Goal: Task Accomplishment & Management: Manage account settings

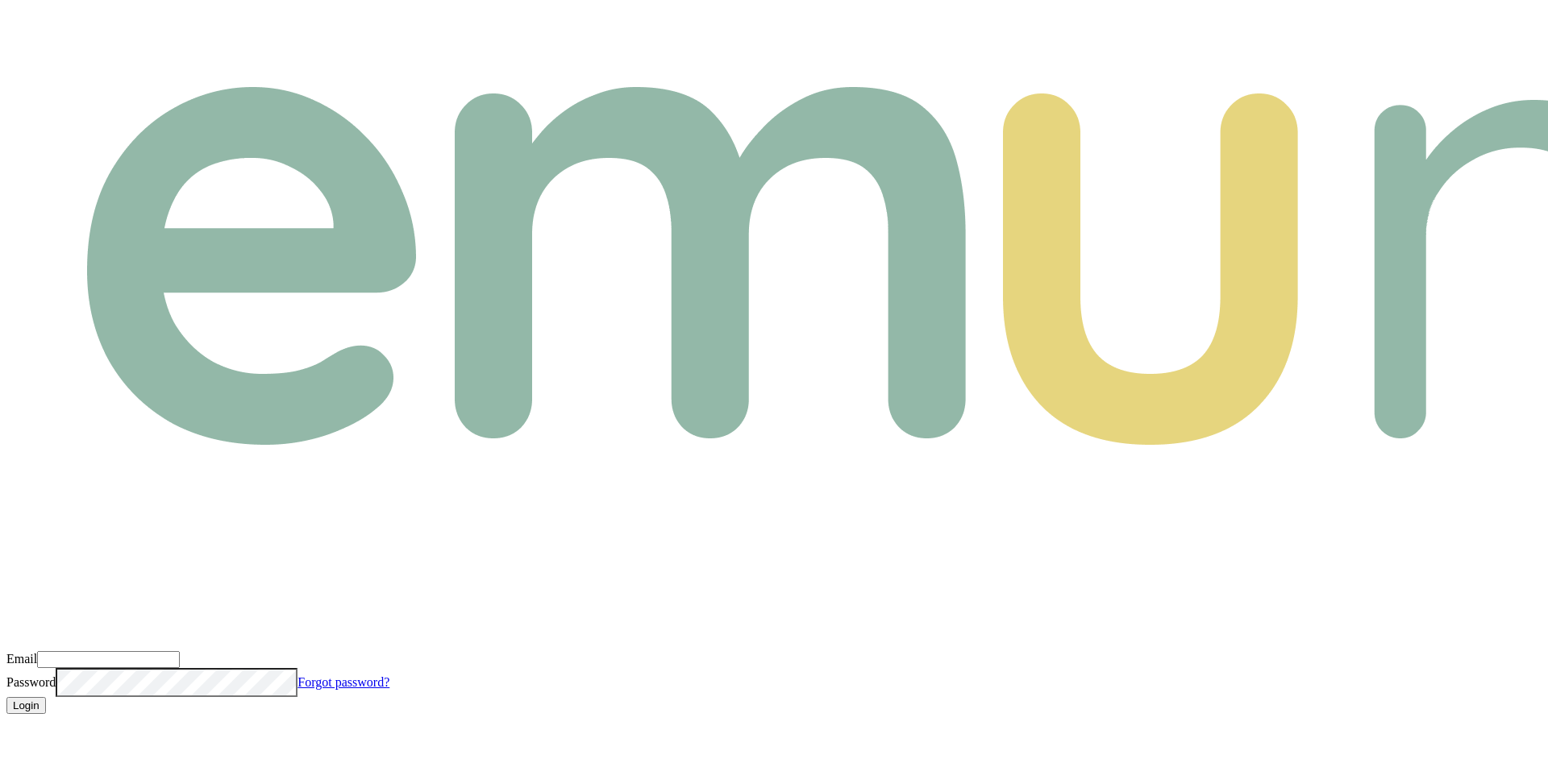
click at [180, 651] on input "Email" at bounding box center [108, 659] width 143 height 16
type input "m@emumoney.com.au"
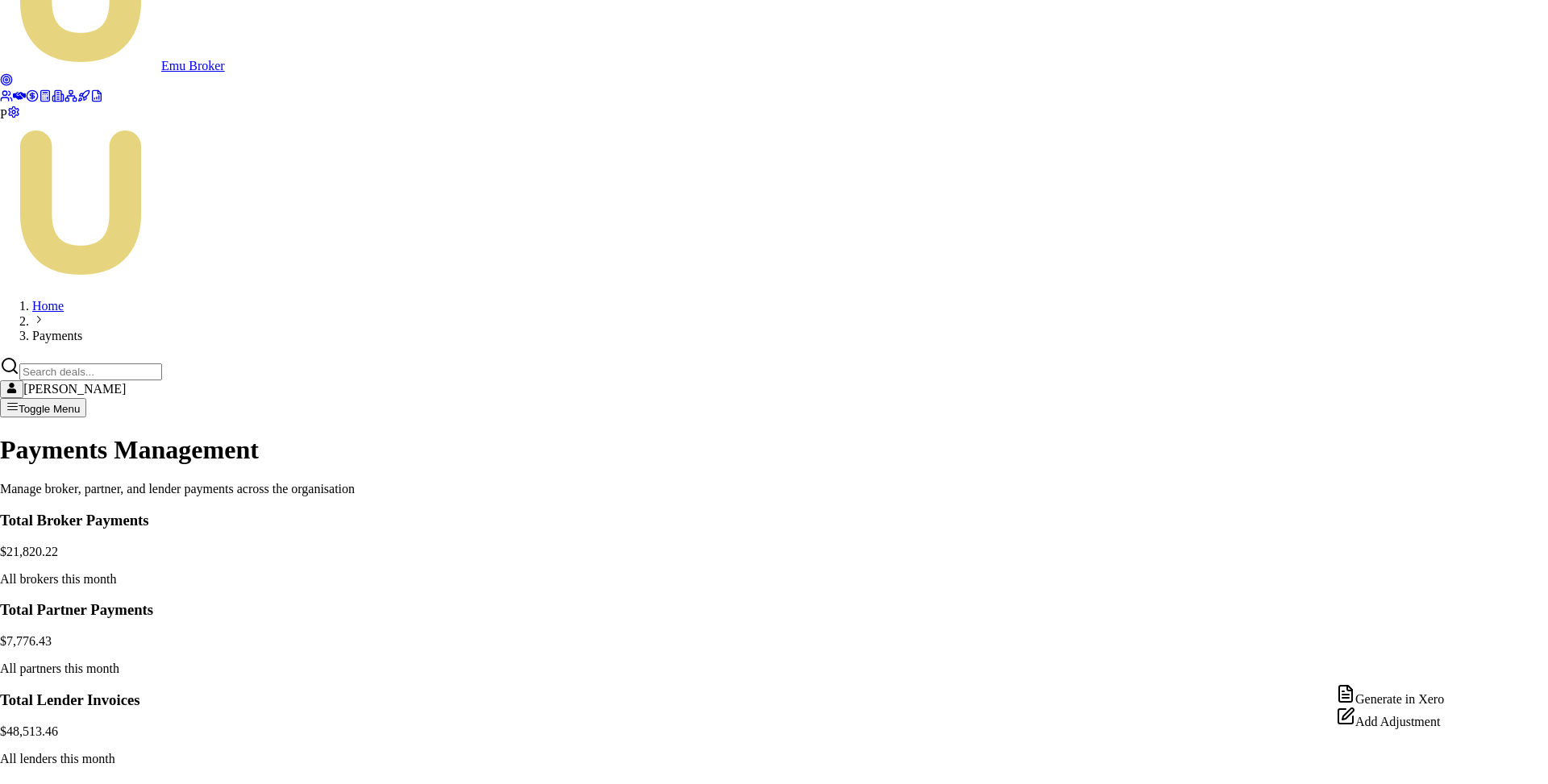
click at [1422, 702] on div "Generate in Xero" at bounding box center [1390, 695] width 108 height 23
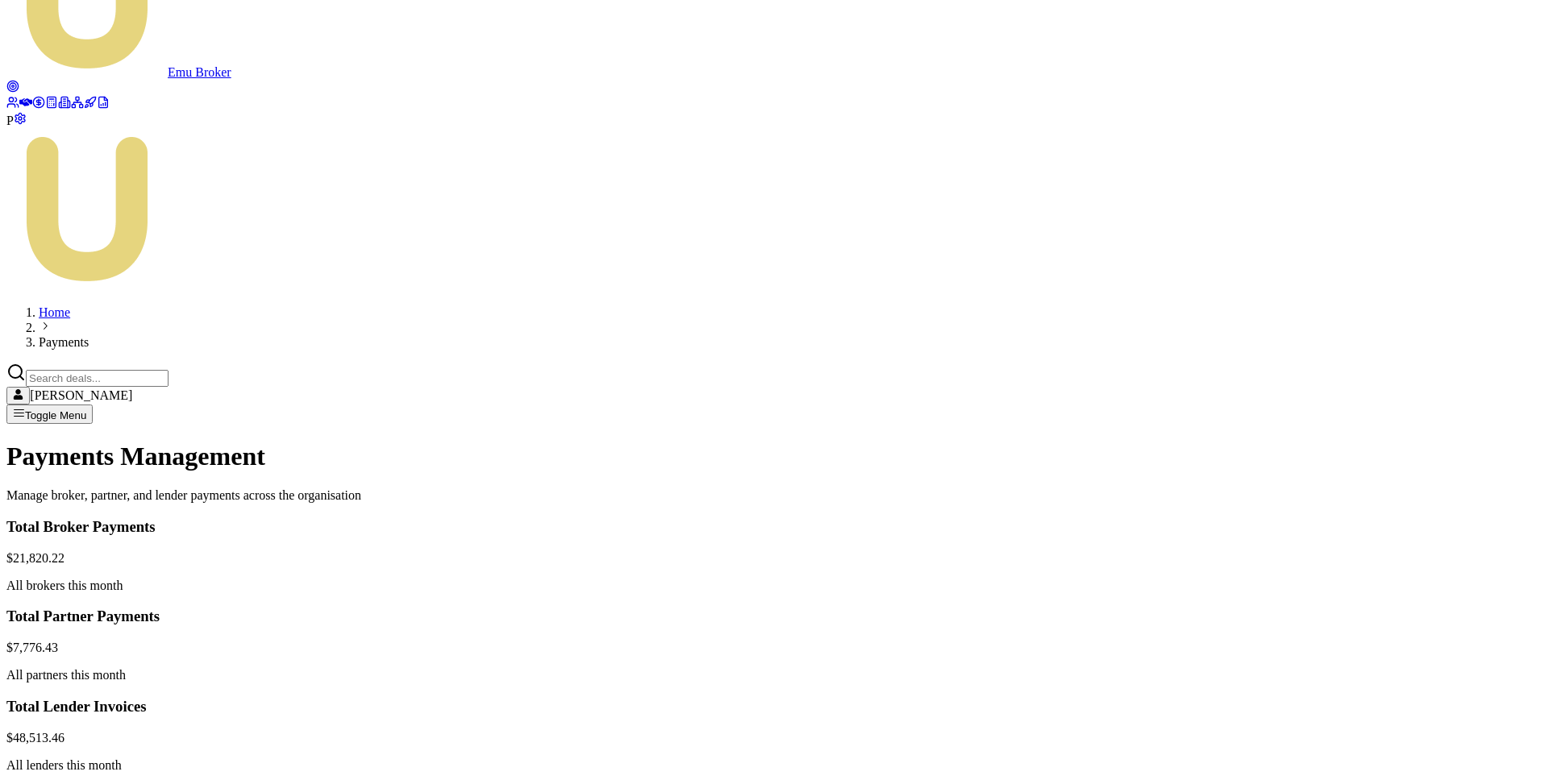
scroll to position [141, 0]
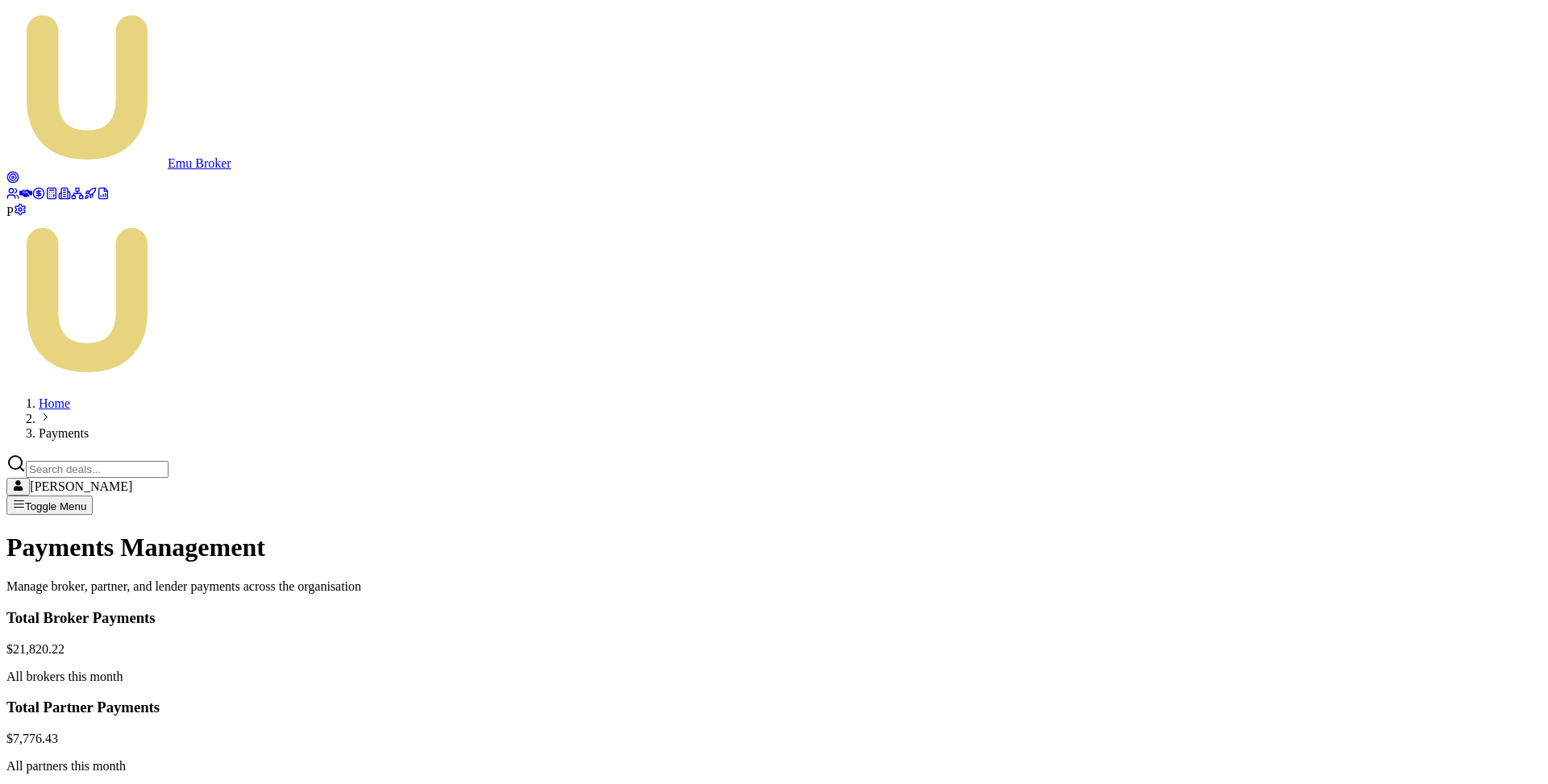
scroll to position [63, 0]
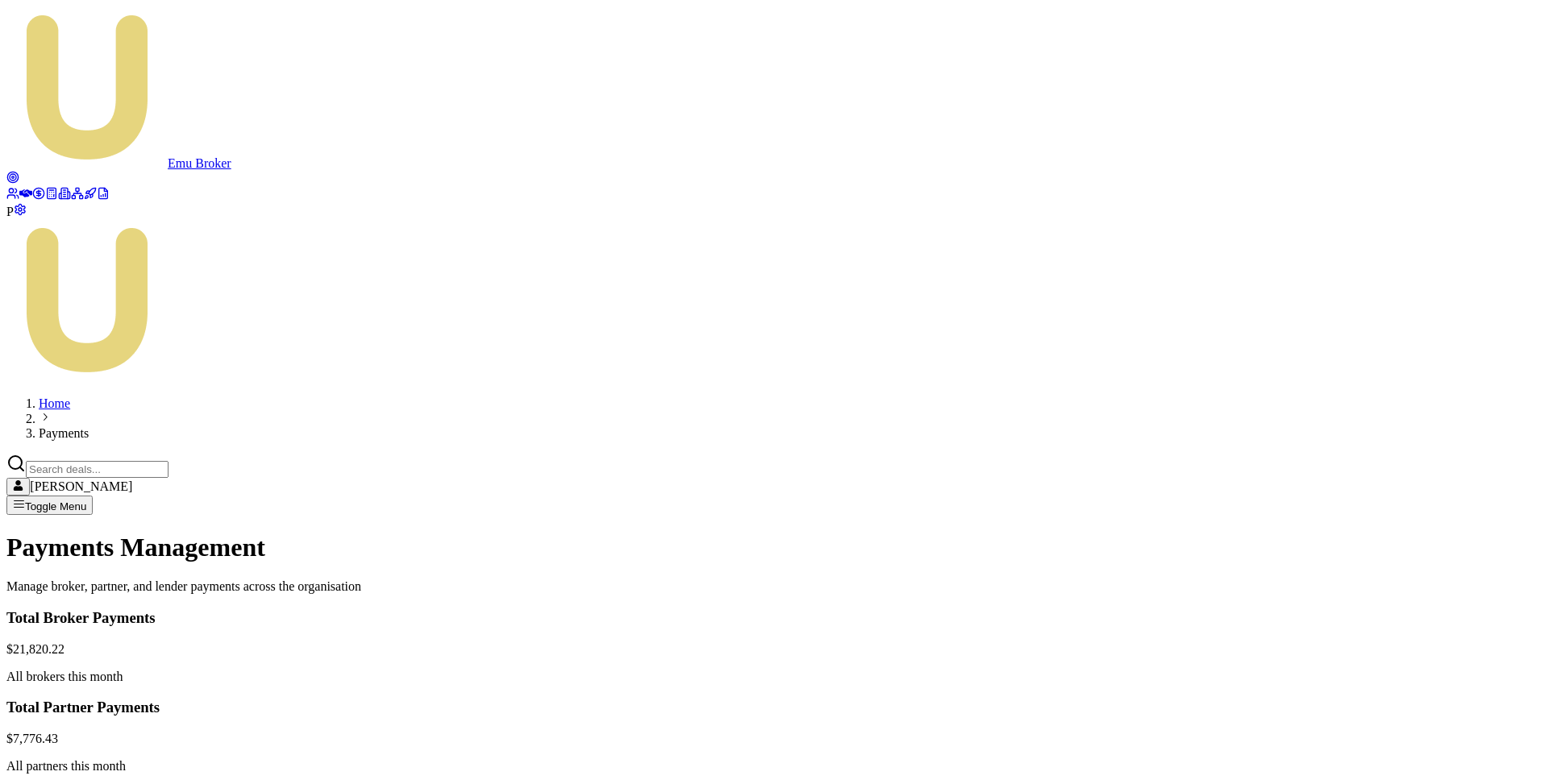
scroll to position [35, 0]
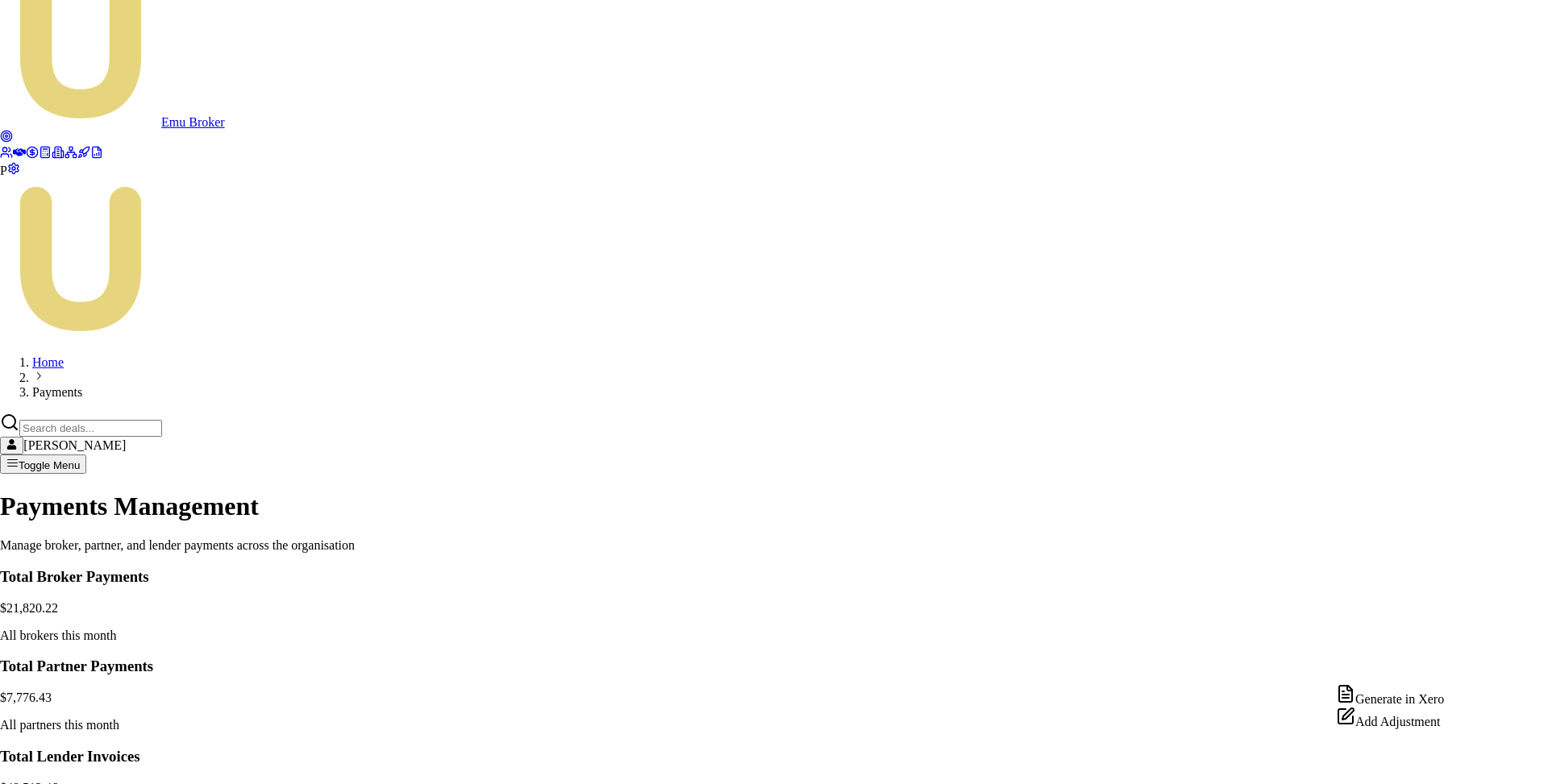
click at [1401, 729] on div "Add Adjustment" at bounding box center [1390, 718] width 108 height 23
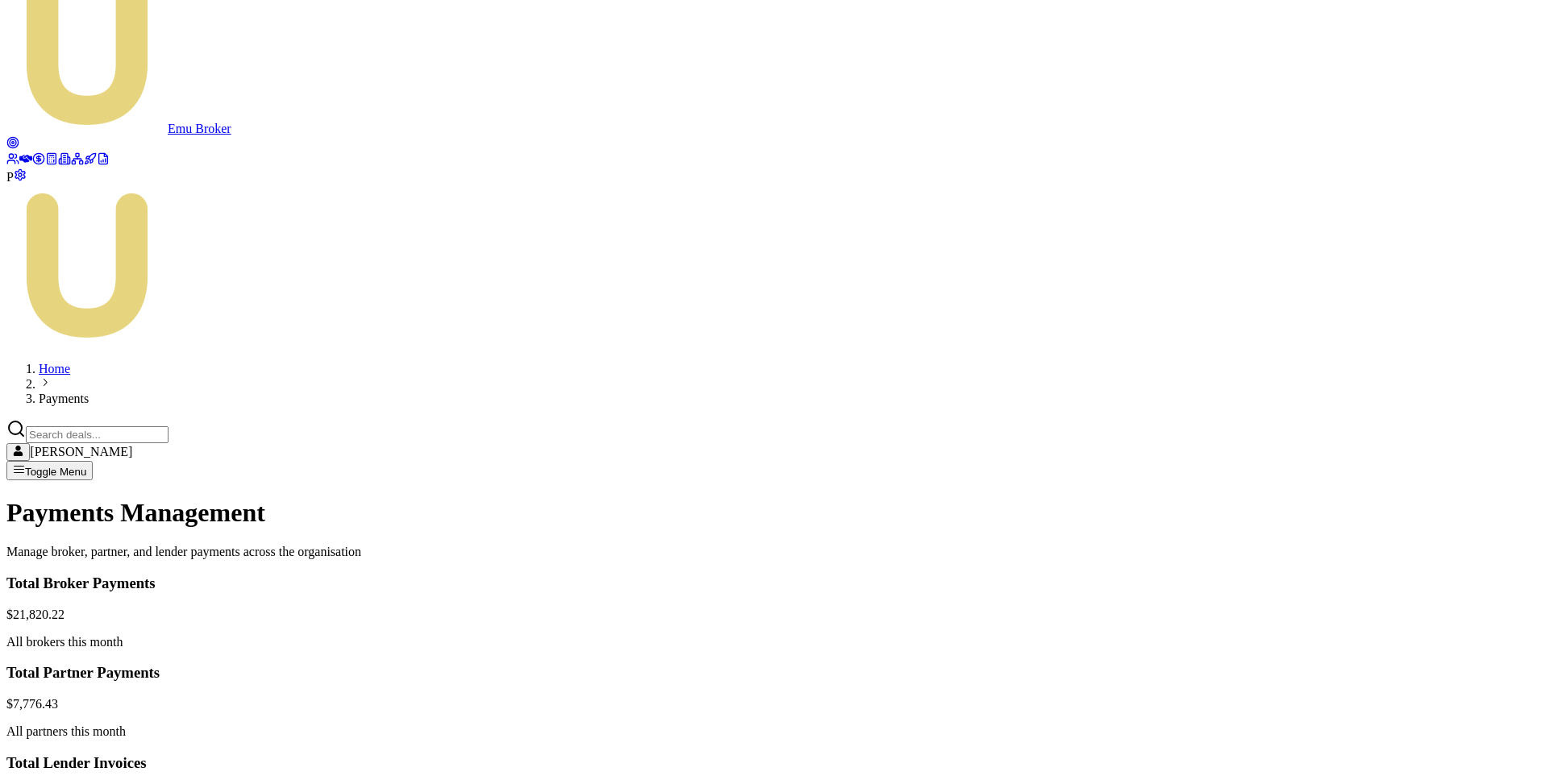
type input "20"
type textarea "Bad quality leads"
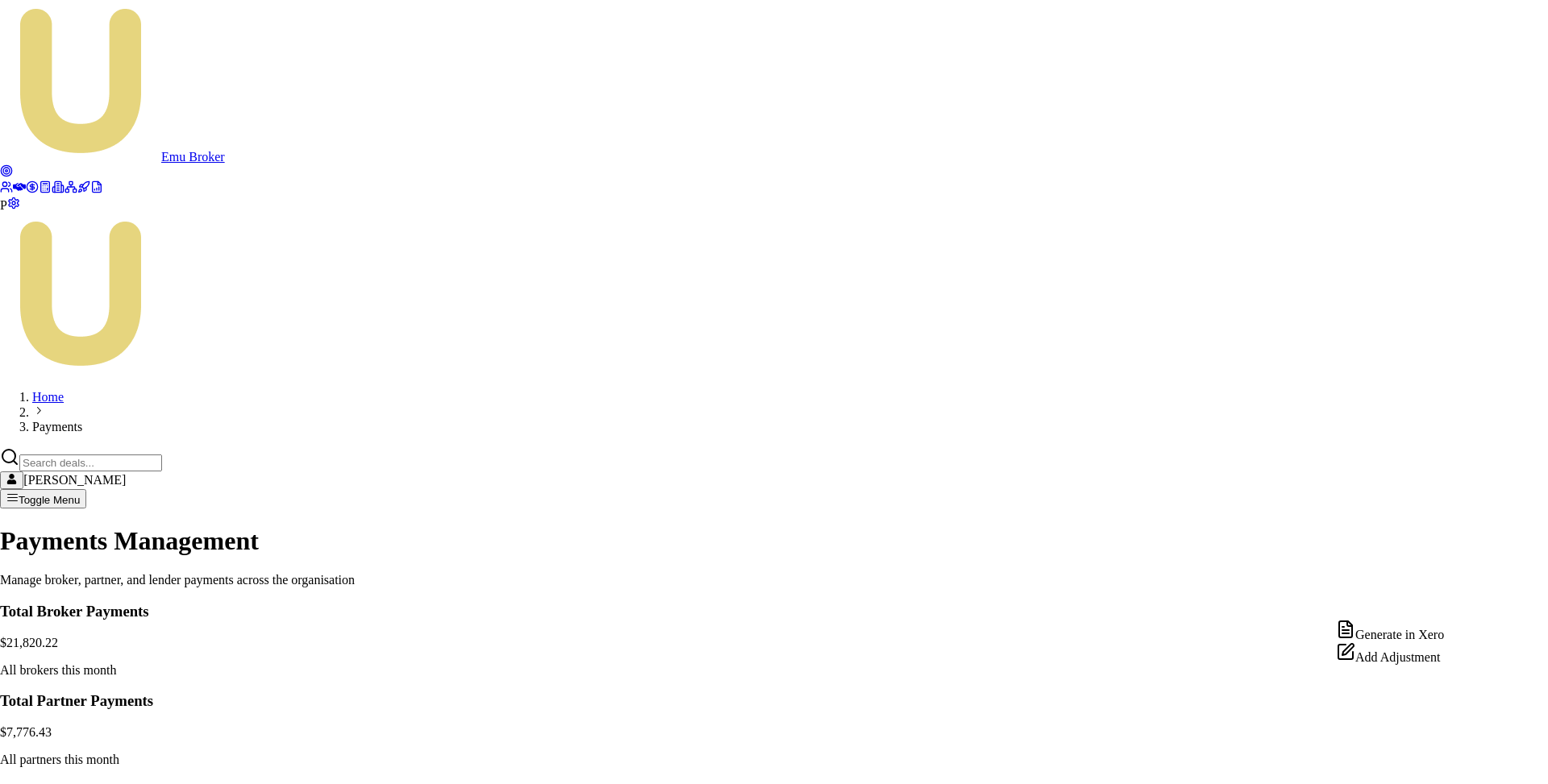
click at [1412, 641] on div "Generate in Xero" at bounding box center [1390, 631] width 108 height 23
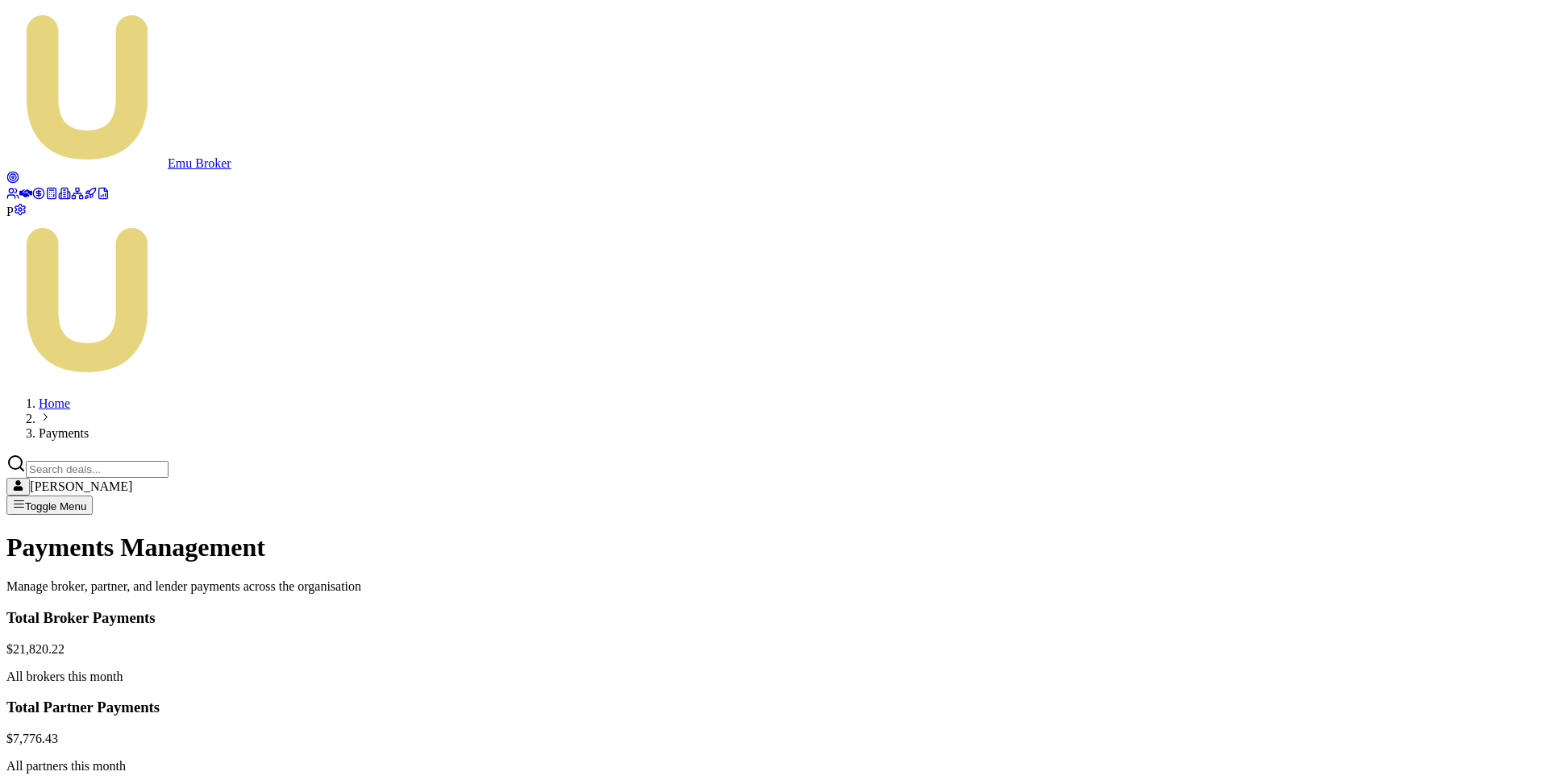
scroll to position [149, 0]
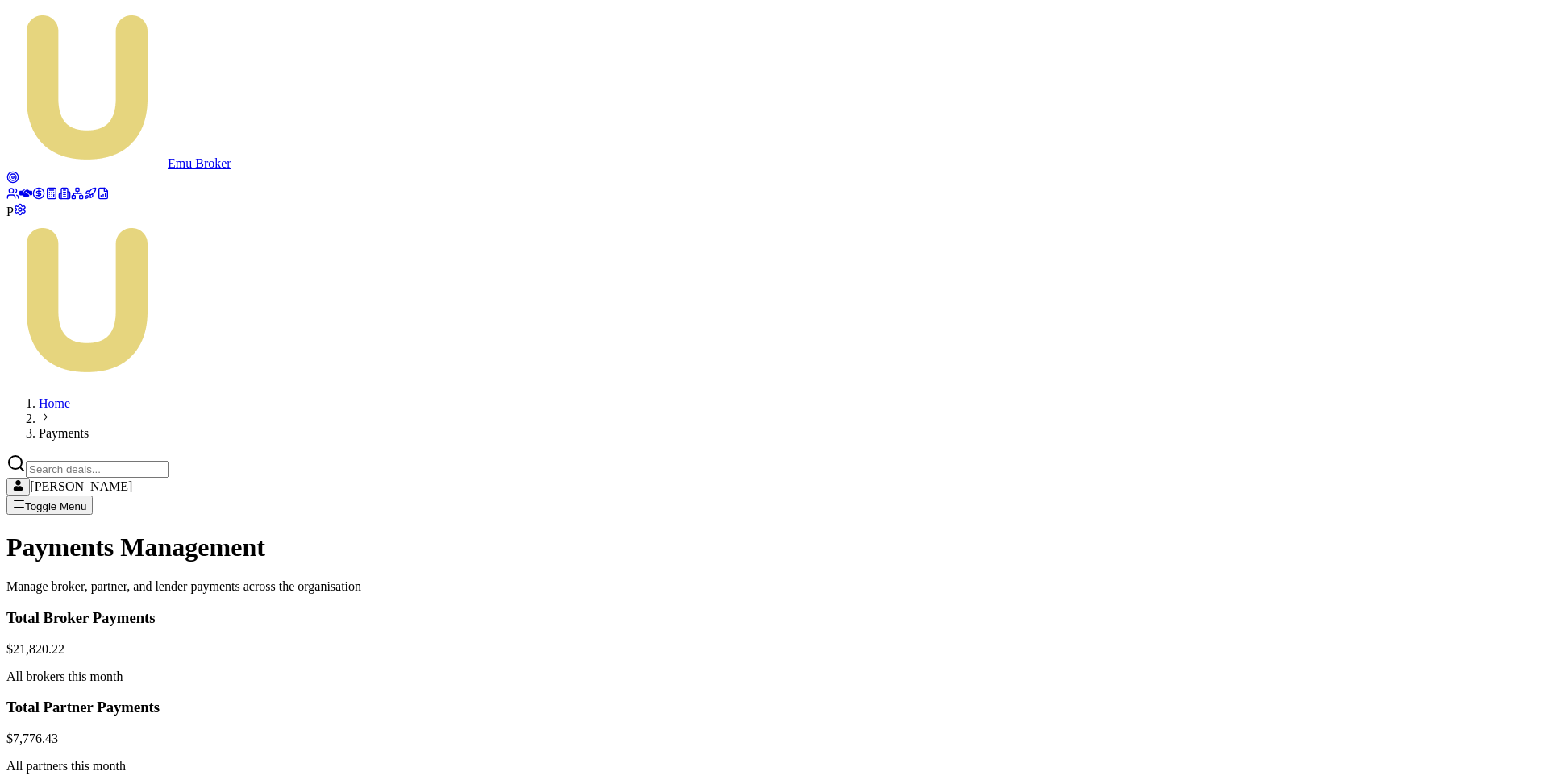
scroll to position [35, 0]
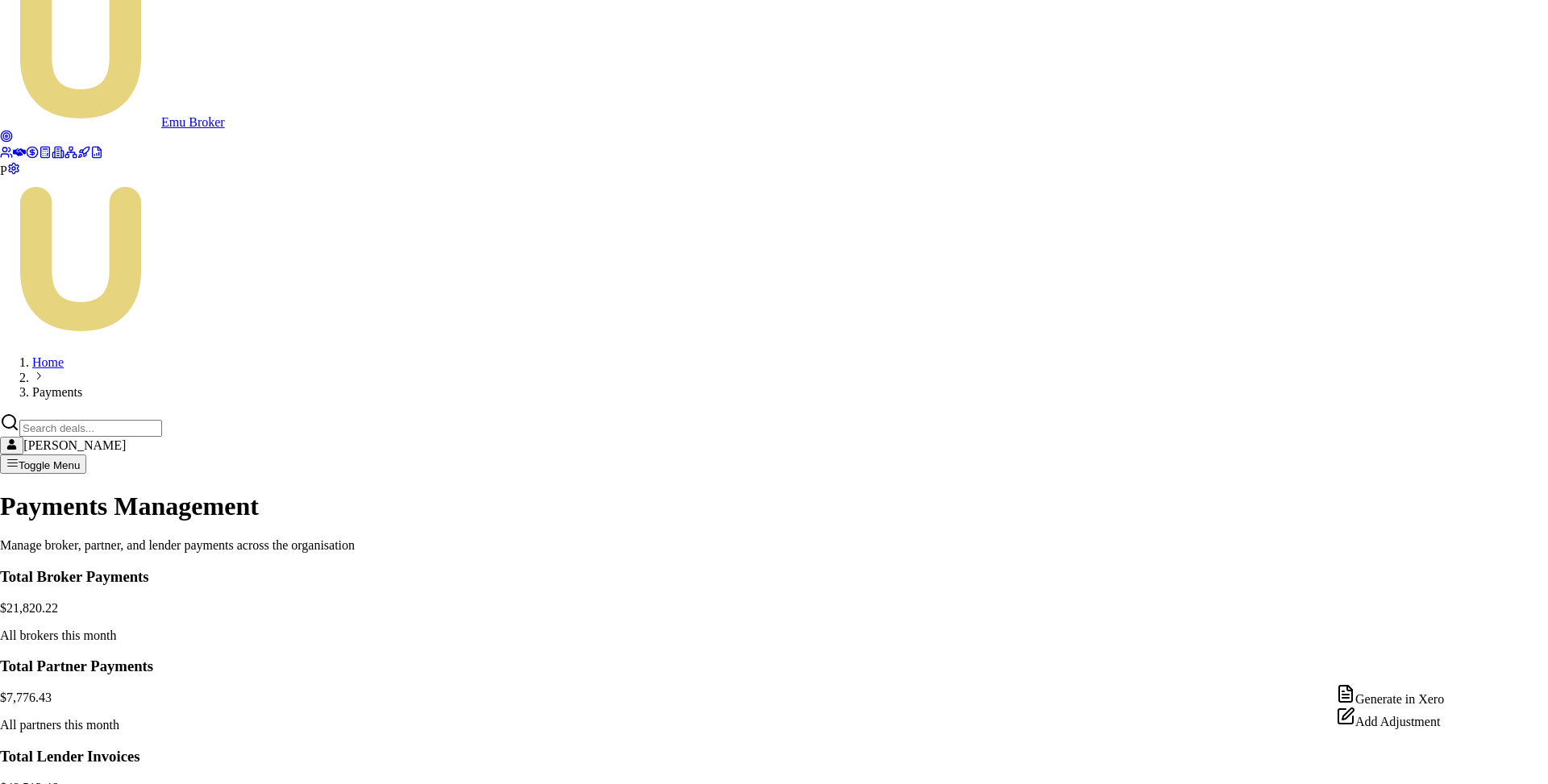
click at [1429, 694] on div "Generate in Xero" at bounding box center [1390, 695] width 108 height 23
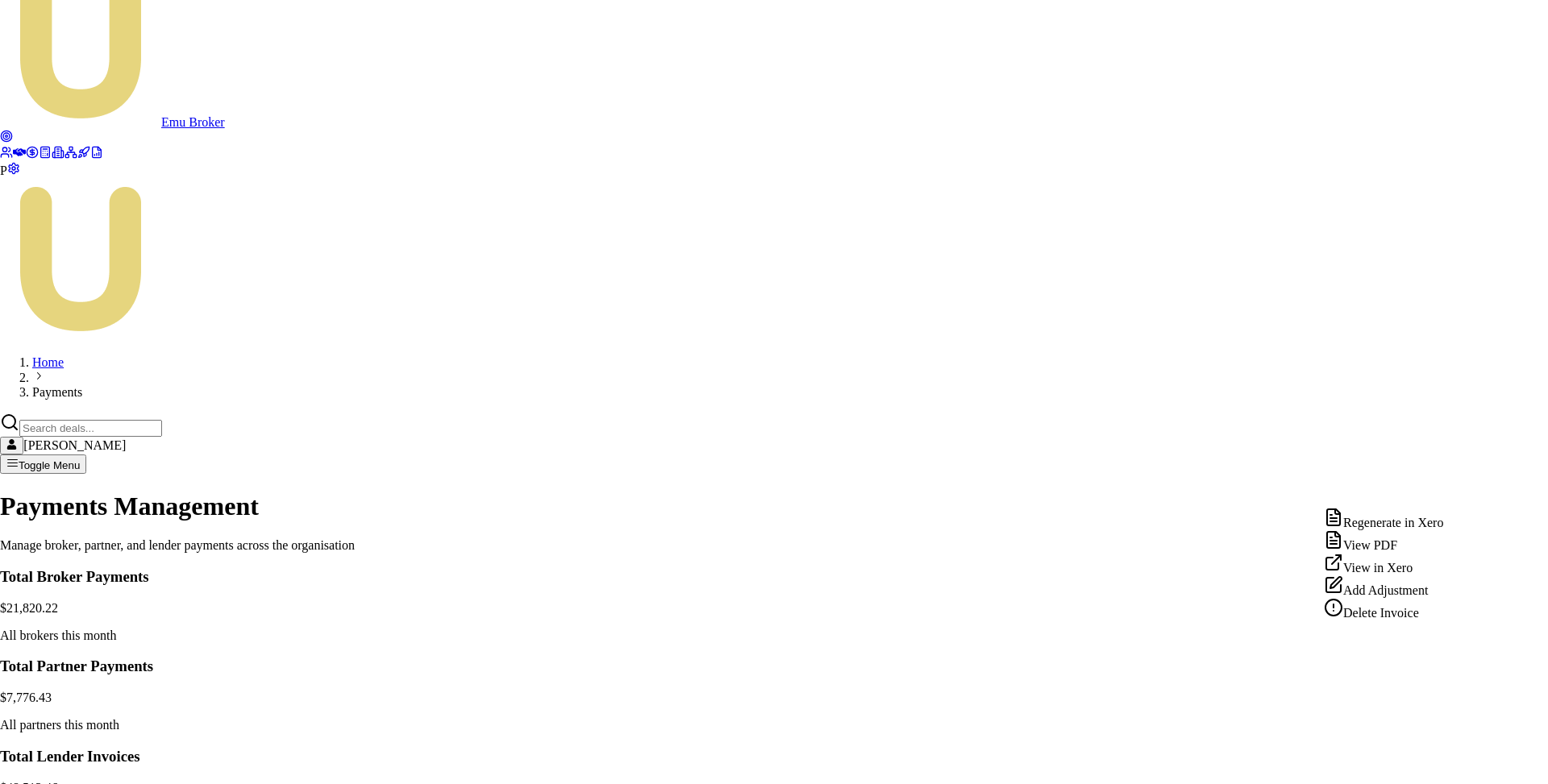
click at [1383, 548] on div "View PDF" at bounding box center [1383, 541] width 119 height 23
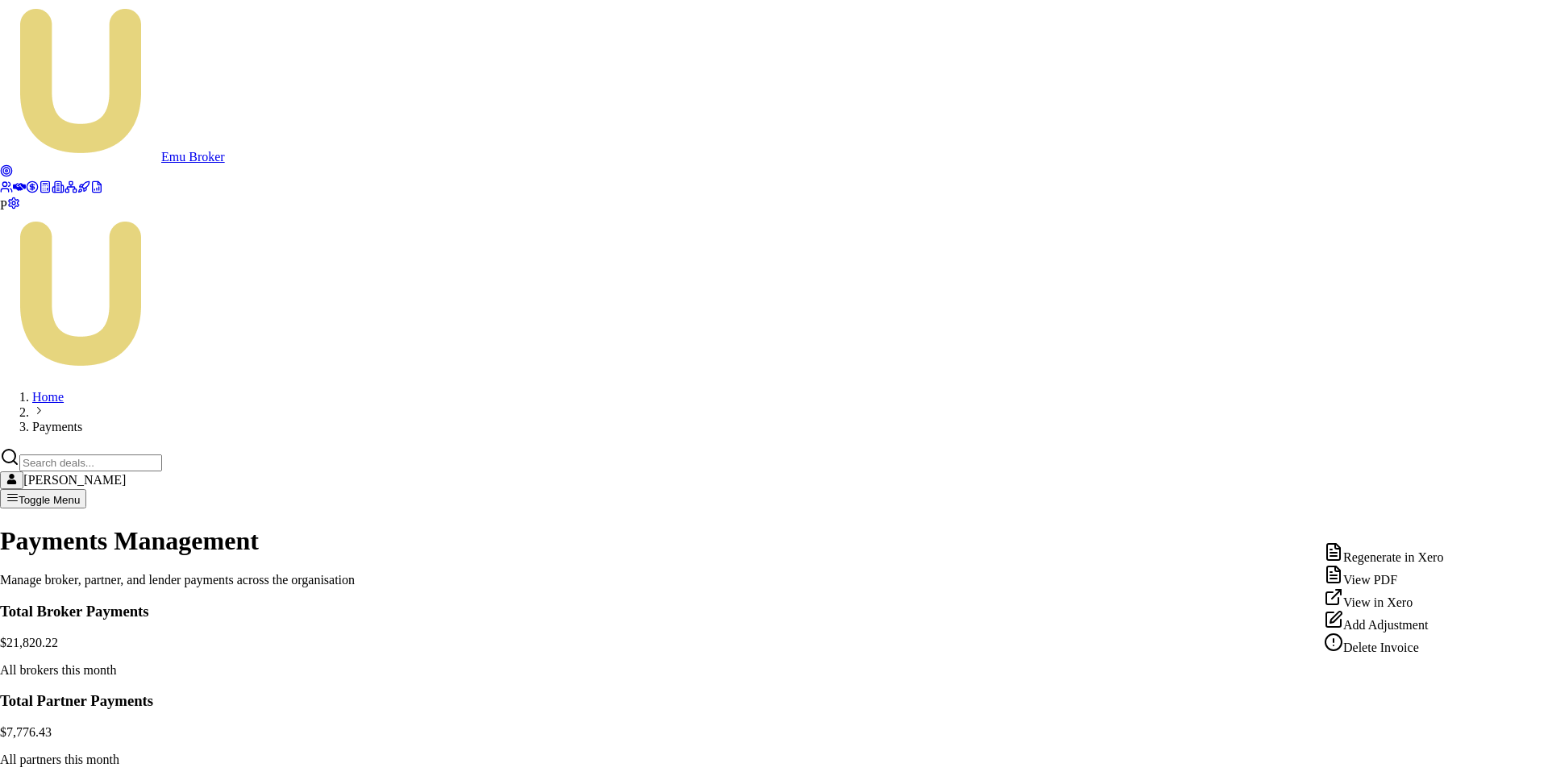
click at [1390, 655] on div "Delete Invoice" at bounding box center [1383, 644] width 119 height 23
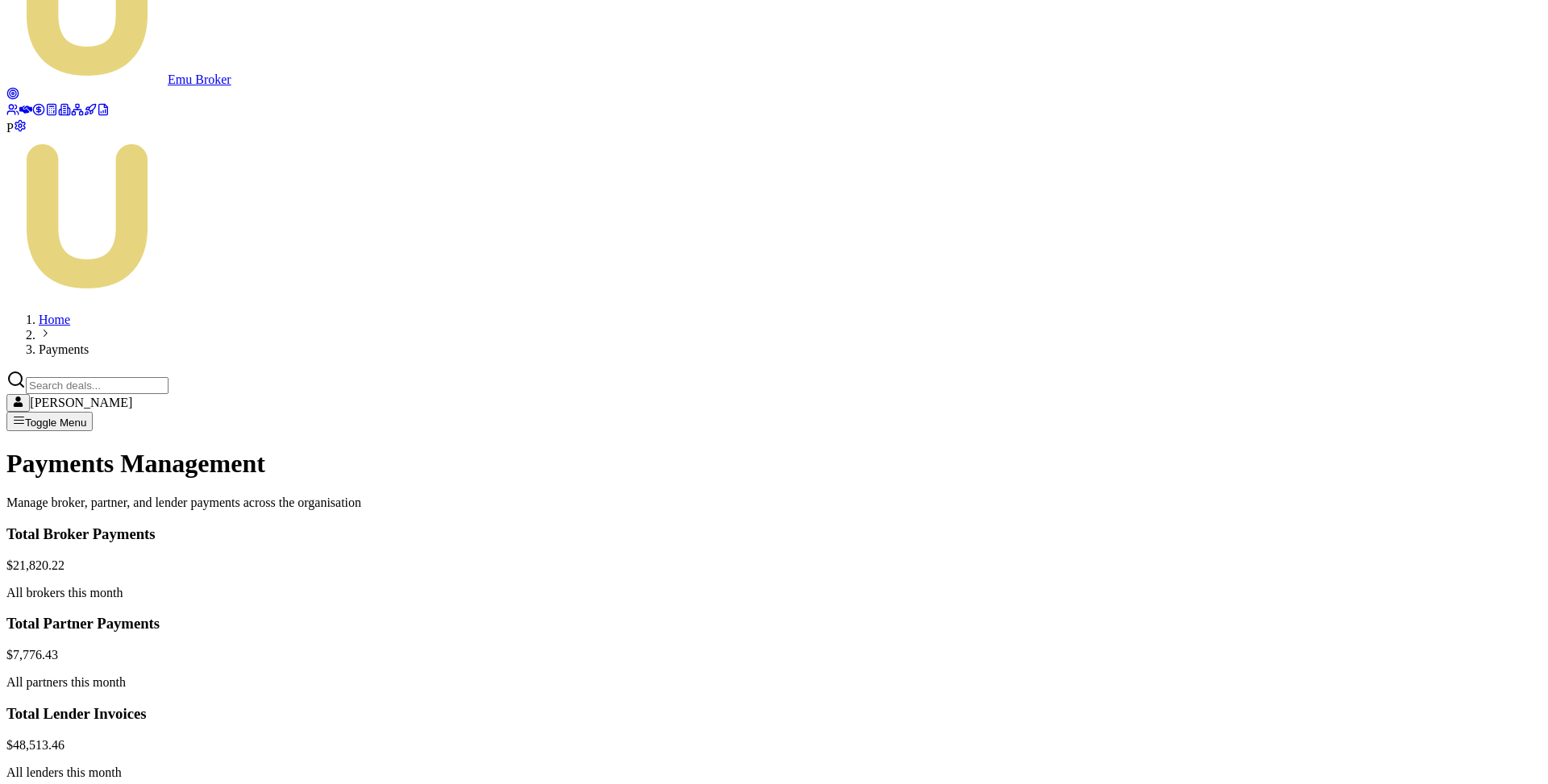
scroll to position [84, 0]
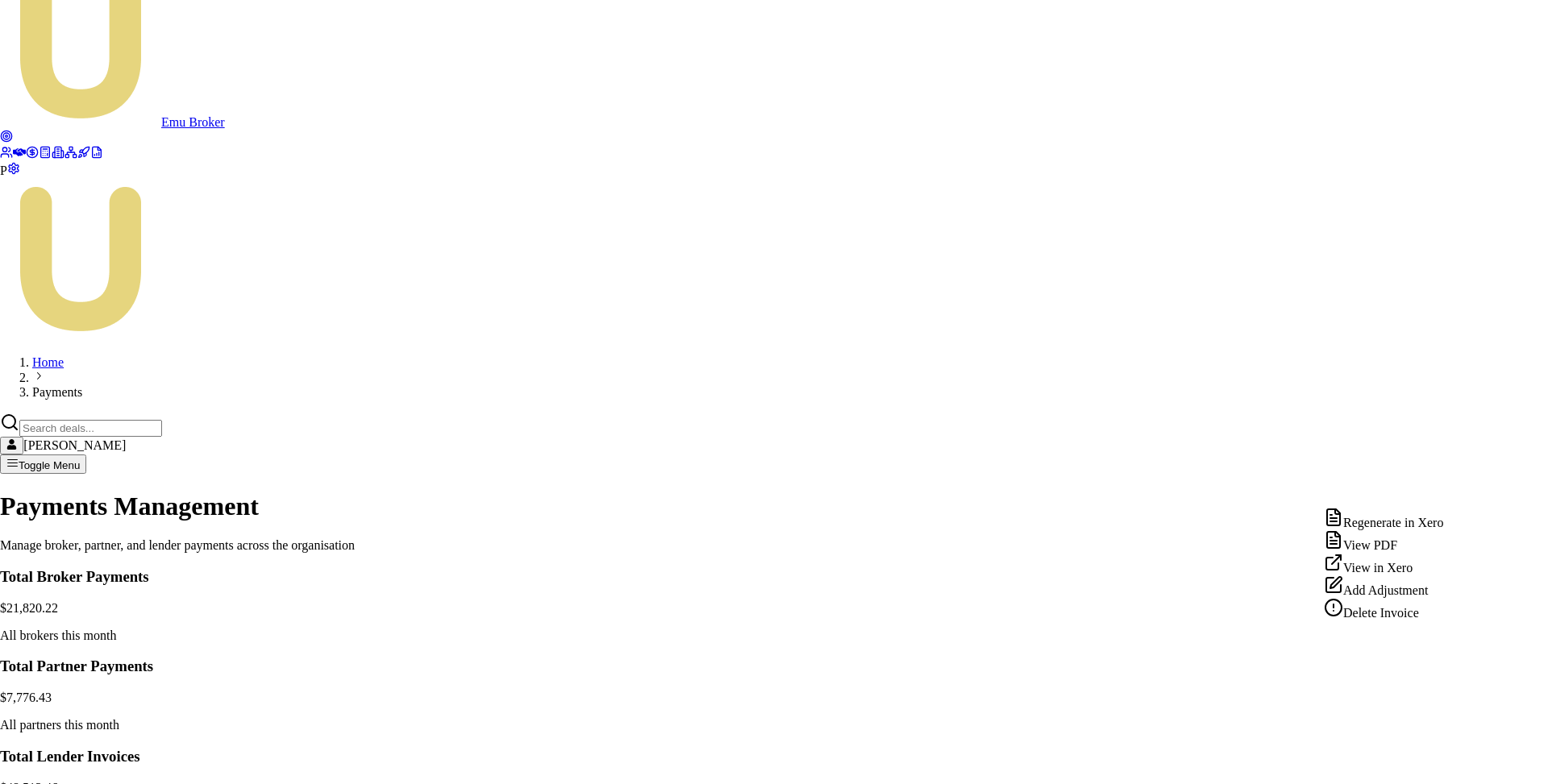
click at [1388, 621] on div "Delete Invoice" at bounding box center [1383, 609] width 119 height 23
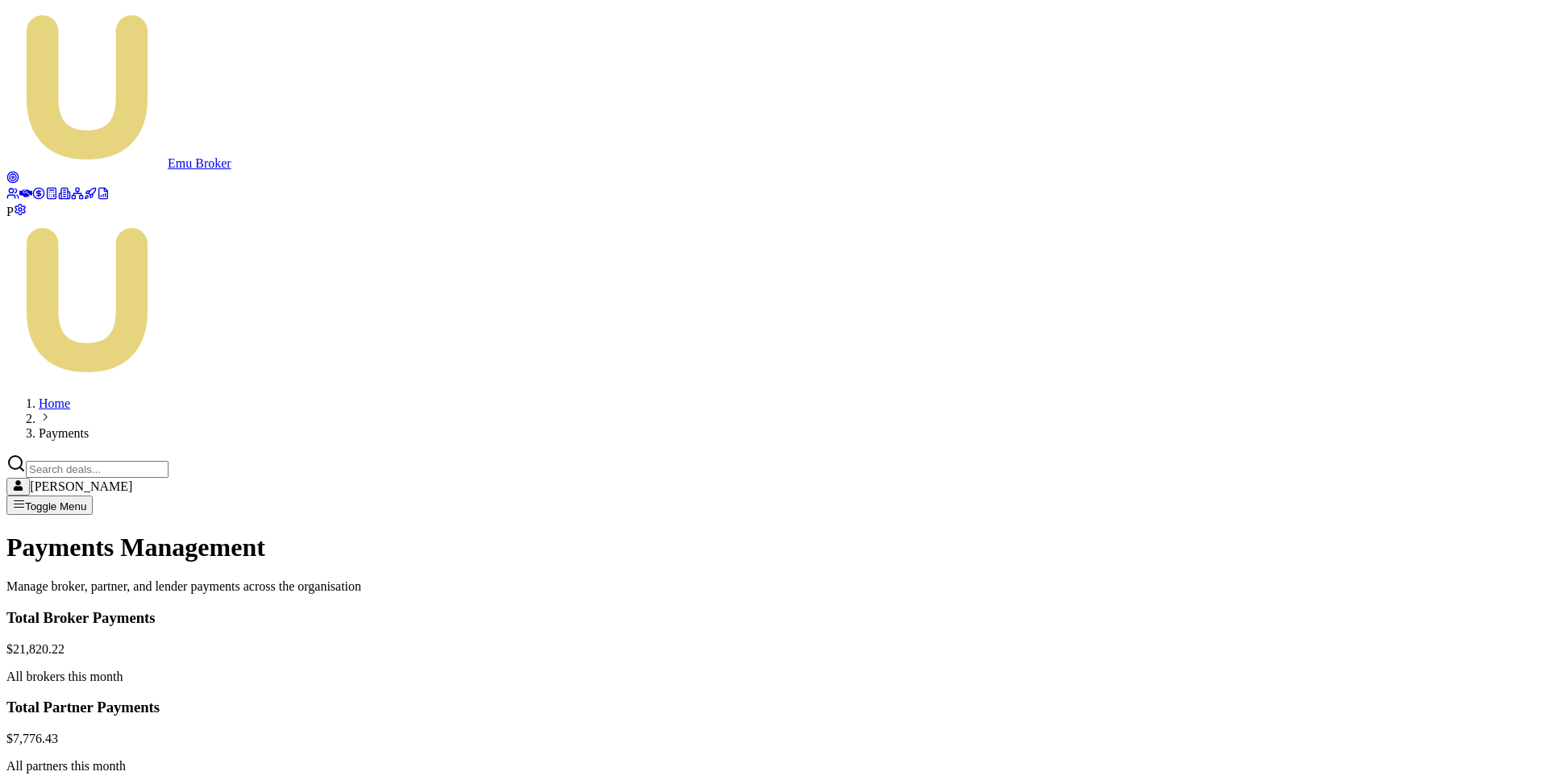
scroll to position [63, 0]
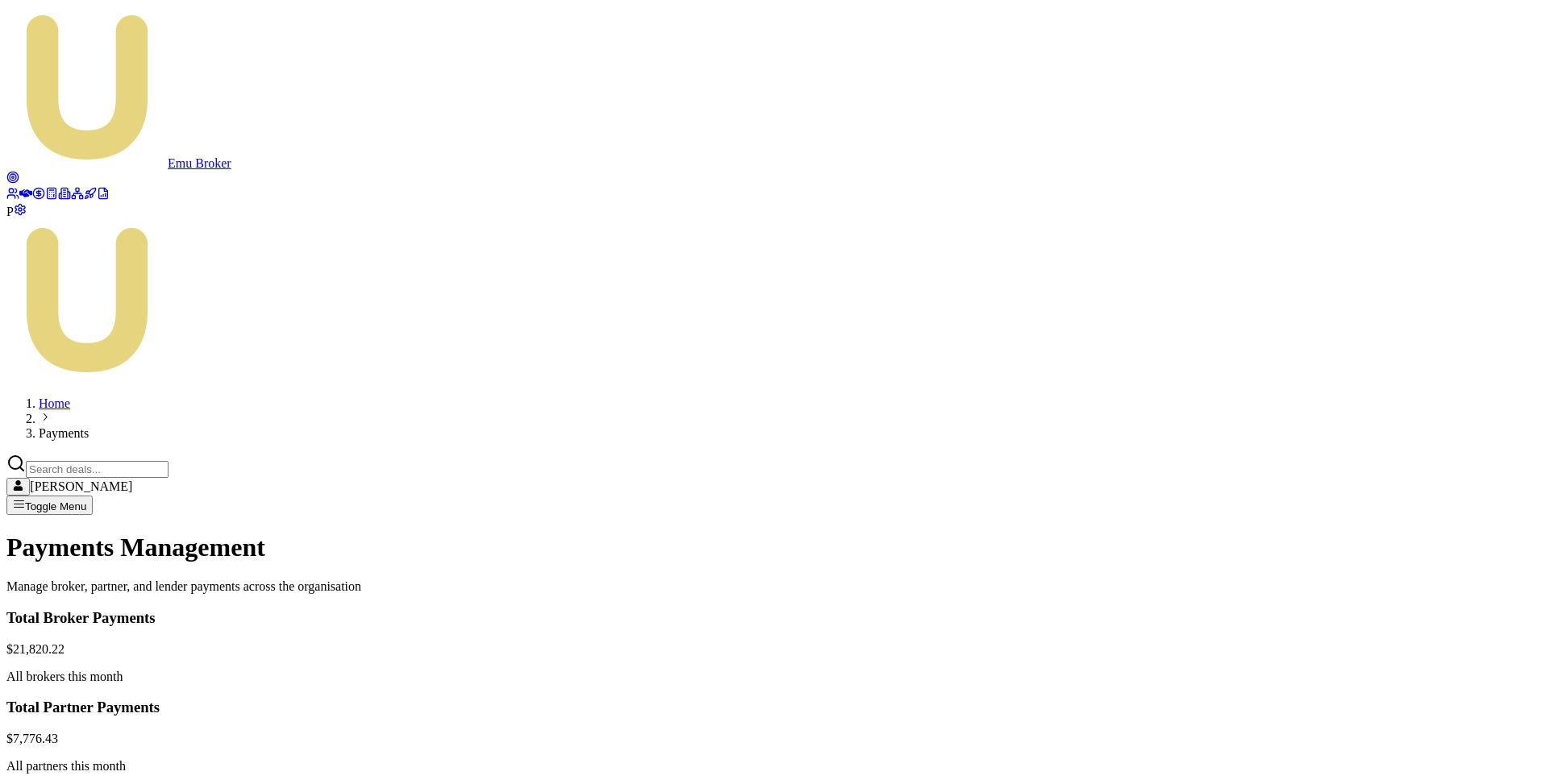
scroll to position [35, 0]
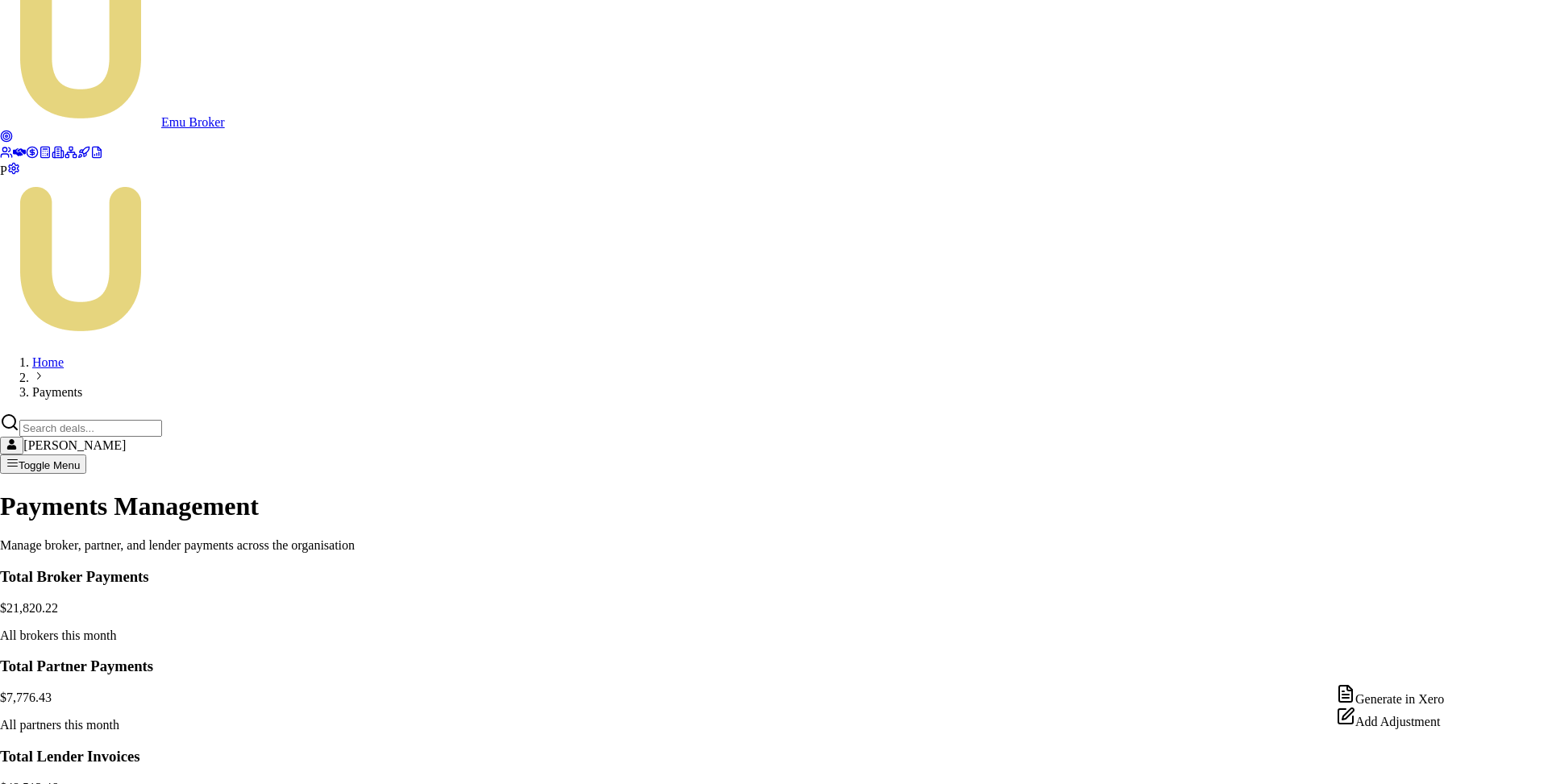
click at [1404, 702] on div "Generate in Xero" at bounding box center [1390, 695] width 108 height 23
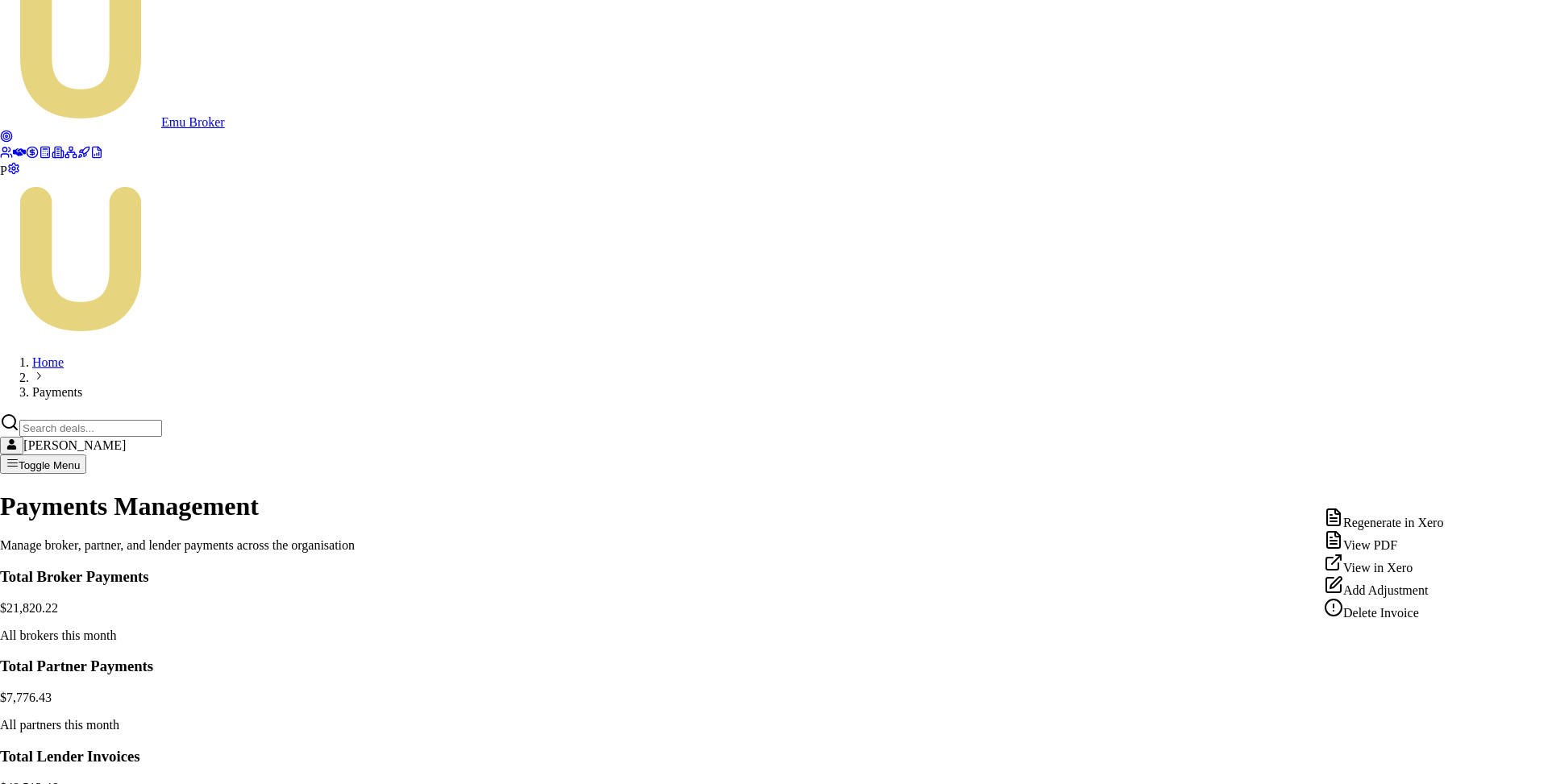
click at [1407, 553] on div "View PDF" at bounding box center [1383, 541] width 119 height 23
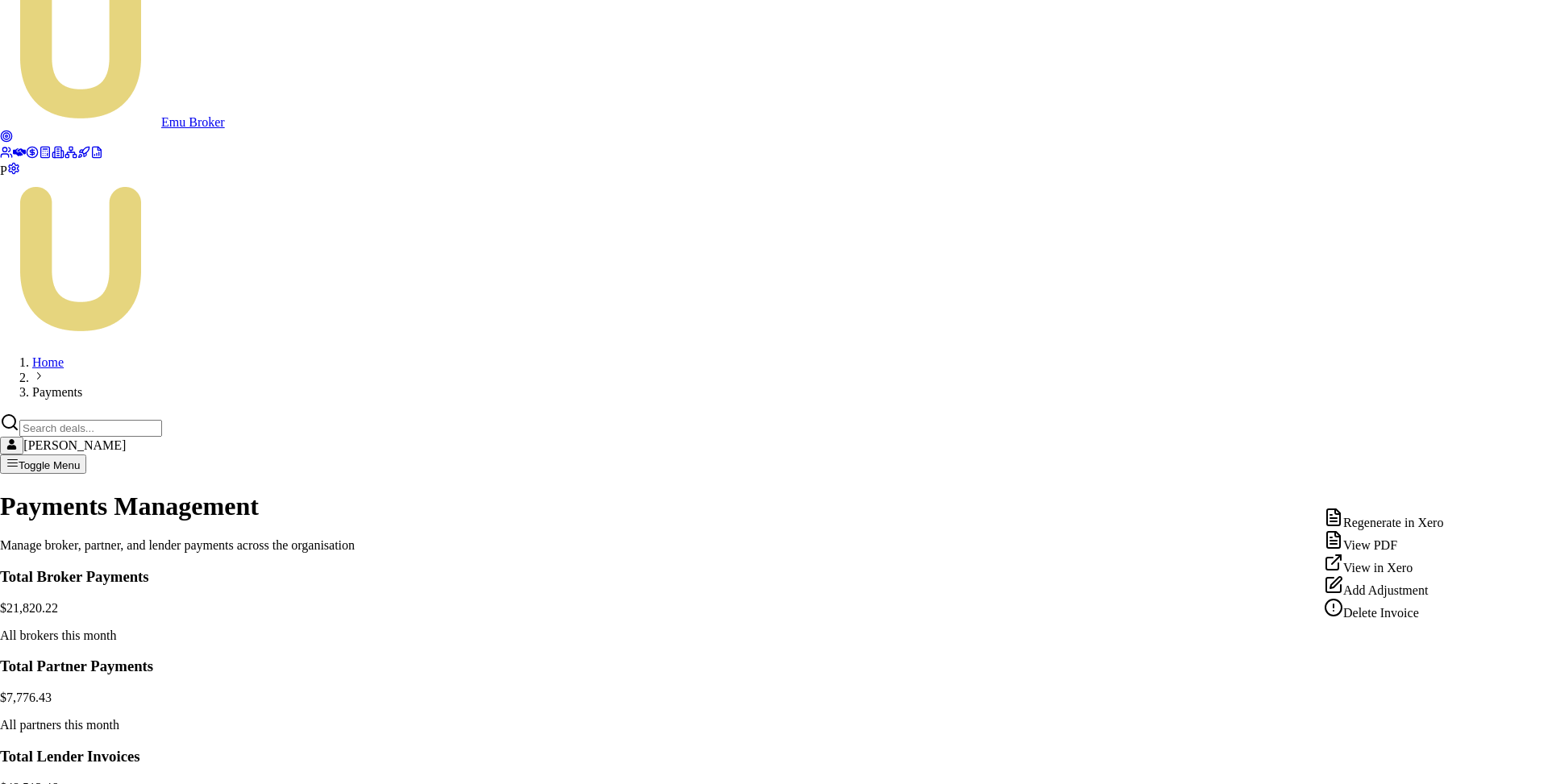
click at [1380, 522] on div "Regenerate in Xero" at bounding box center [1383, 518] width 119 height 23
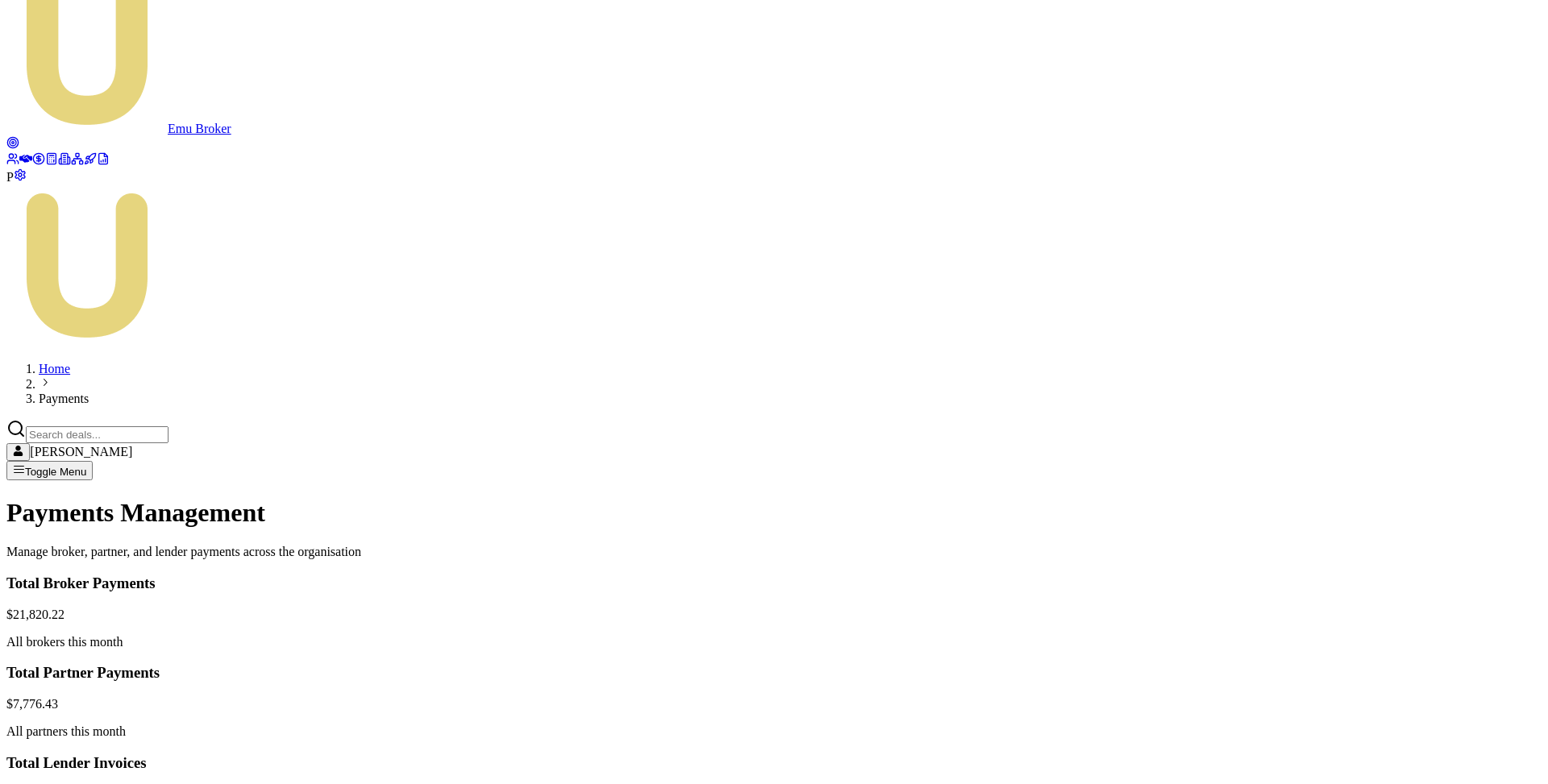
scroll to position [0, 0]
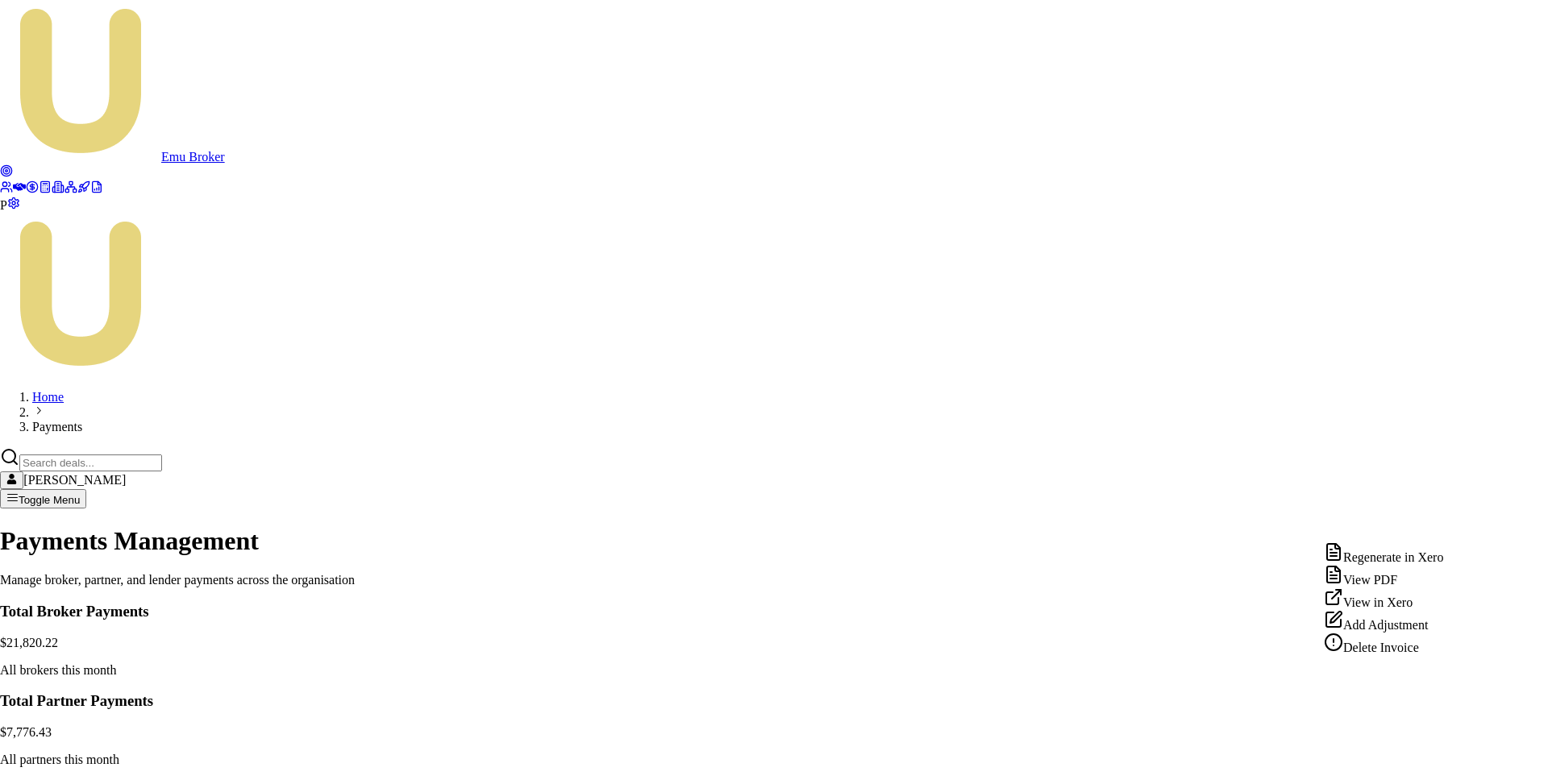
click at [1413, 655] on div "Delete Invoice" at bounding box center [1383, 644] width 119 height 23
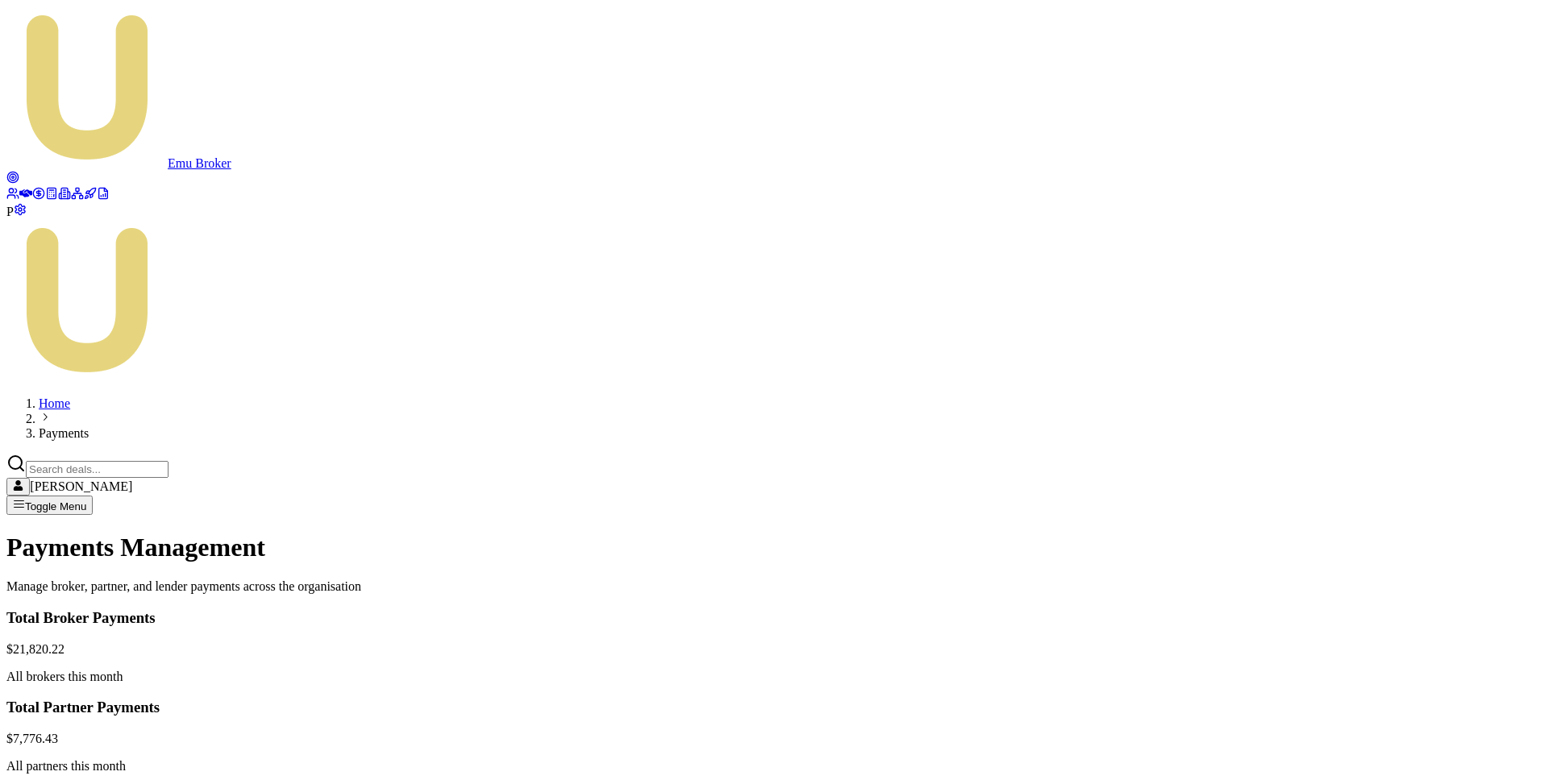
scroll to position [35, 0]
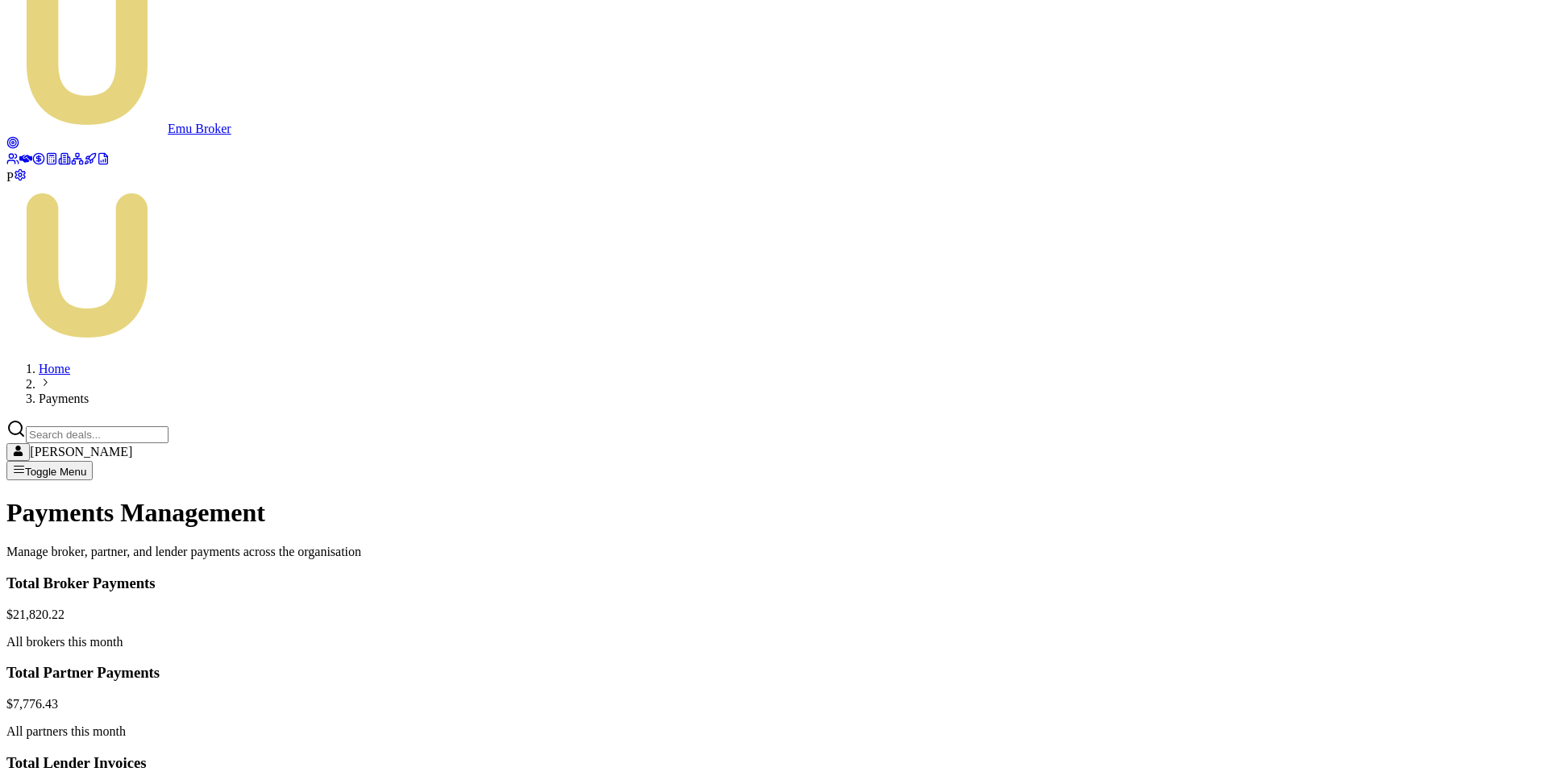
drag, startPoint x: 112, startPoint y: 628, endPoint x: 1472, endPoint y: 674, distance: 1360.8
copy thead
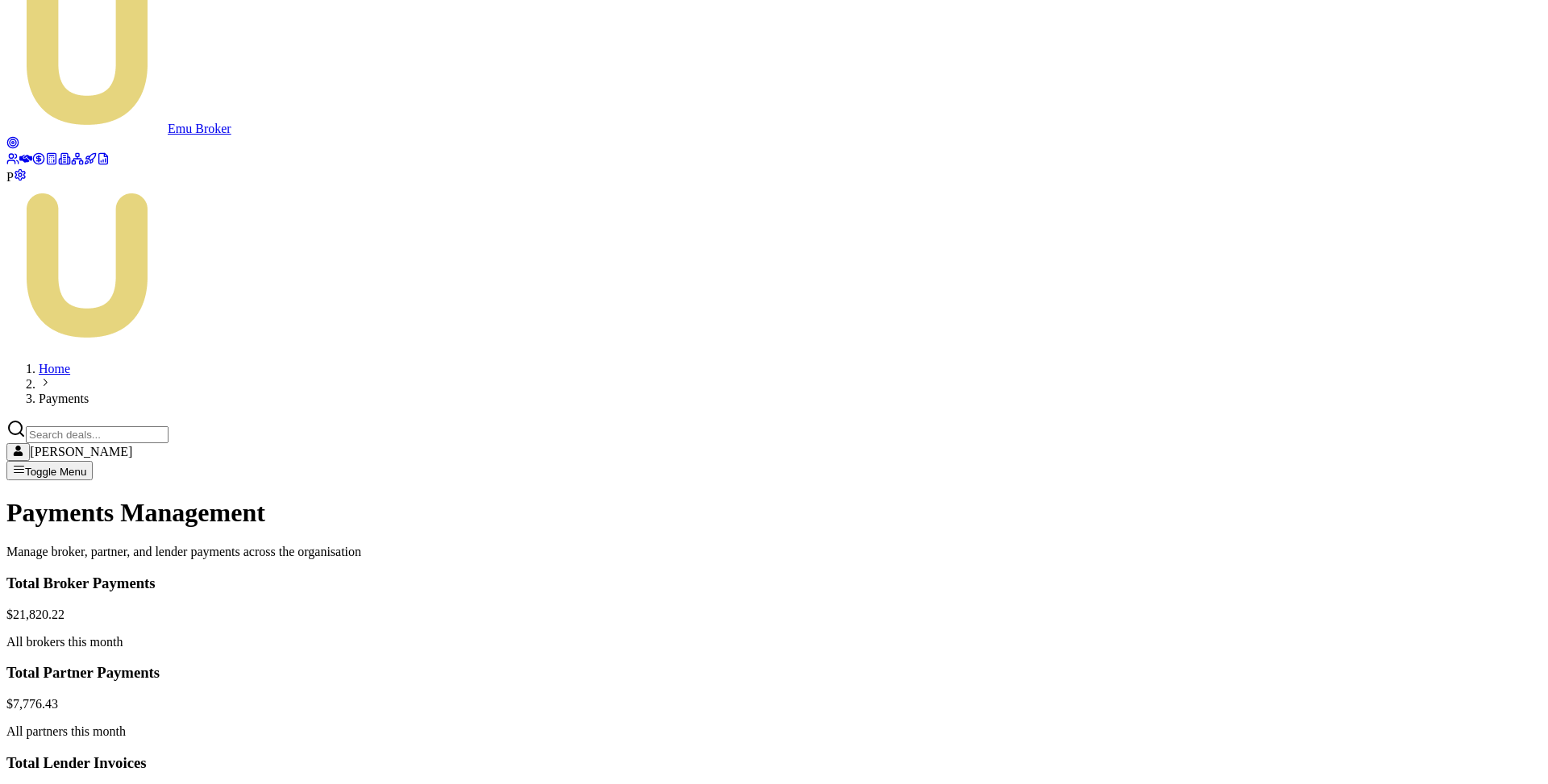
scroll to position [91, 0]
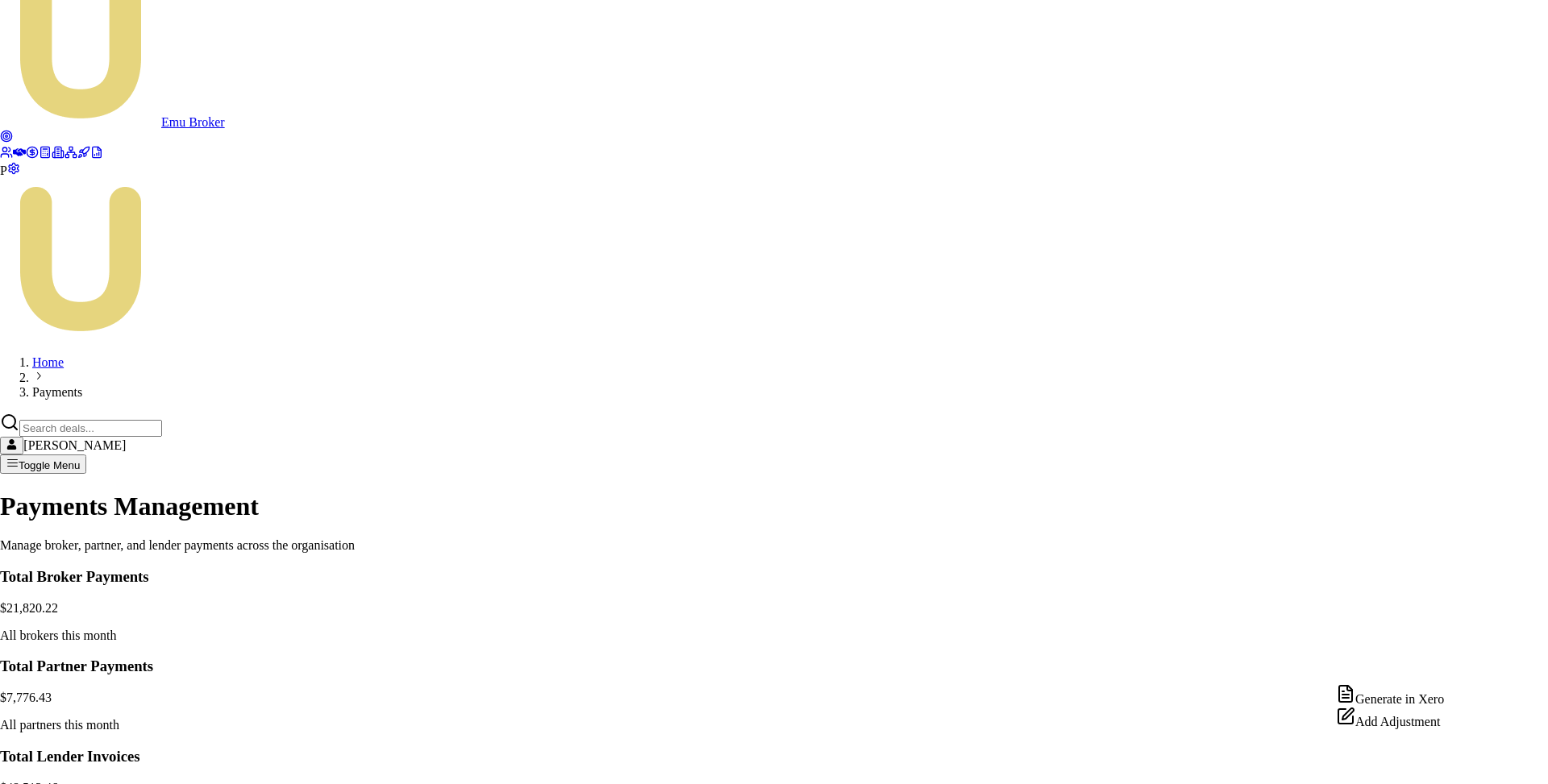
click at [1420, 698] on div "Generate in Xero" at bounding box center [1390, 695] width 108 height 23
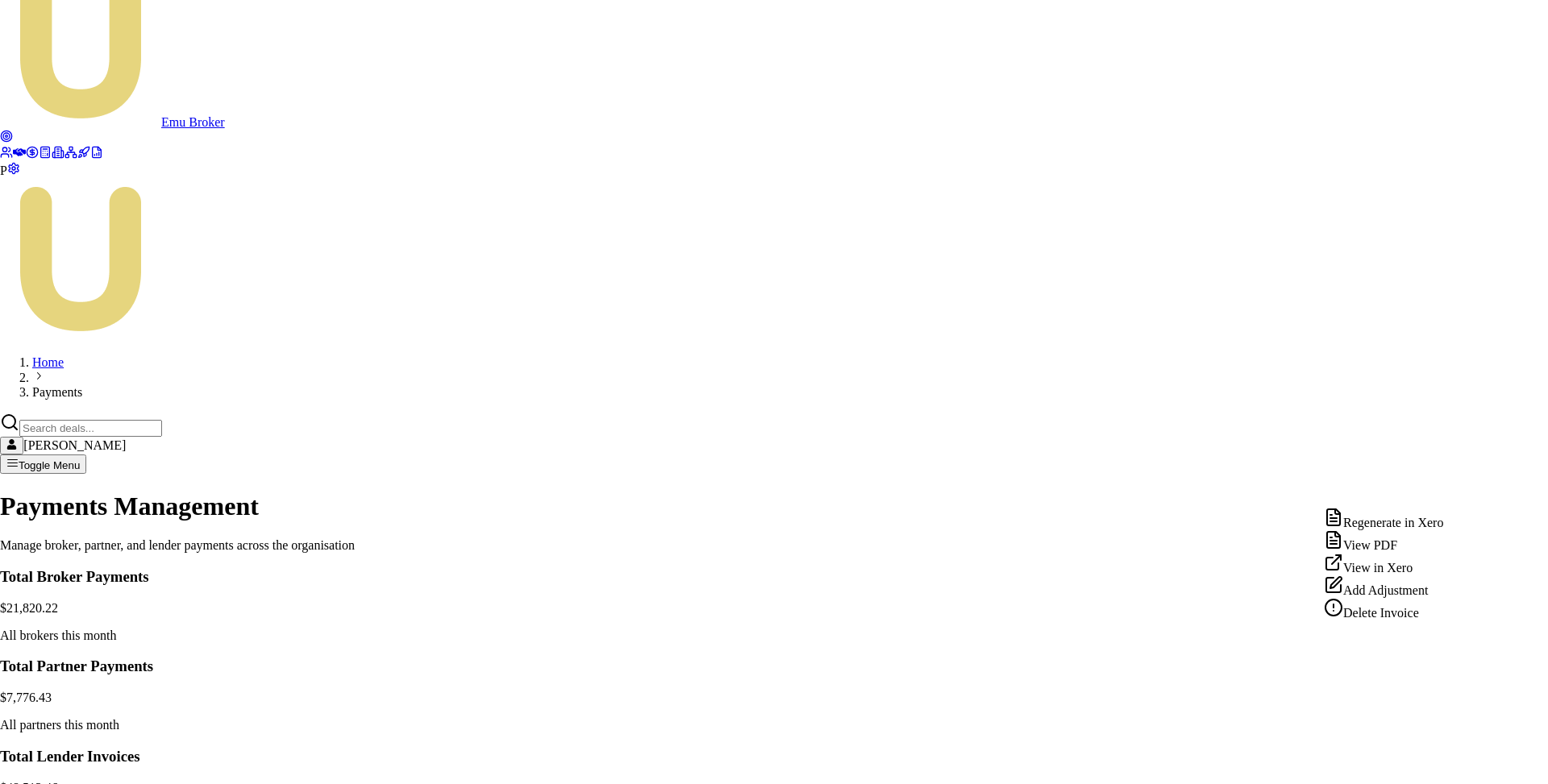
click at [1425, 621] on div "Delete Invoice" at bounding box center [1383, 609] width 119 height 23
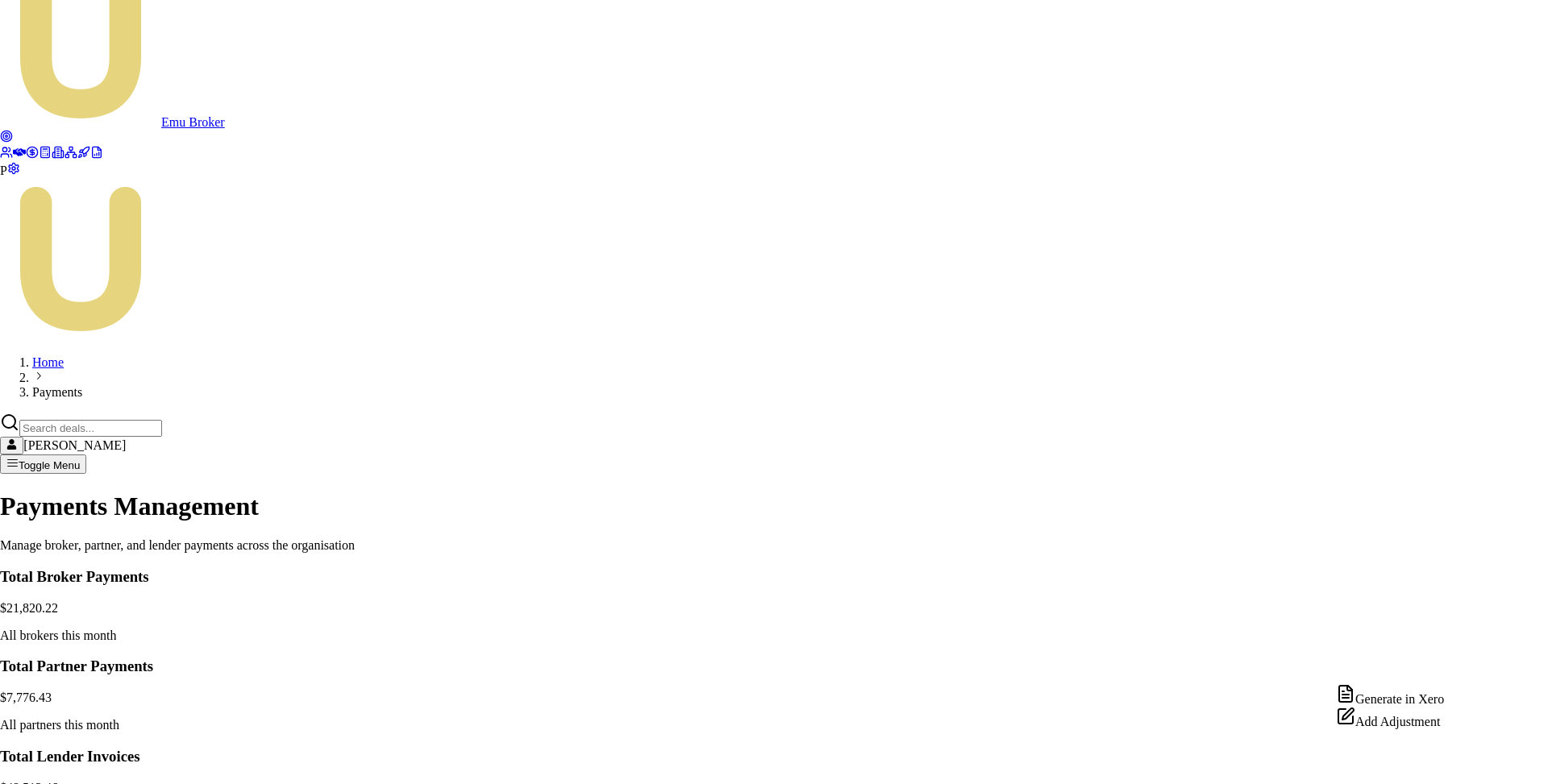
click at [1425, 729] on div "Add Adjustment" at bounding box center [1390, 718] width 108 height 23
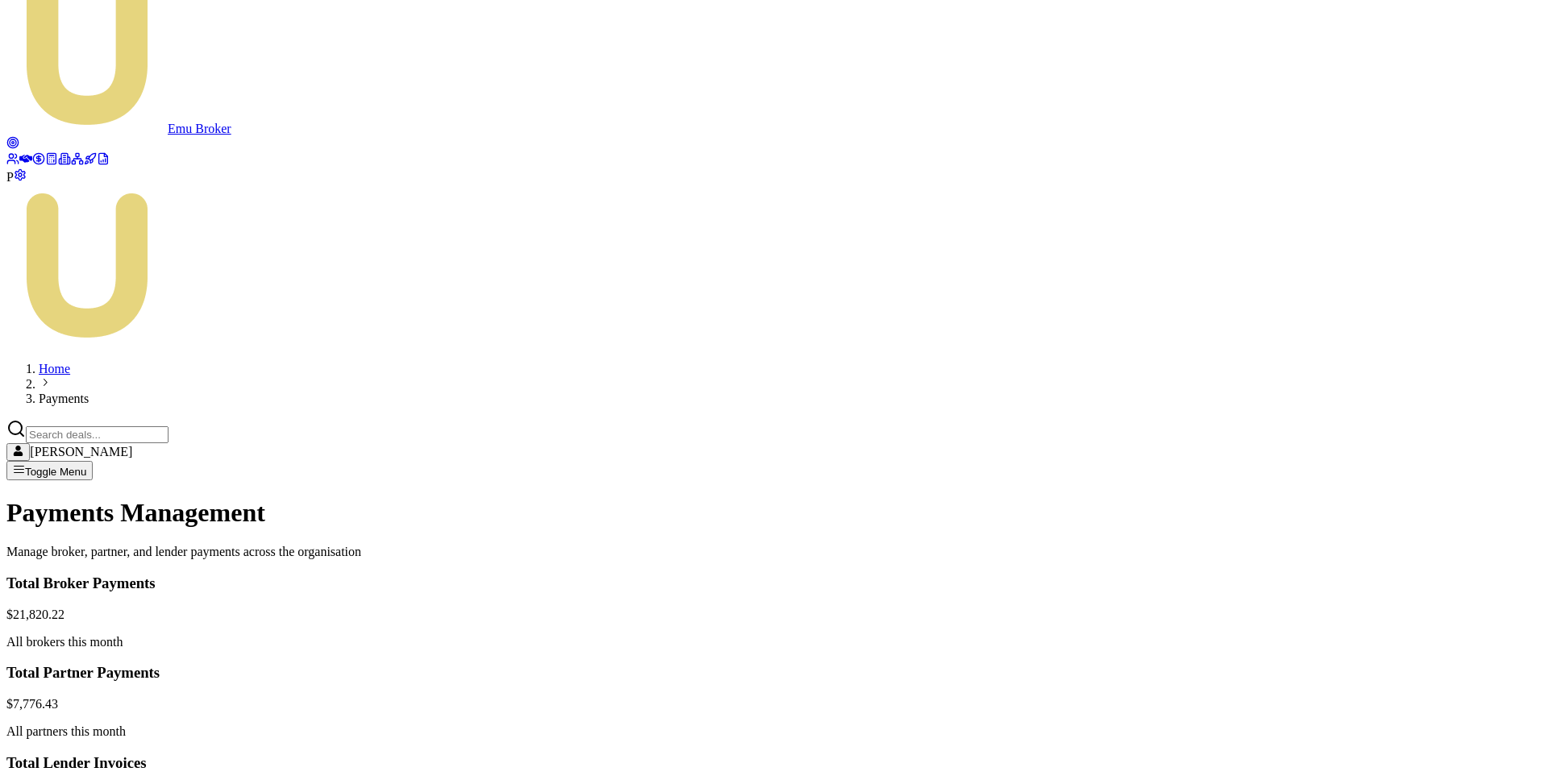
type input "20"
type textarea "Refund"
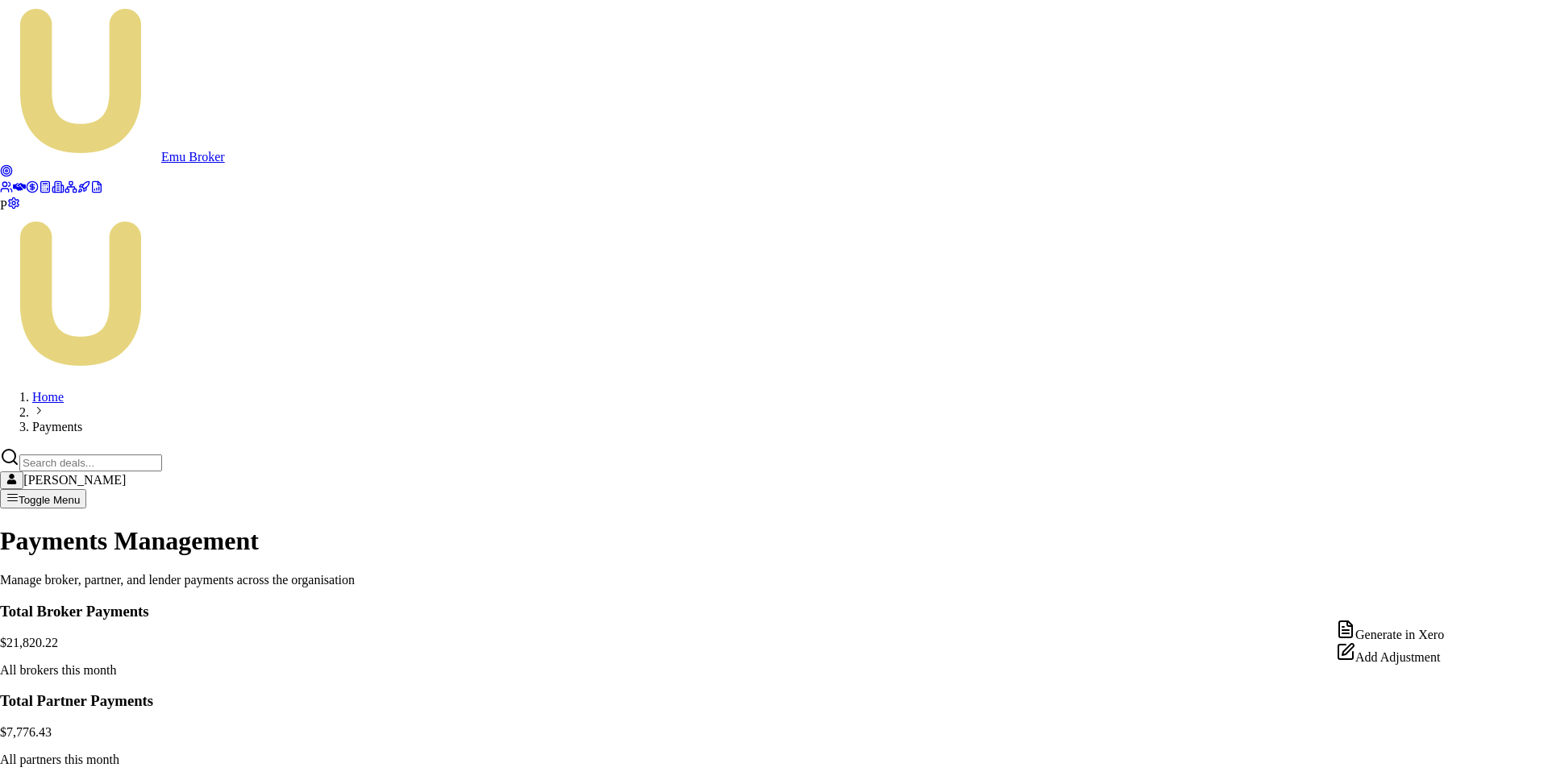
click at [1422, 665] on div "Add Adjustment" at bounding box center [1390, 653] width 108 height 23
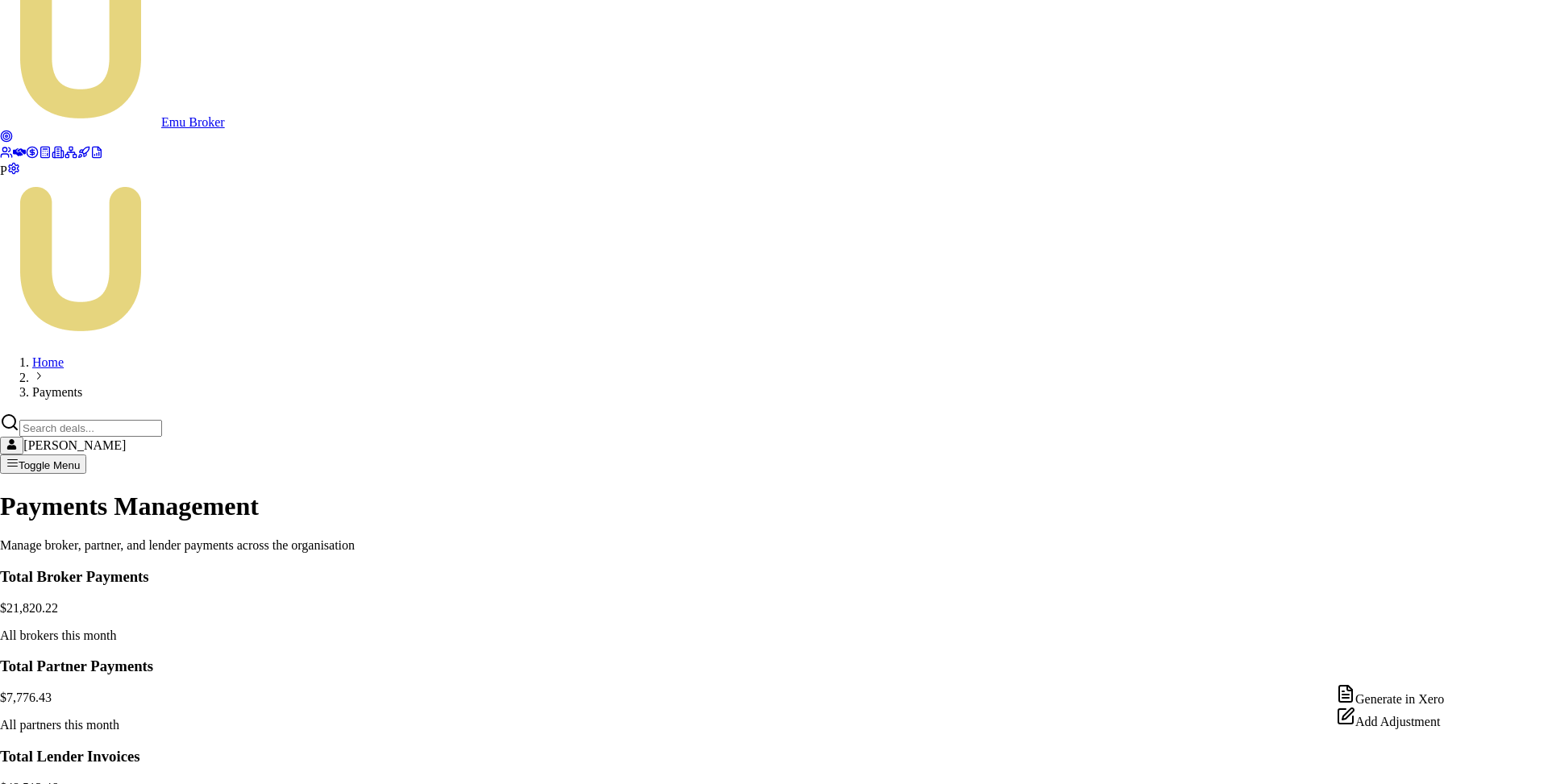
click at [1403, 729] on div "Add Adjustment" at bounding box center [1390, 718] width 108 height 23
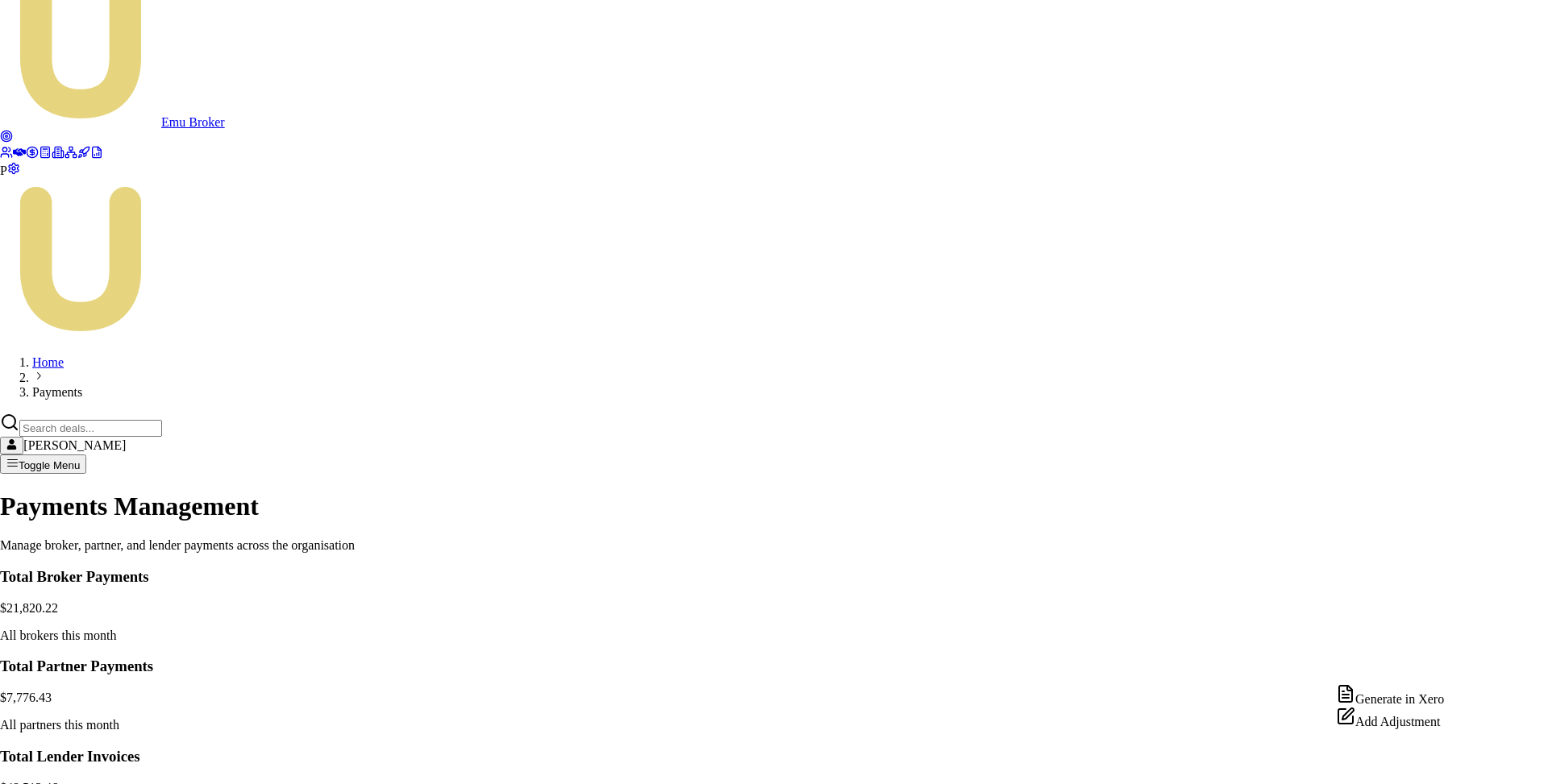
click at [1420, 729] on div "Add Adjustment" at bounding box center [1390, 718] width 108 height 23
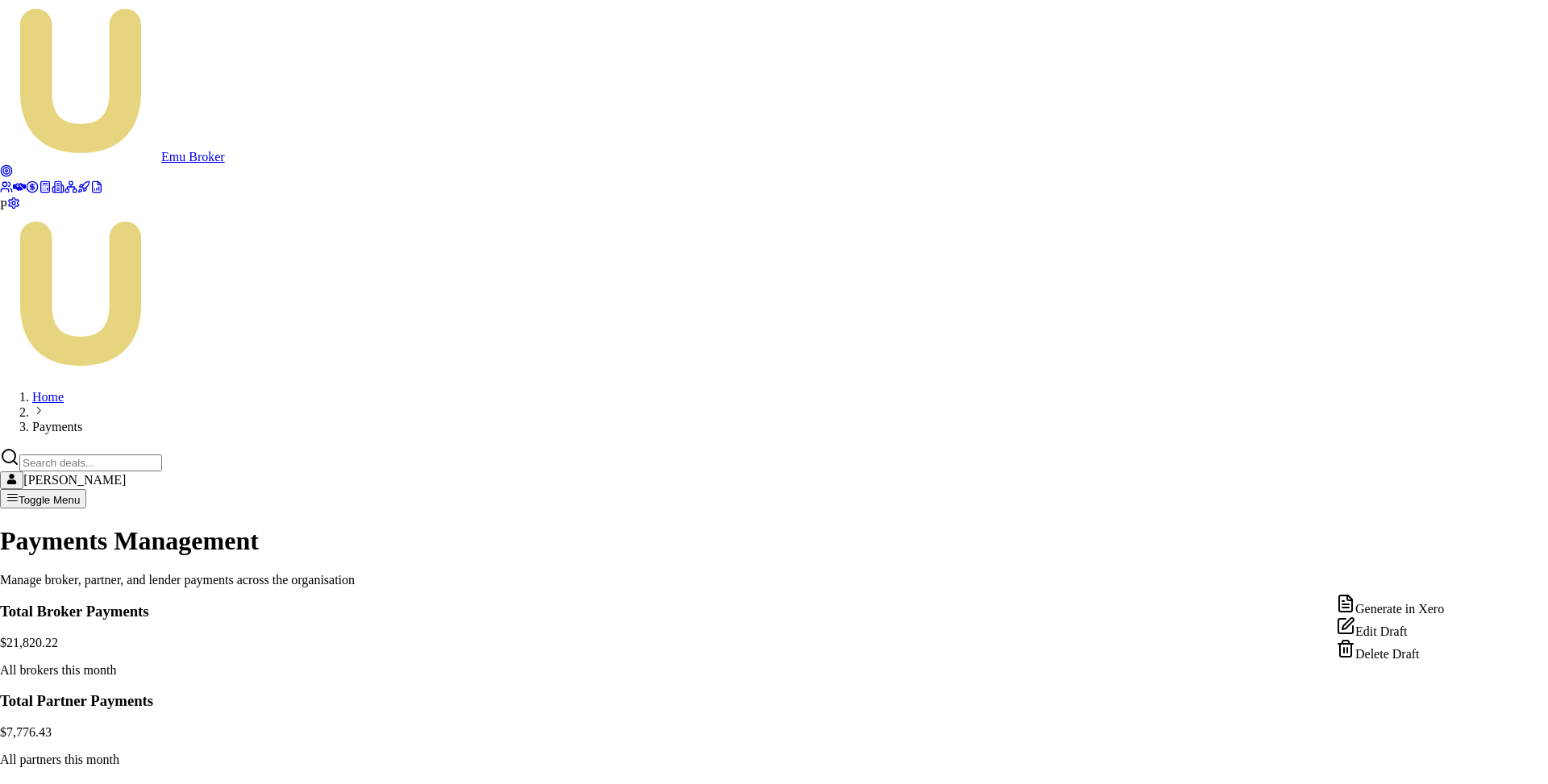
click at [1396, 662] on div "Delete Draft" at bounding box center [1390, 650] width 108 height 23
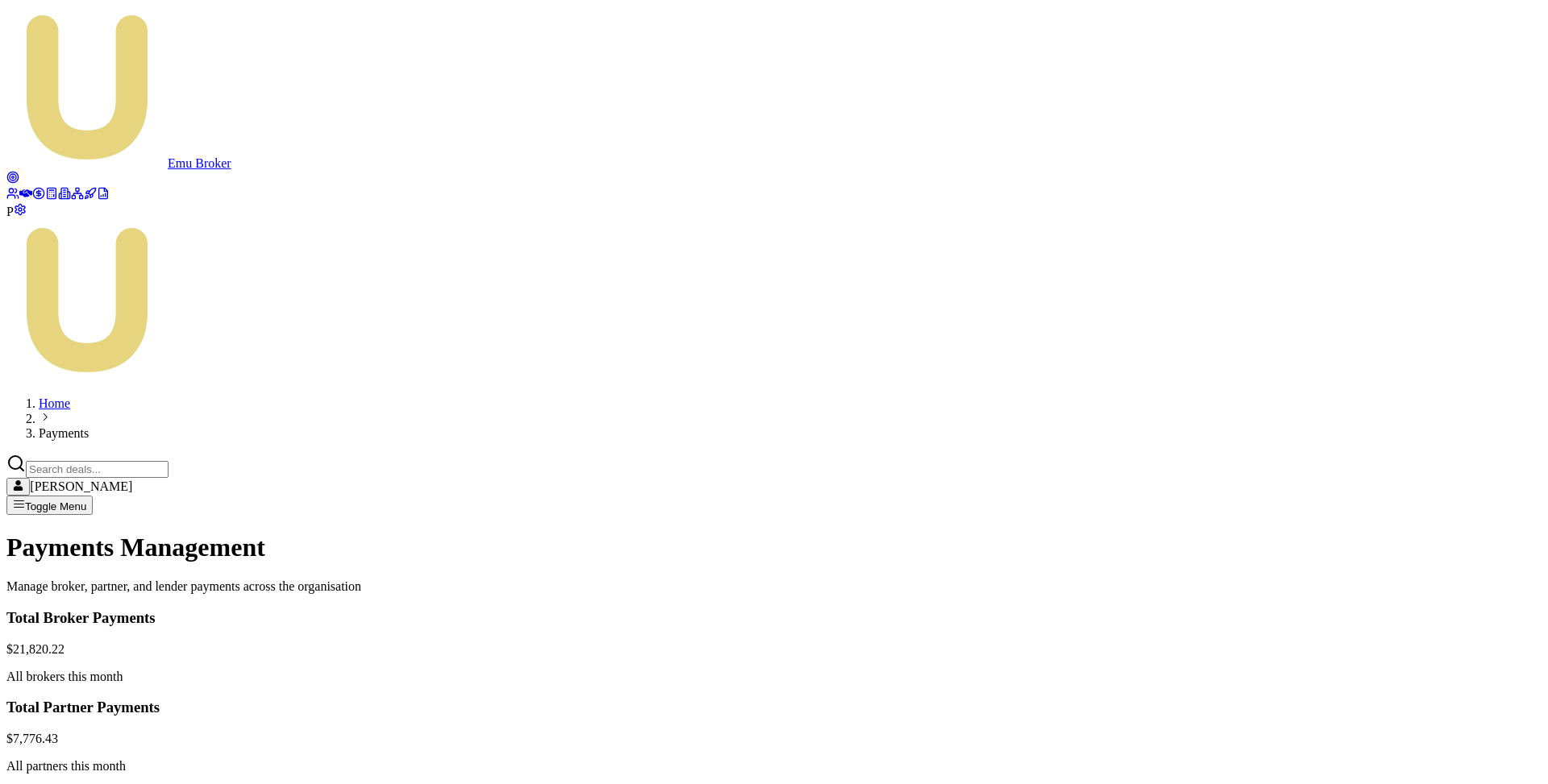
click at [19, 171] on icon at bounding box center [13, 178] width 13 height 13
click at [15, 177] on circle at bounding box center [13, 178] width 3 height 3
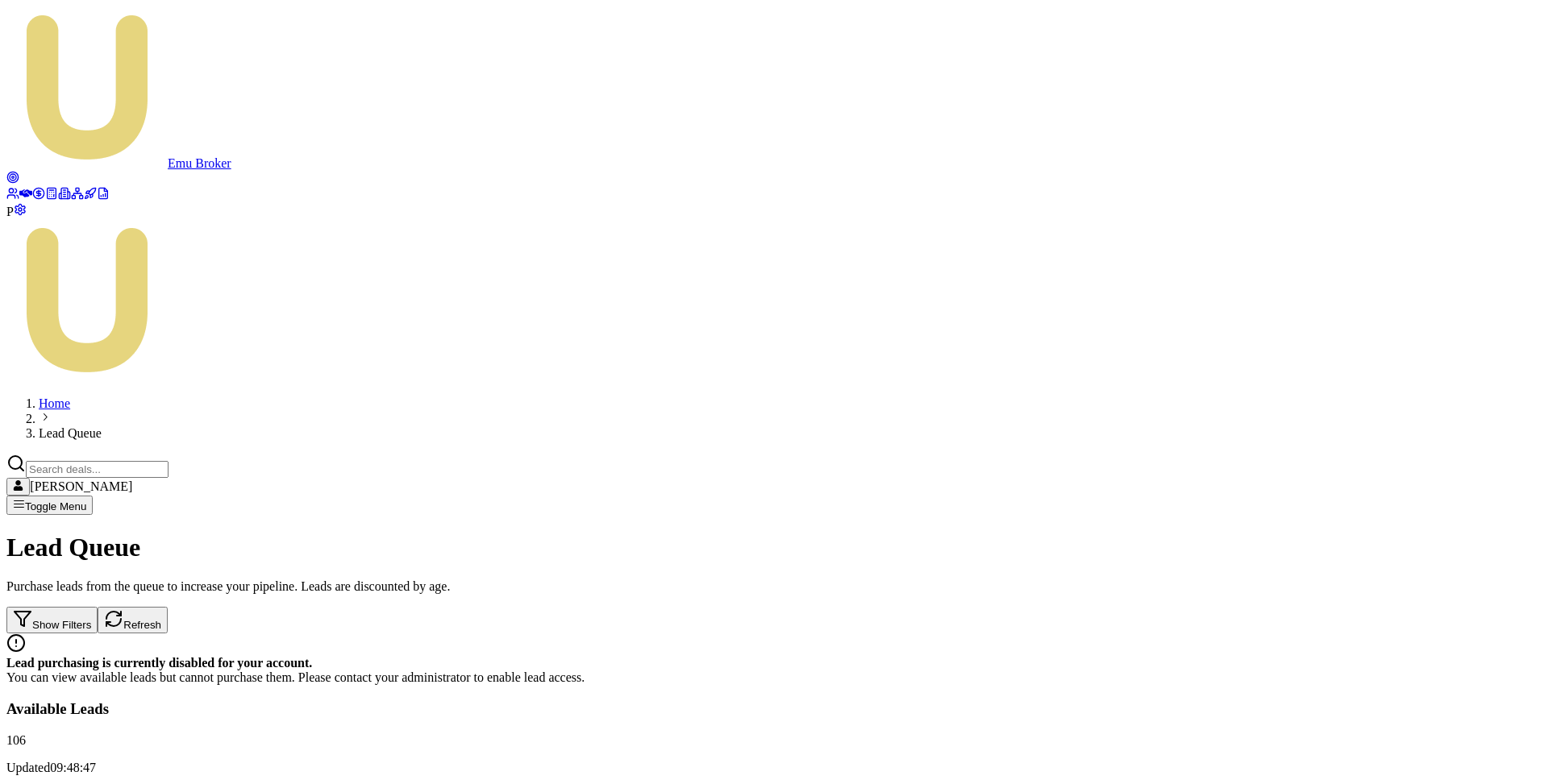
click at [32, 202] on link at bounding box center [38, 195] width 13 height 14
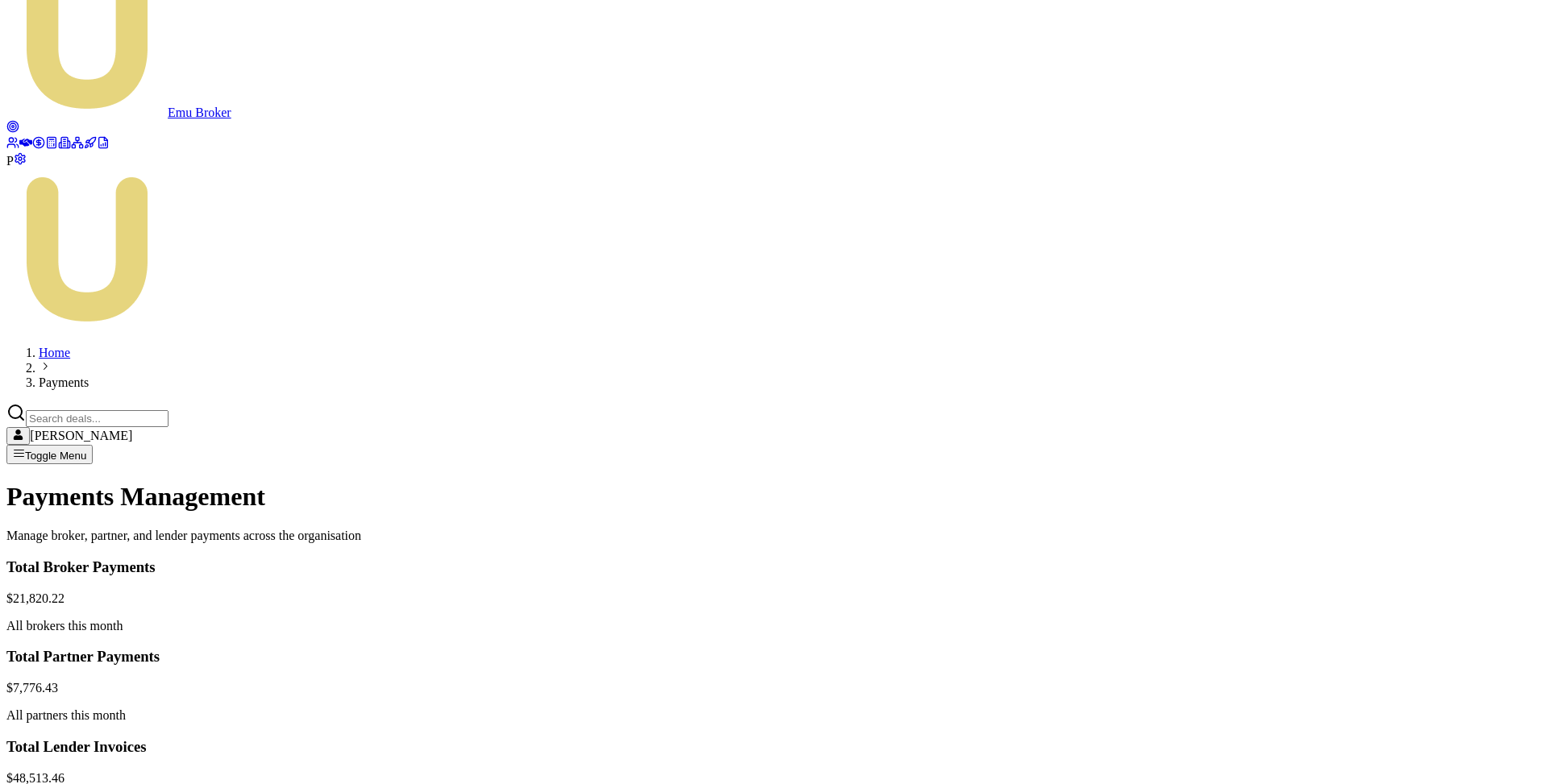
scroll to position [65, 0]
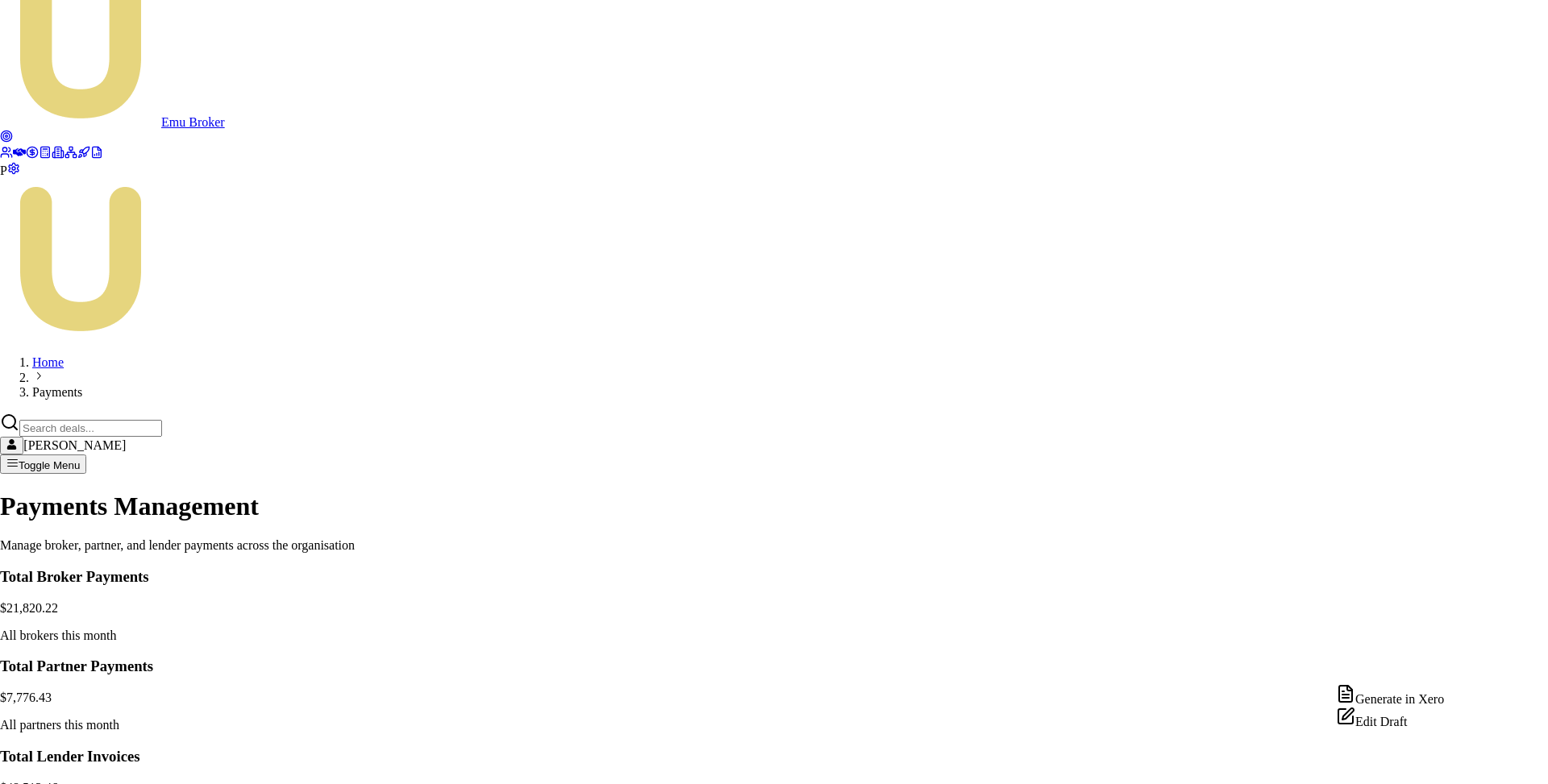
click at [1402, 729] on div "Edit Draft" at bounding box center [1390, 718] width 108 height 23
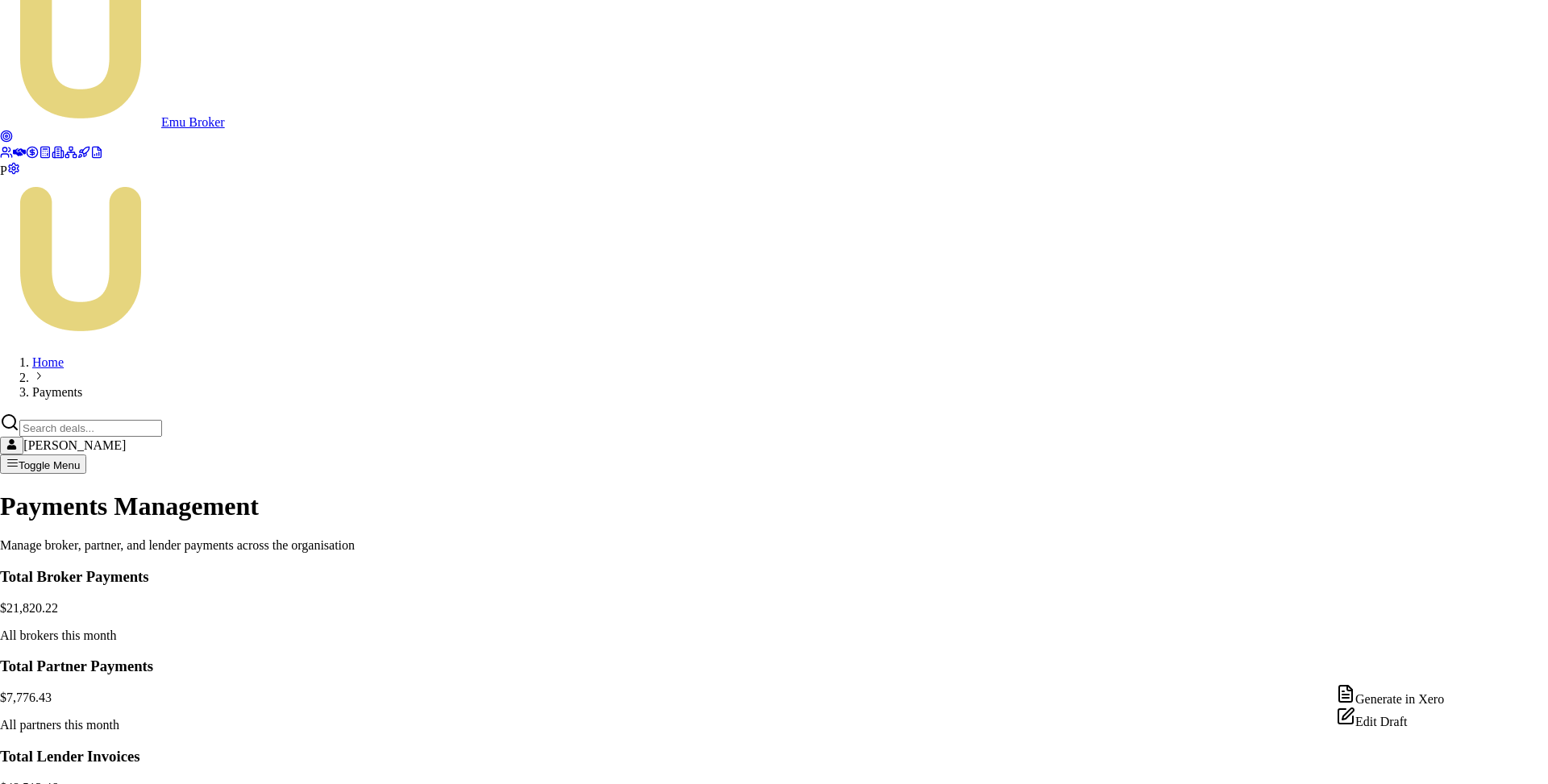
click at [1388, 726] on div "Edit Draft" at bounding box center [1390, 718] width 108 height 23
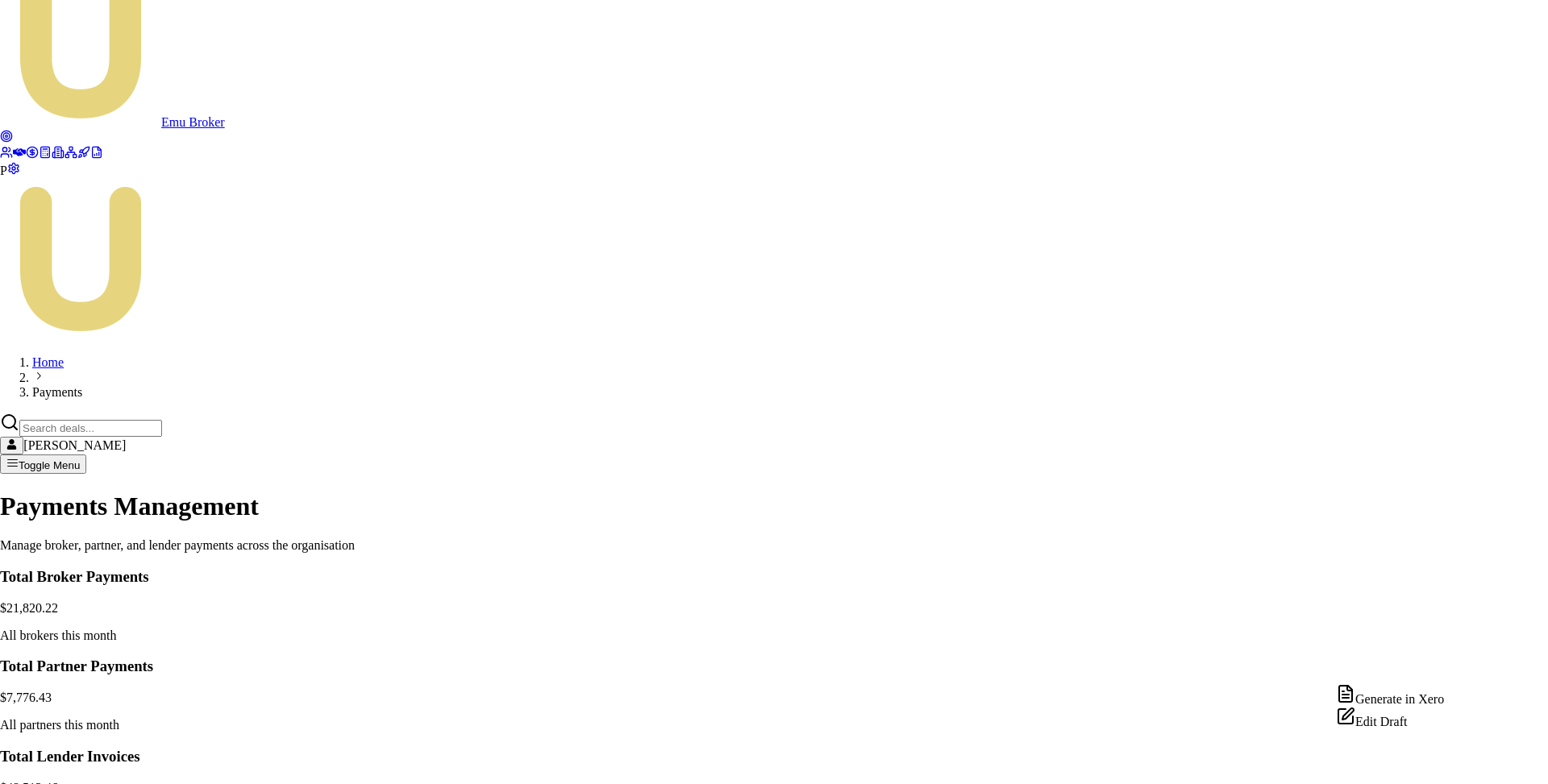
click at [1367, 729] on div "Edit Draft" at bounding box center [1390, 718] width 108 height 23
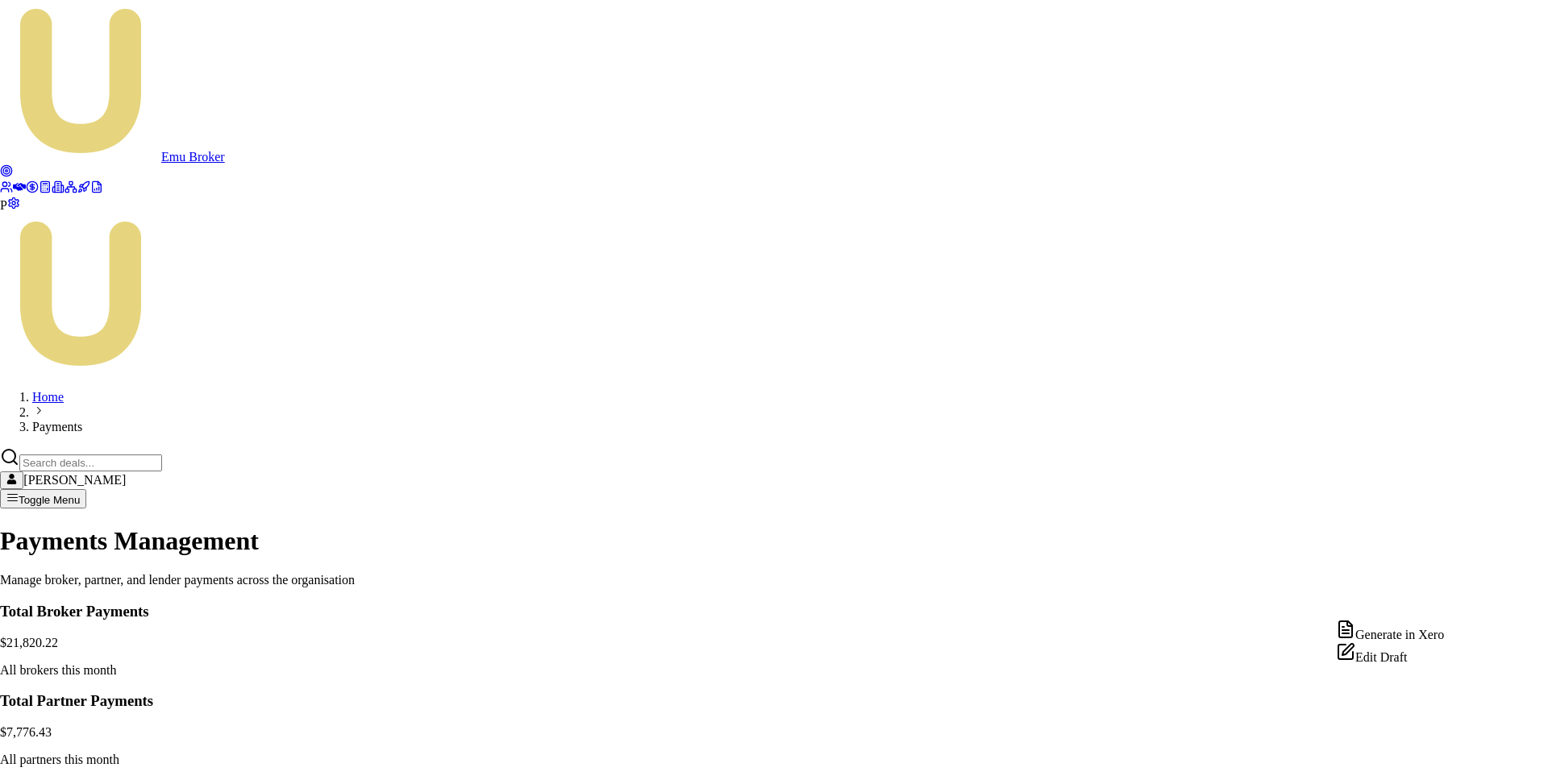
click at [1410, 665] on div "Edit Draft" at bounding box center [1390, 653] width 108 height 23
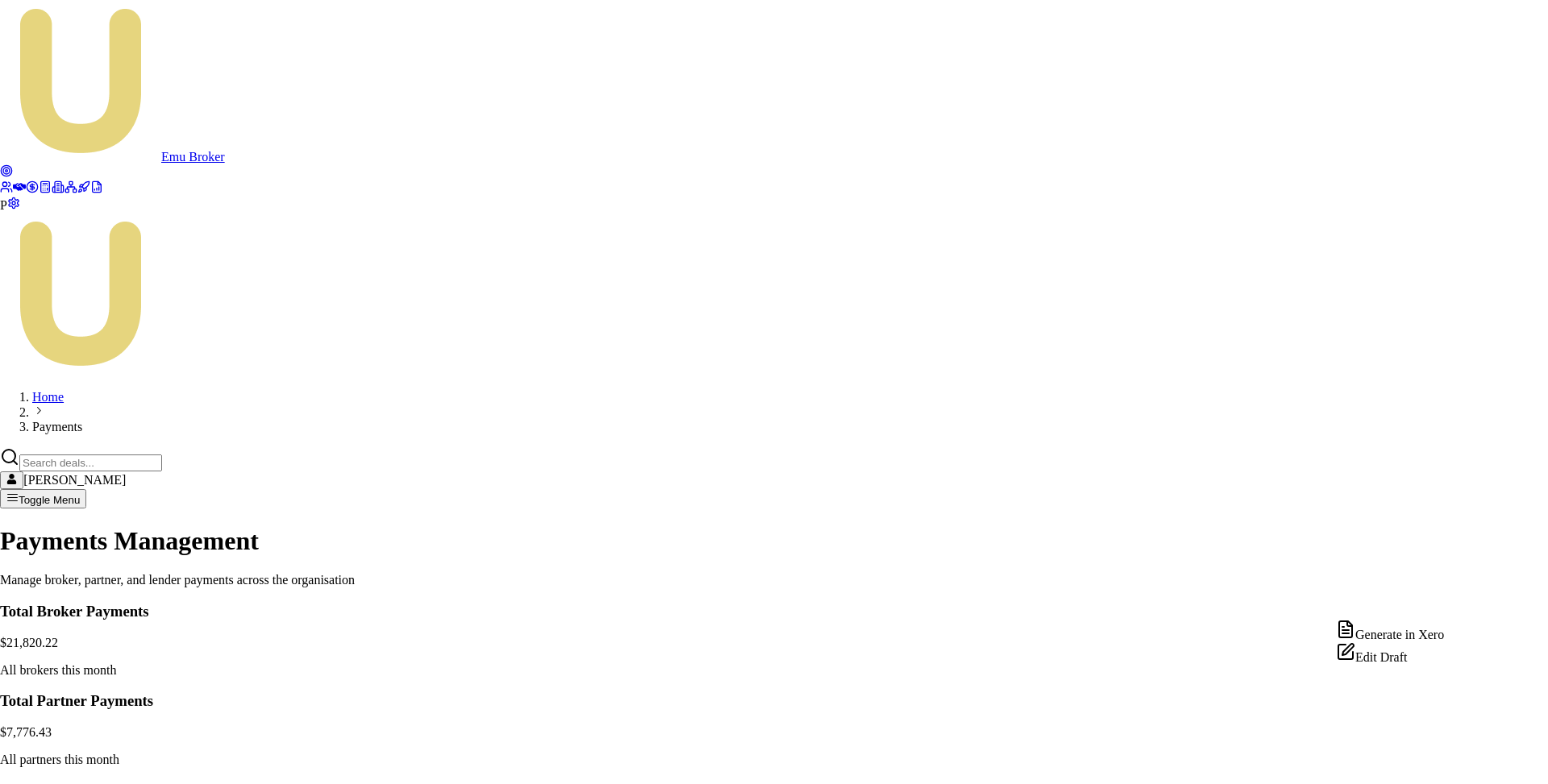
click at [1423, 665] on div "Edit Draft" at bounding box center [1390, 653] width 108 height 23
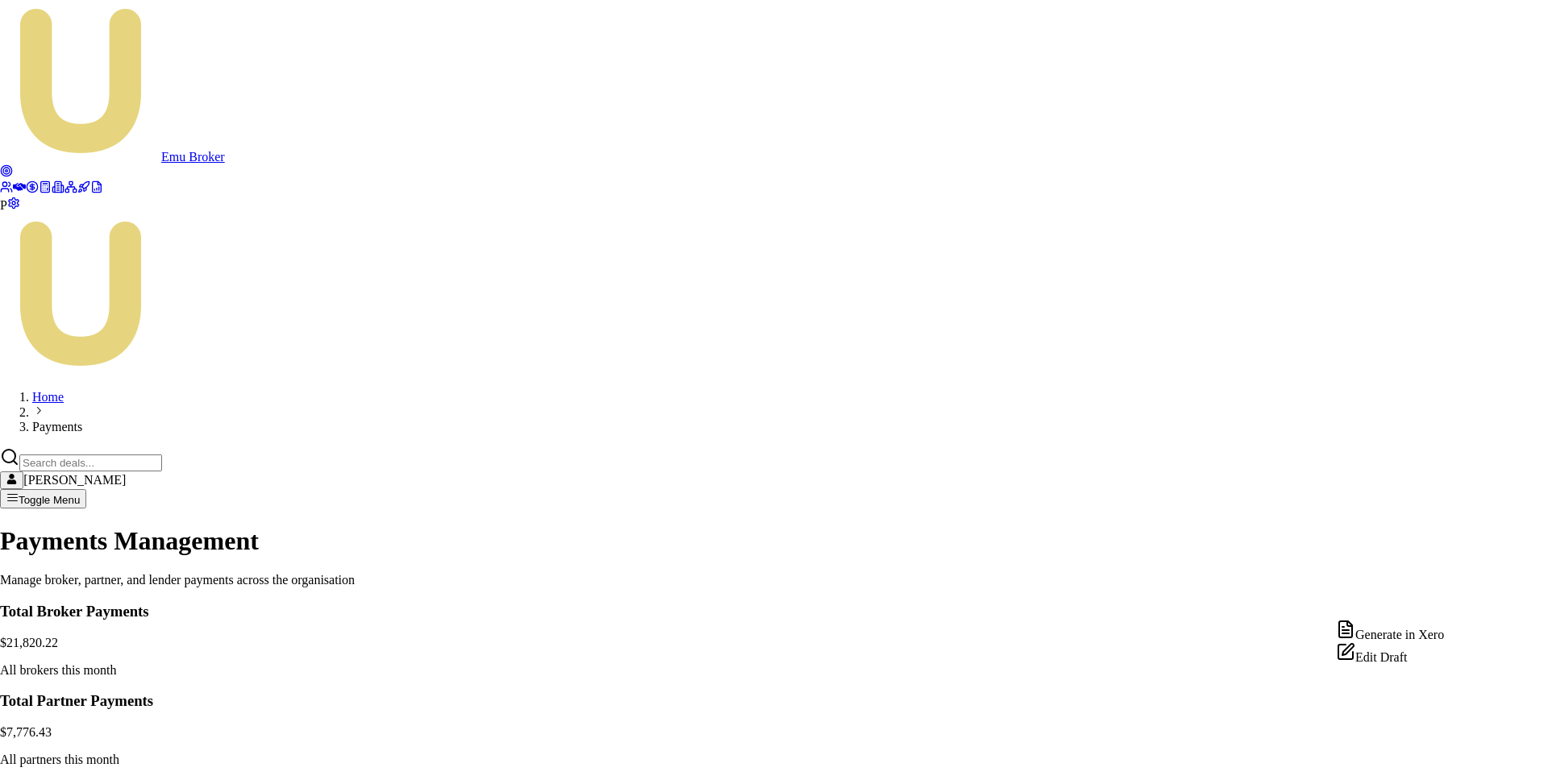
click at [1417, 665] on div "Edit Draft" at bounding box center [1390, 653] width 108 height 23
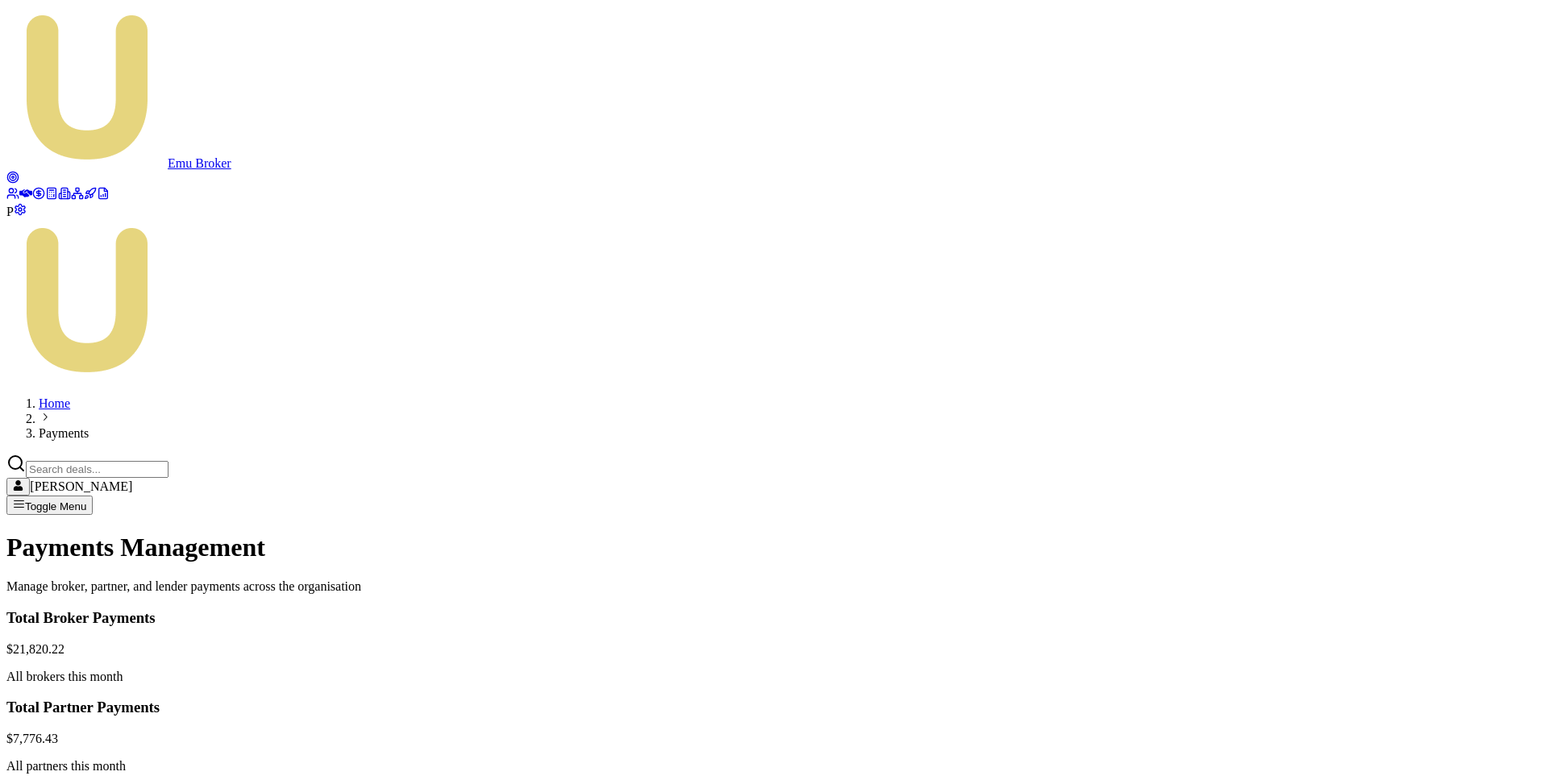
copy td "D-B1SFV7U8BA"
paste input "D-B1SFV7U8BA"
type input "D-B1SFV7U8BA discount"
drag, startPoint x: 826, startPoint y: 528, endPoint x: 844, endPoint y: 528, distance: 18.0
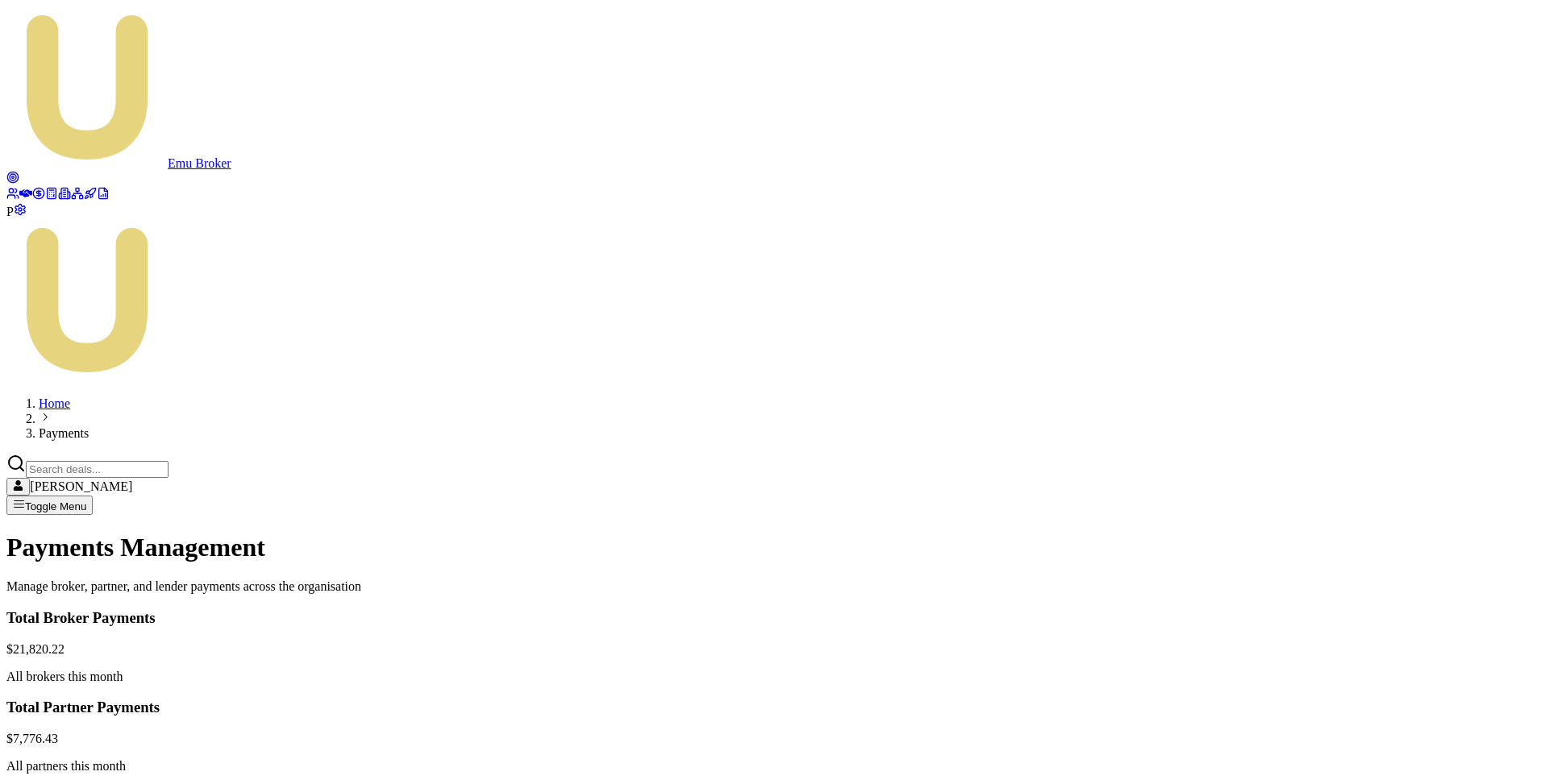
drag, startPoint x: 845, startPoint y: 528, endPoint x: 961, endPoint y: 527, distance: 116.0
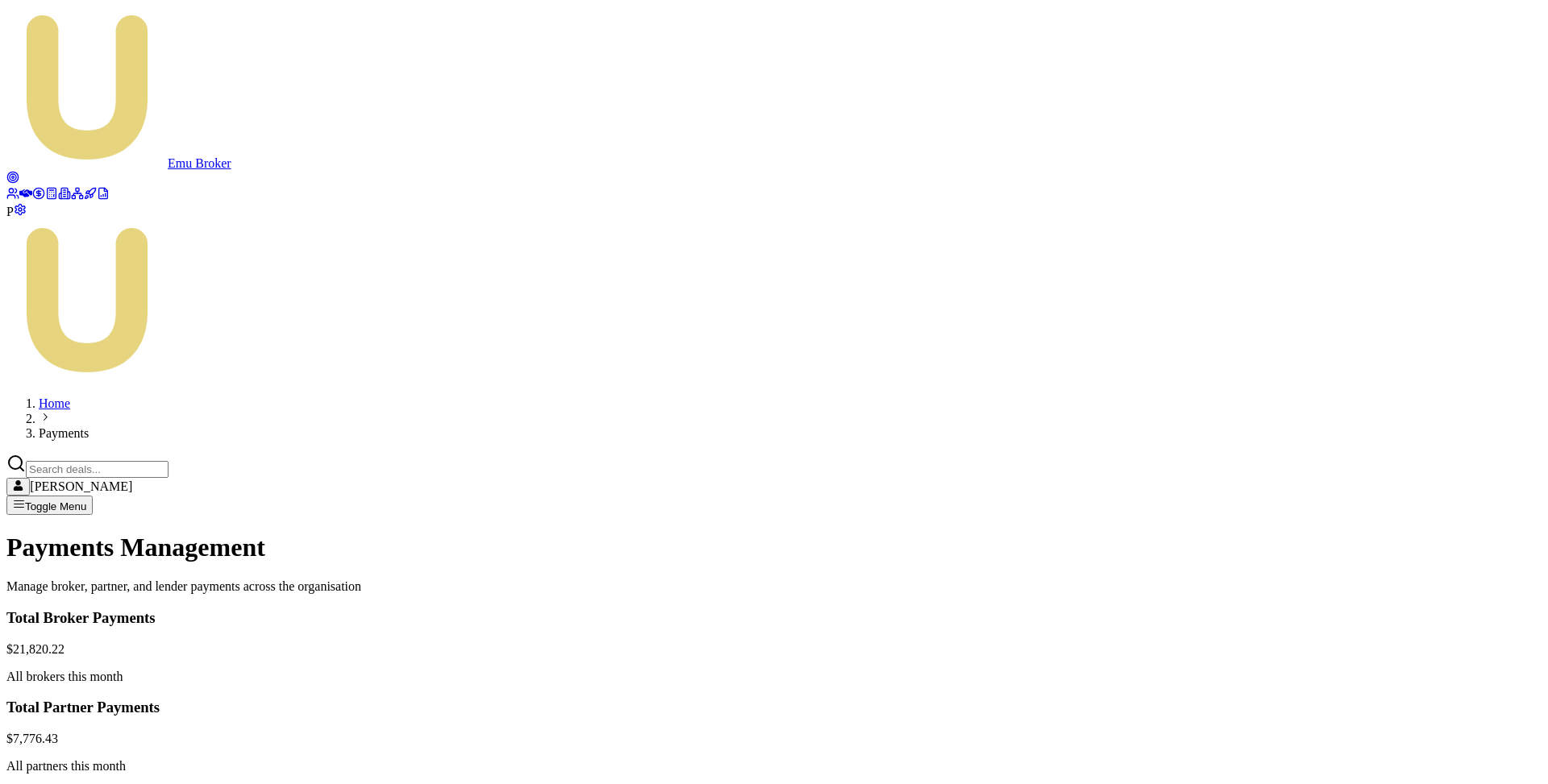
type input "-10"
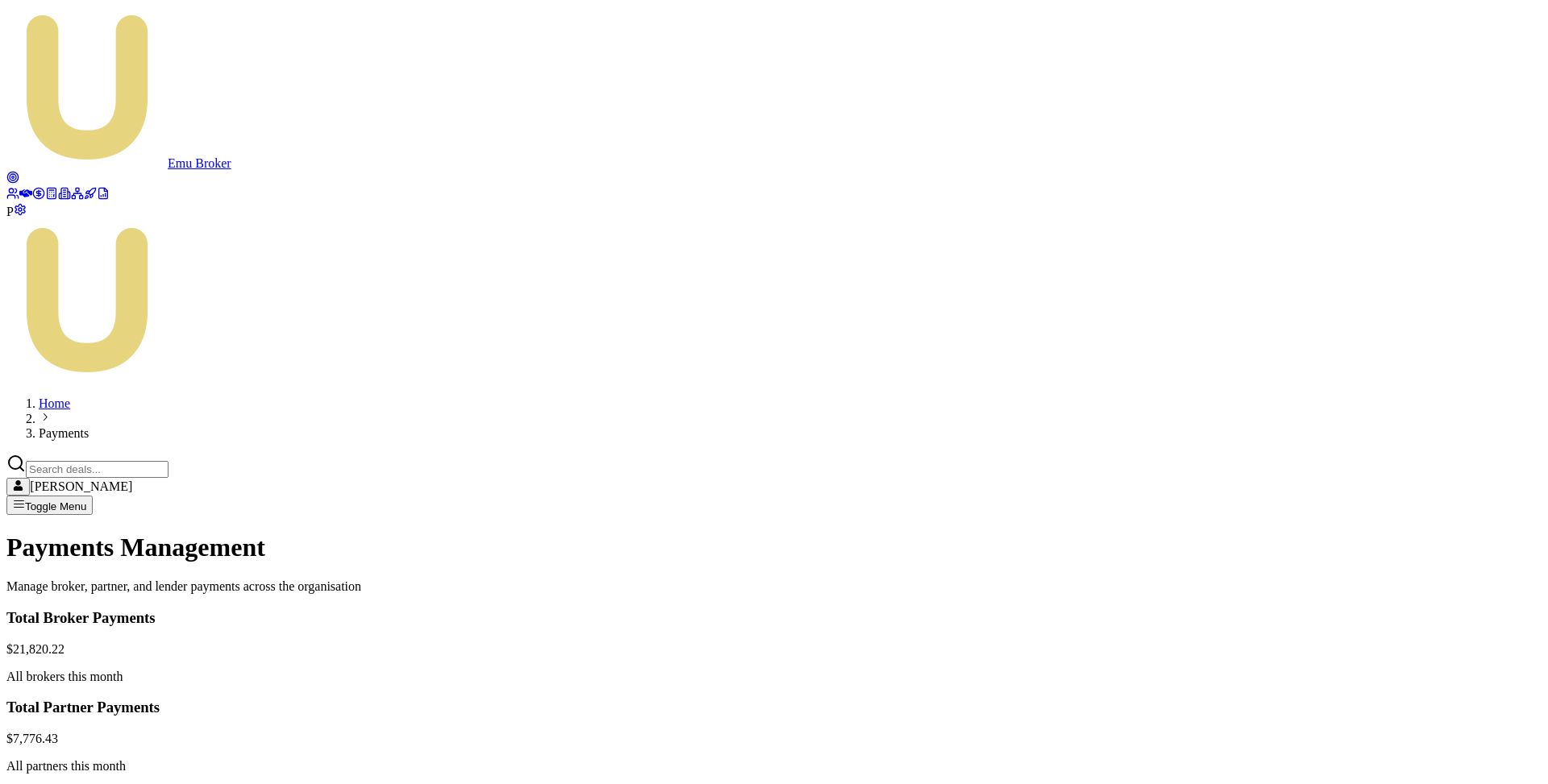
copy td "D-JGXE9YRP4U"
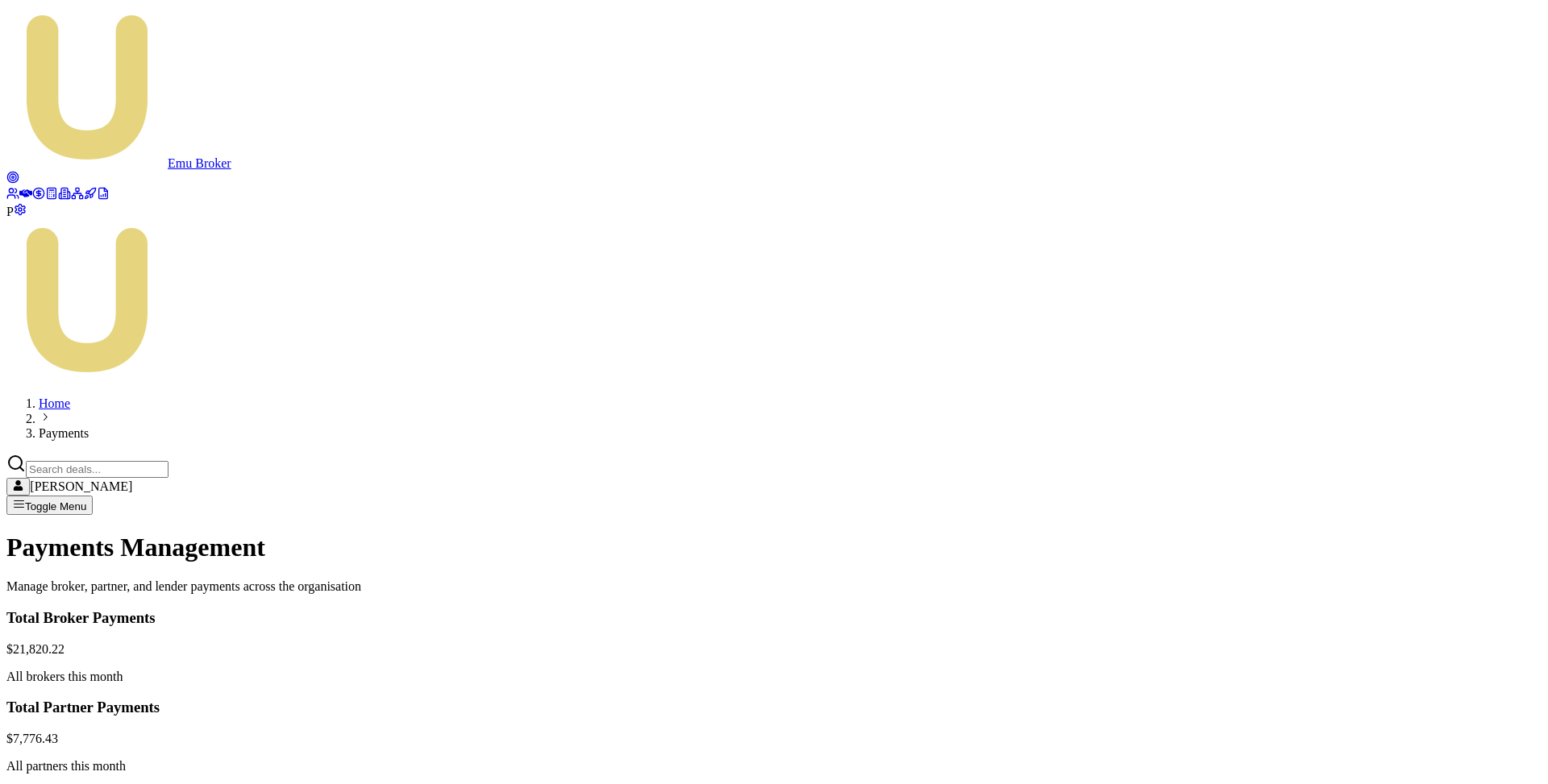
paste input "D-JGXE9YRP4U"
type input "D-JGXE9YRP4U discount"
type input "-10"
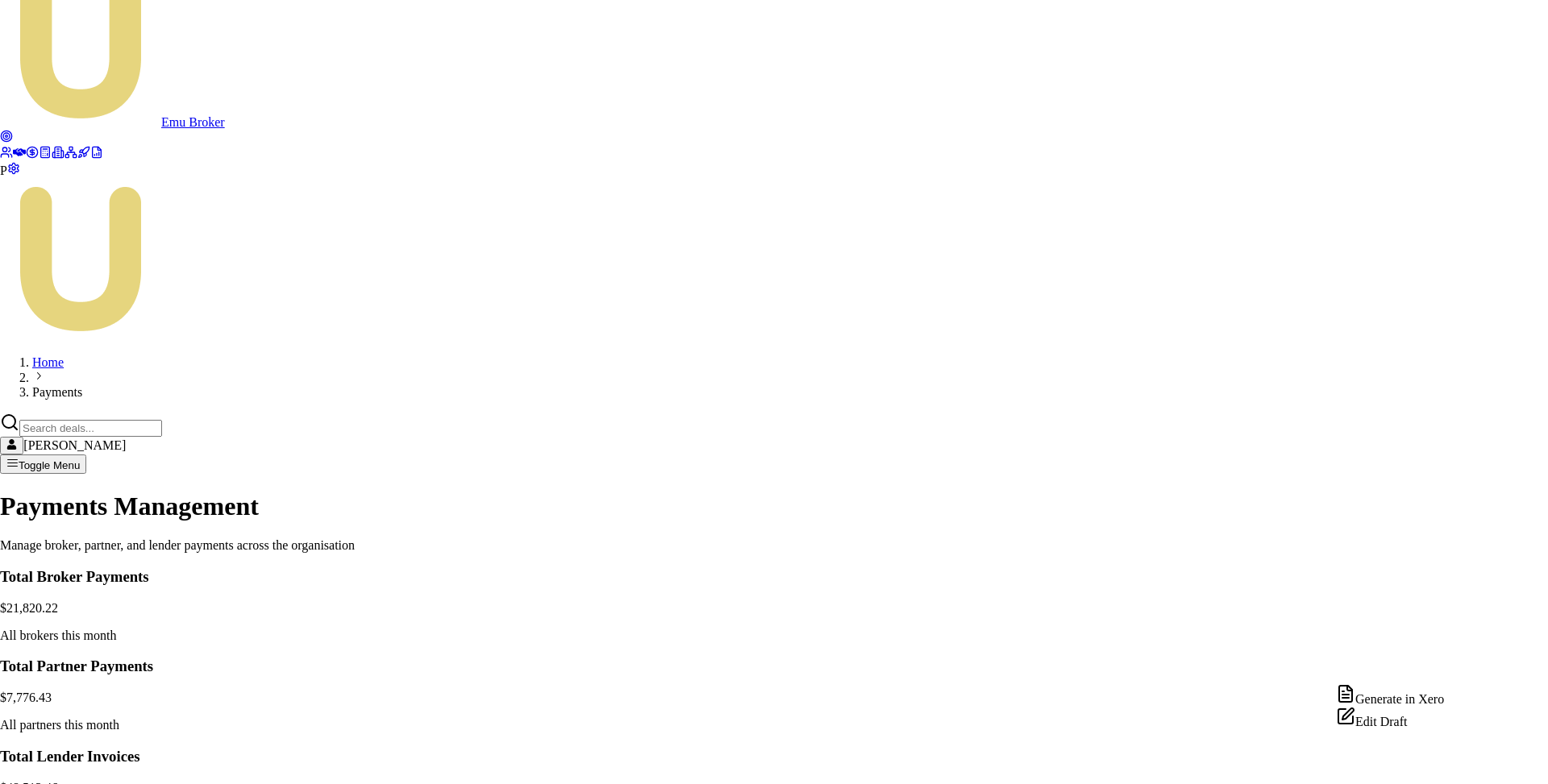
click at [1401, 729] on div "Edit Draft" at bounding box center [1390, 718] width 108 height 23
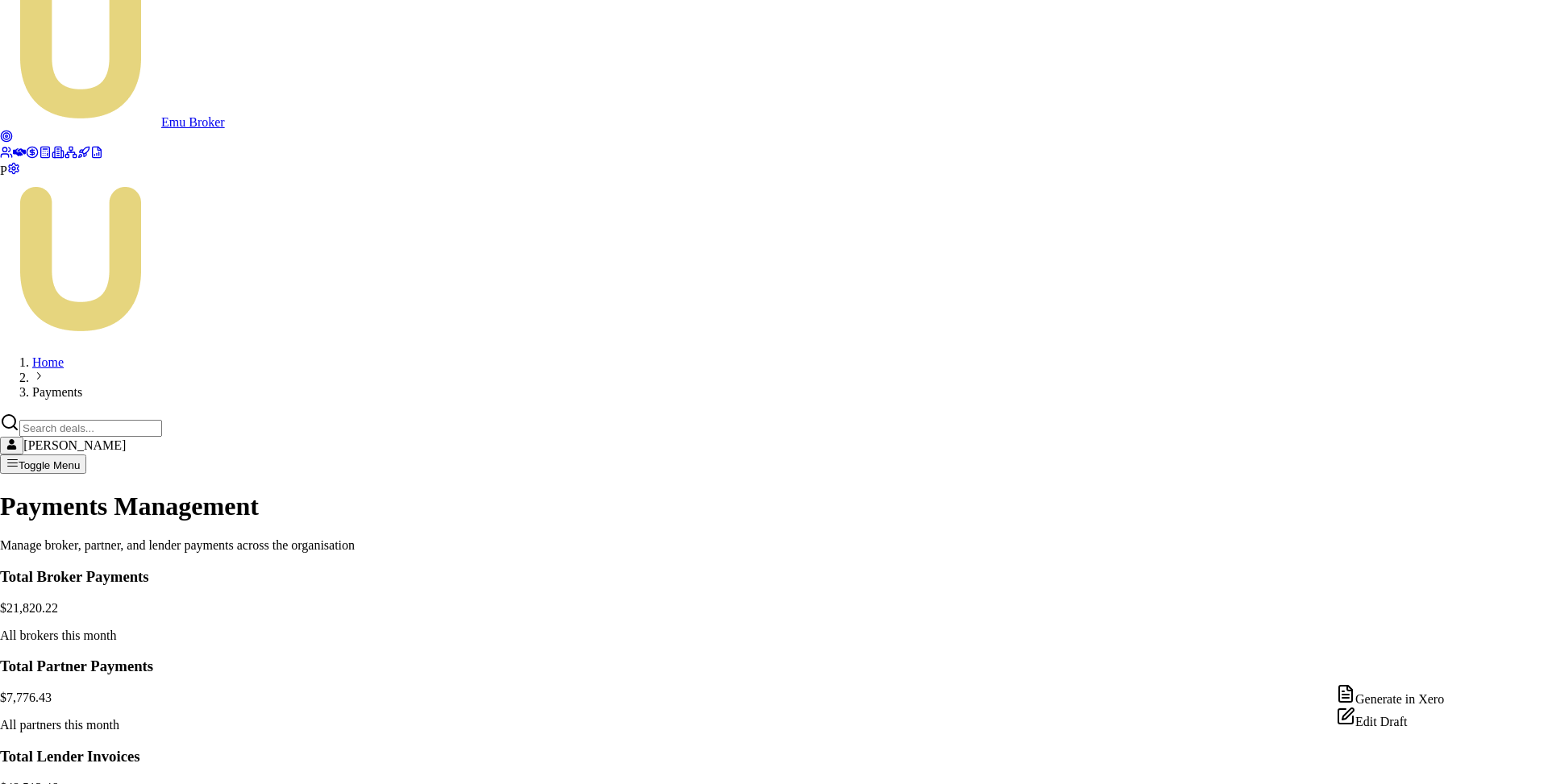
click at [1401, 729] on div "Edit Draft" at bounding box center [1390, 718] width 108 height 23
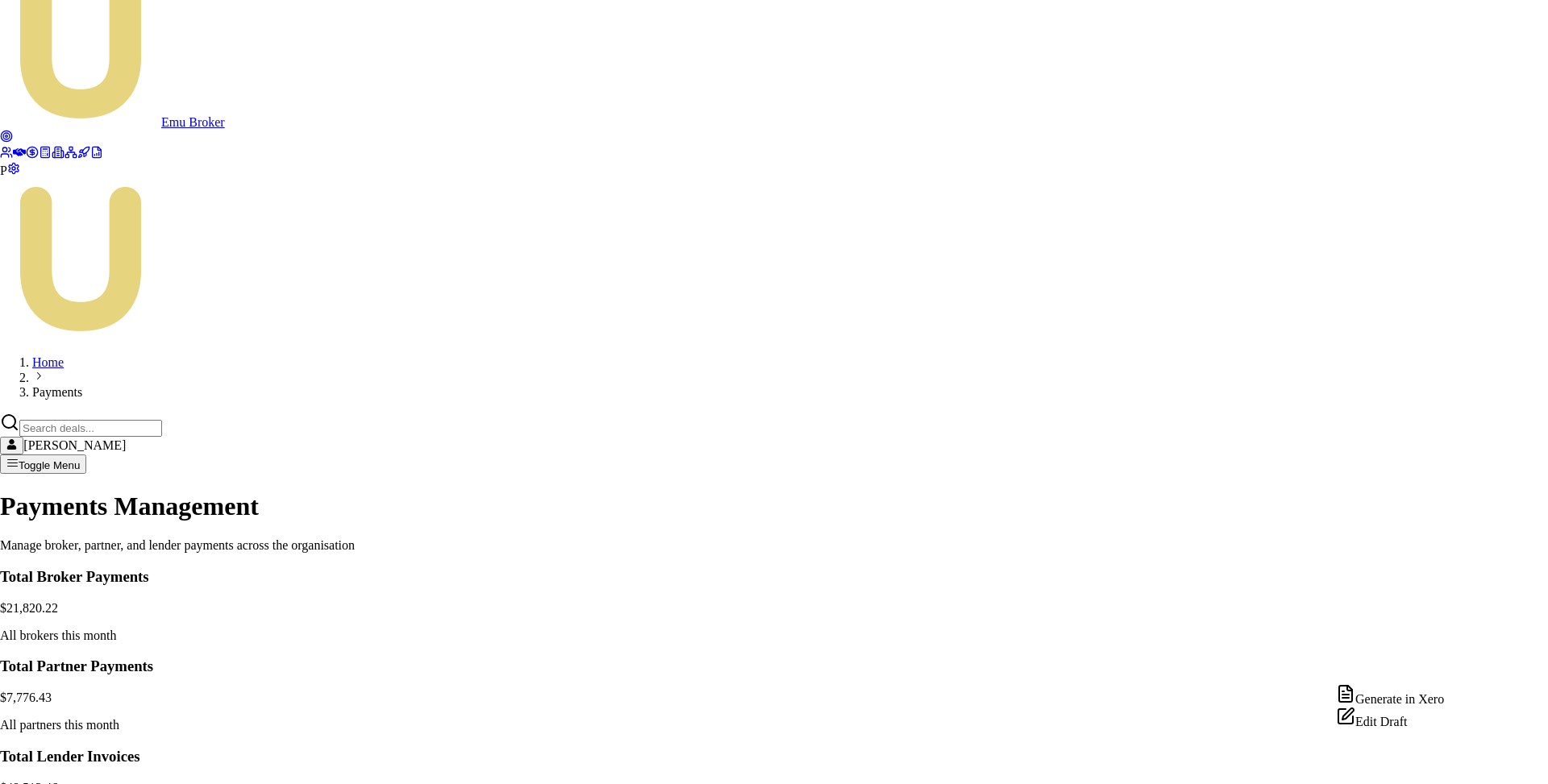
click at [1396, 729] on div "Edit Draft" at bounding box center [1390, 718] width 108 height 23
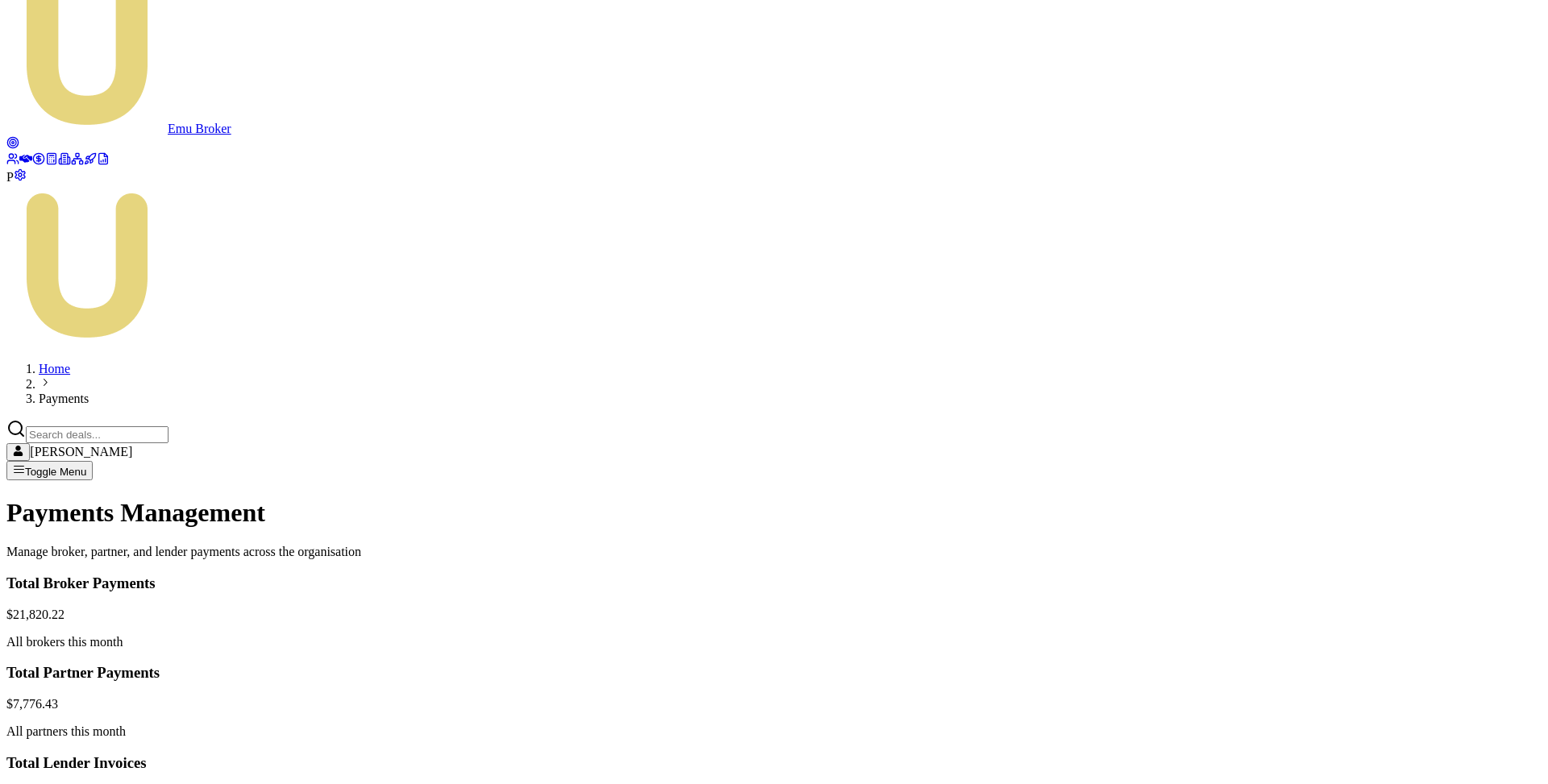
copy td "D-JGXE9YRP4U"
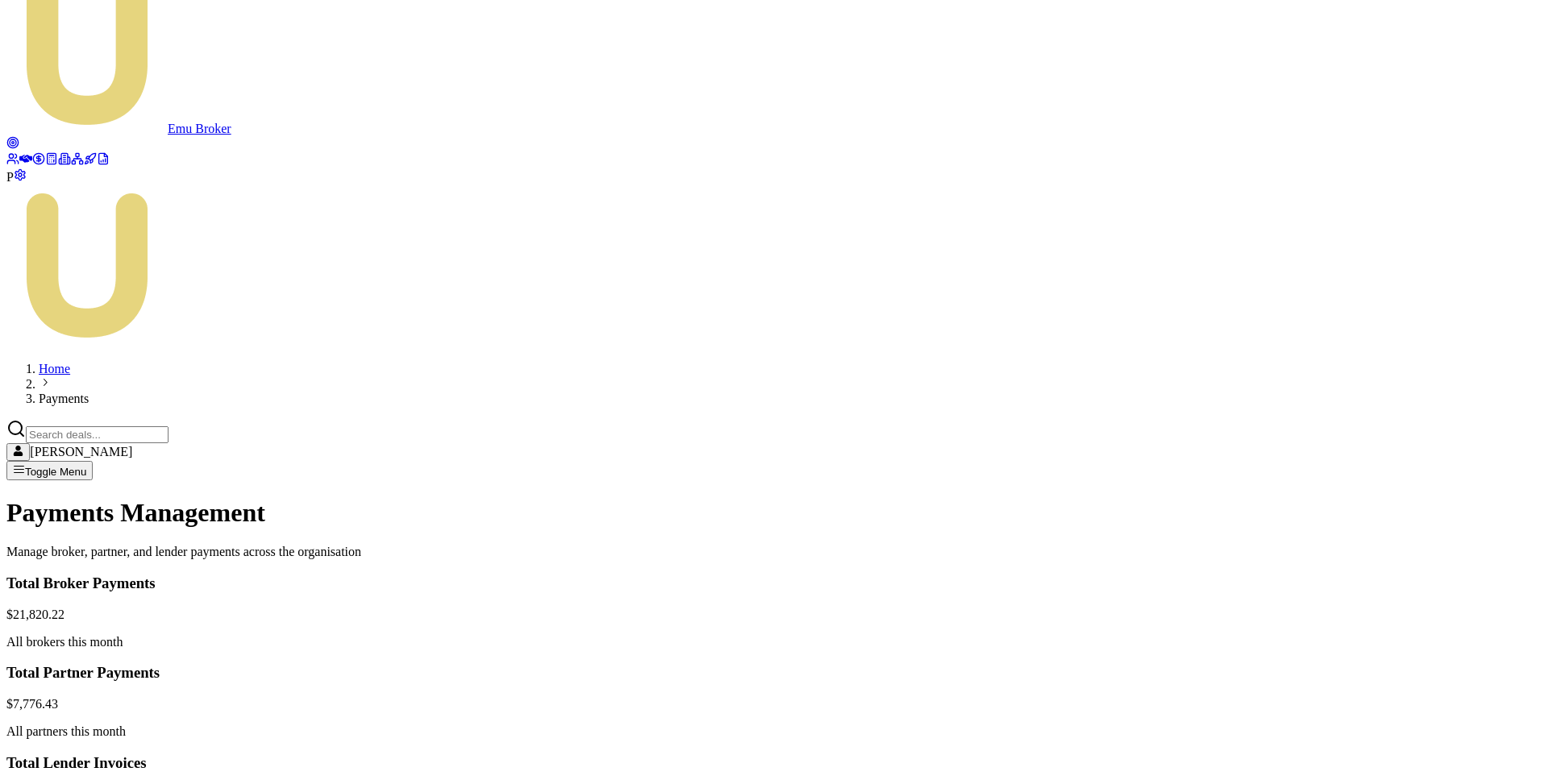
paste input "D-JGXE9YRP4U"
type input "D-JGXE9YRP4U discount"
type input "-10"
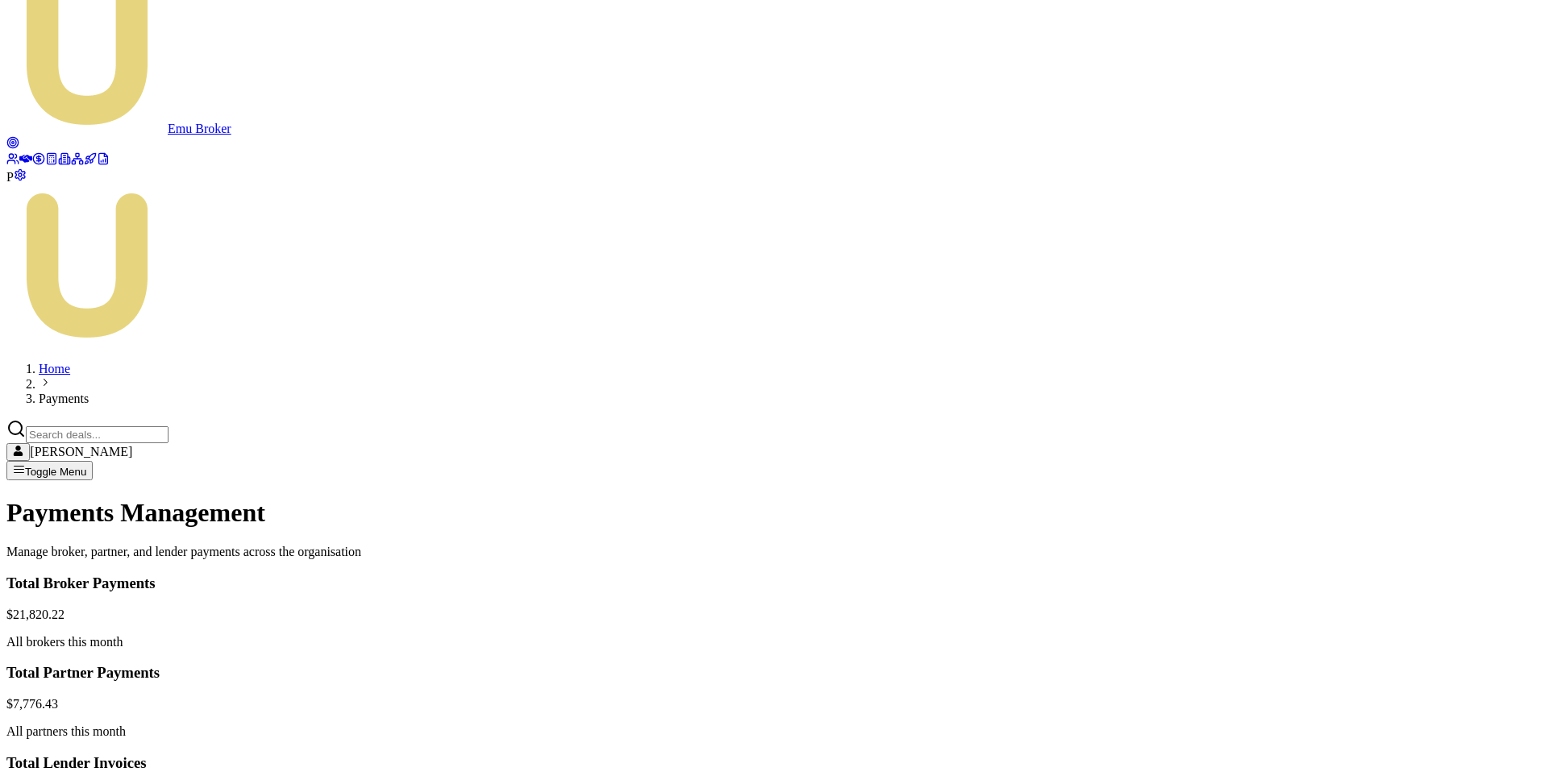
copy td "D-B1SFV7U8BA"
paste input "D-B1SFV7U8BA"
type input "D-B1SFV7U8BA discount"
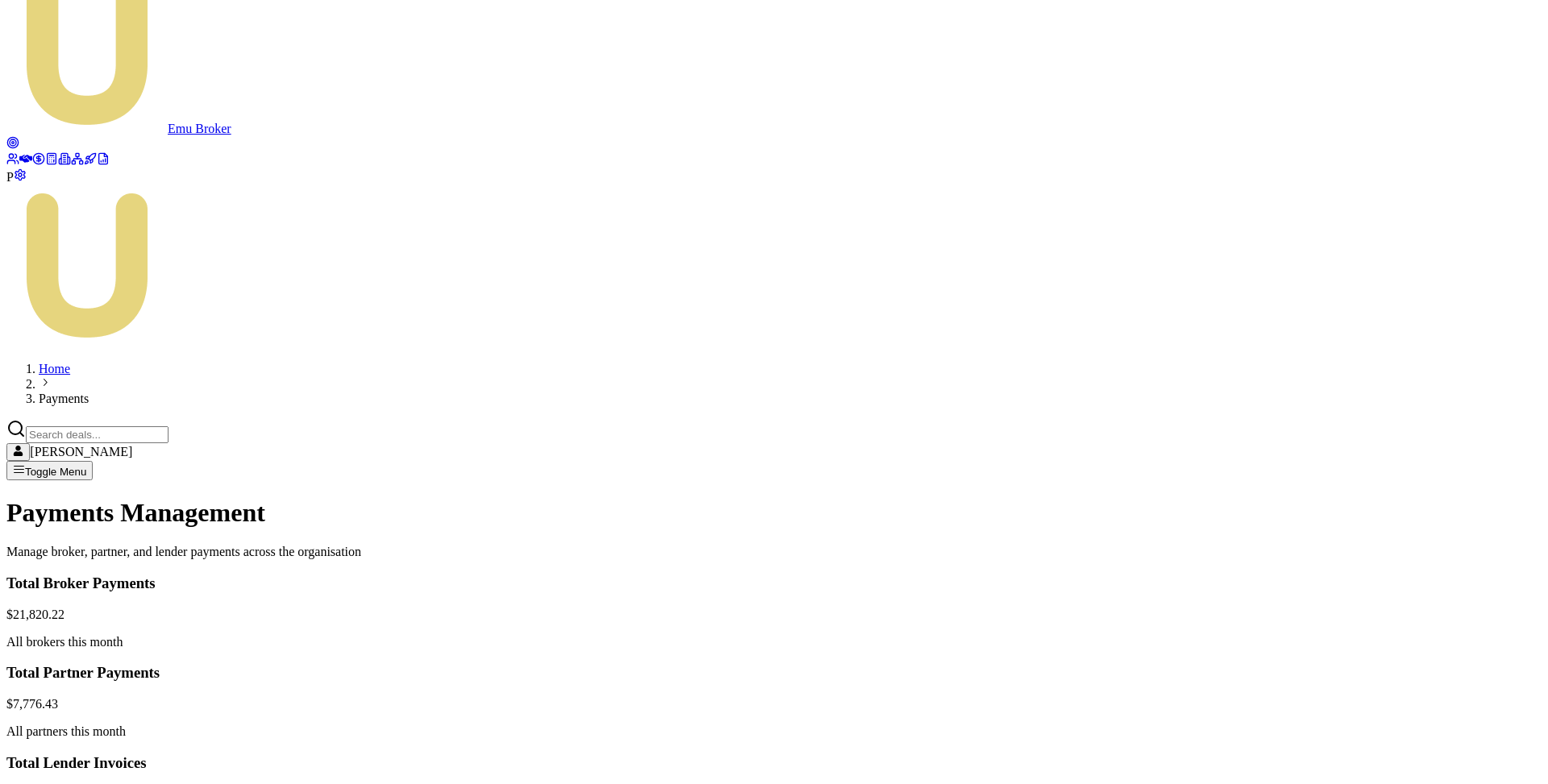
type input "D-JGXE9YRP4U discount"
drag, startPoint x: 830, startPoint y: 556, endPoint x: 921, endPoint y: 556, distance: 91.0
type input "-10"
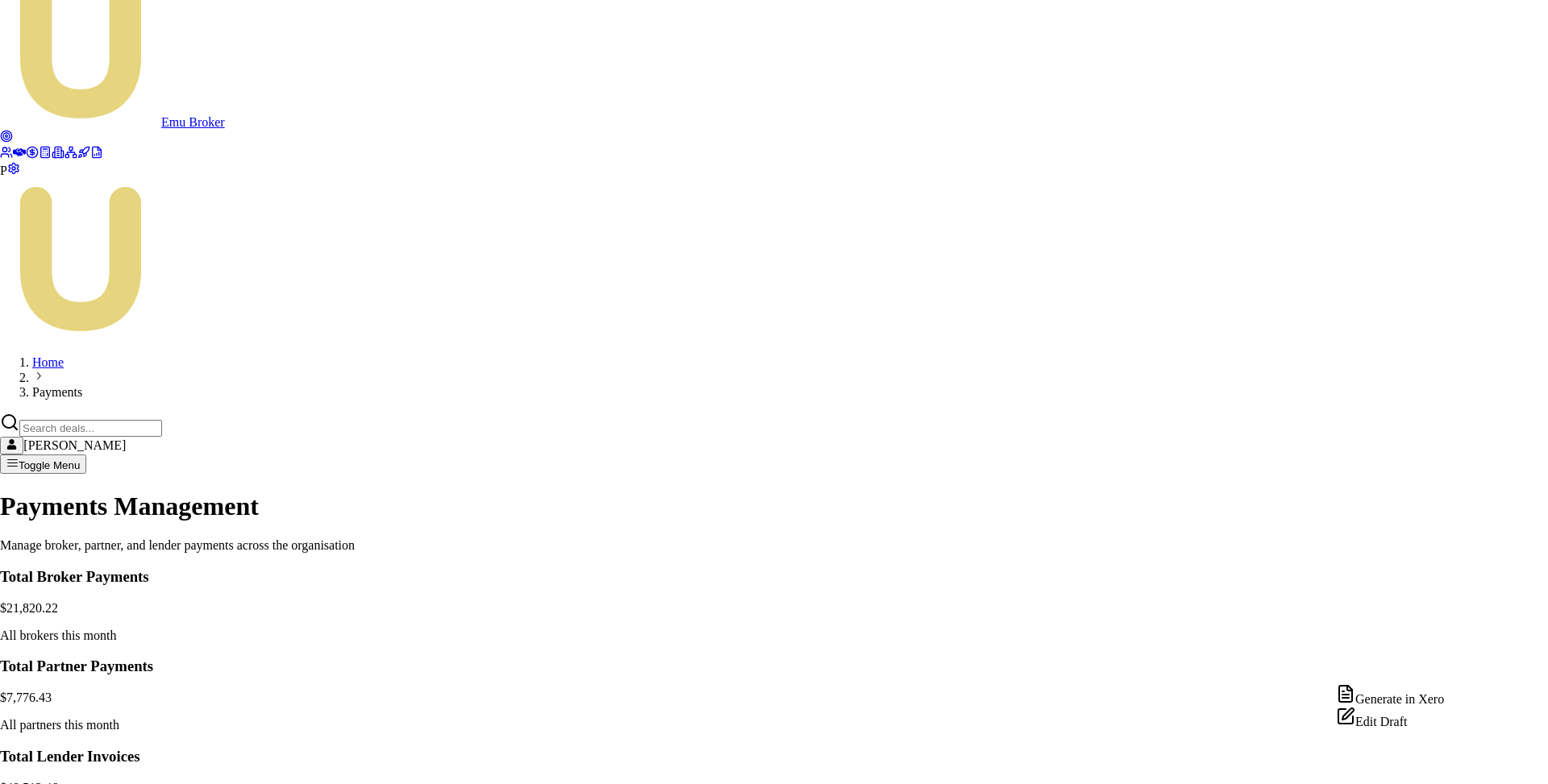
click at [1397, 729] on div "Edit Draft" at bounding box center [1390, 718] width 108 height 23
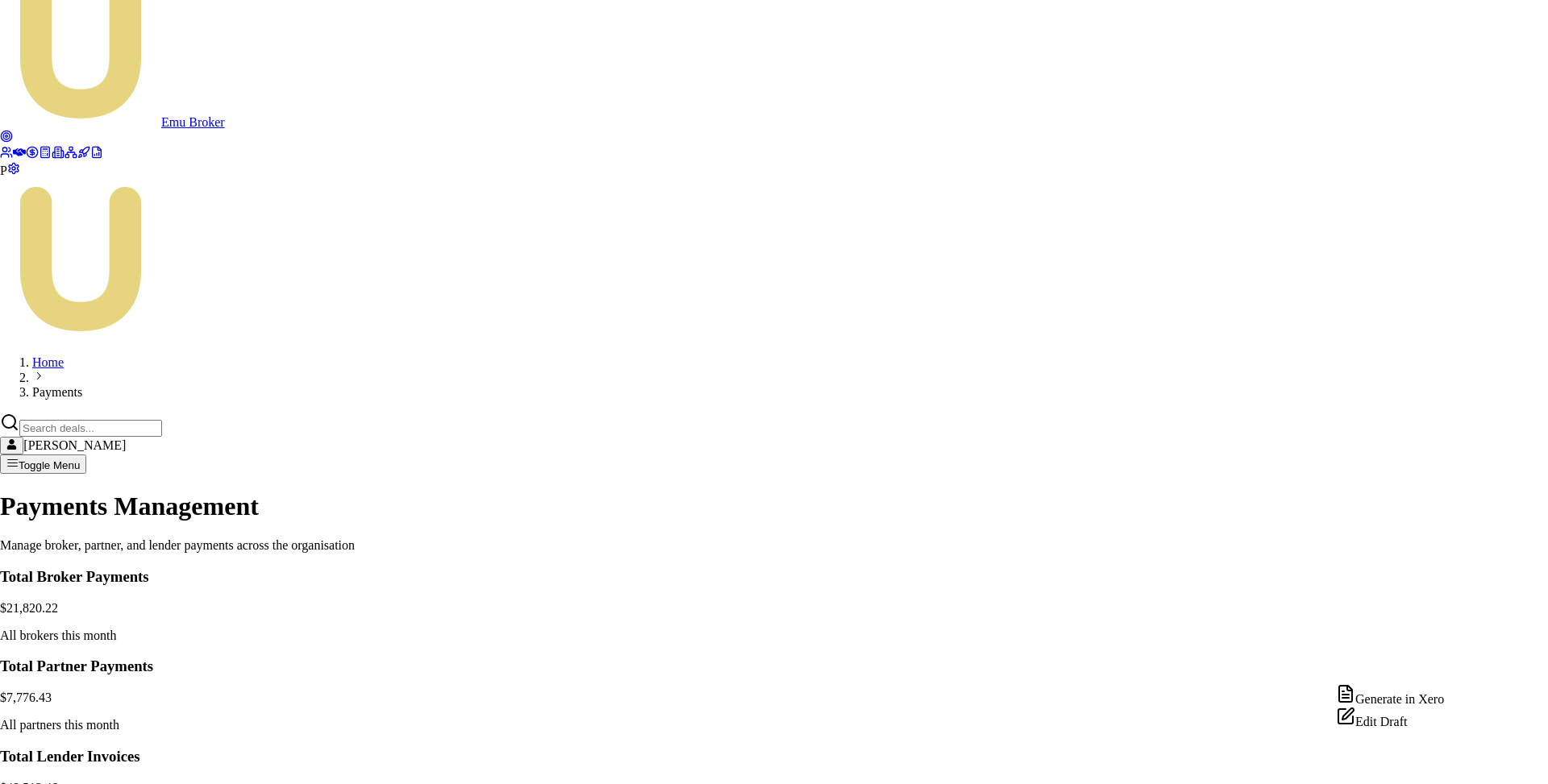
click at [1409, 704] on div "Generate in Xero" at bounding box center [1390, 695] width 108 height 23
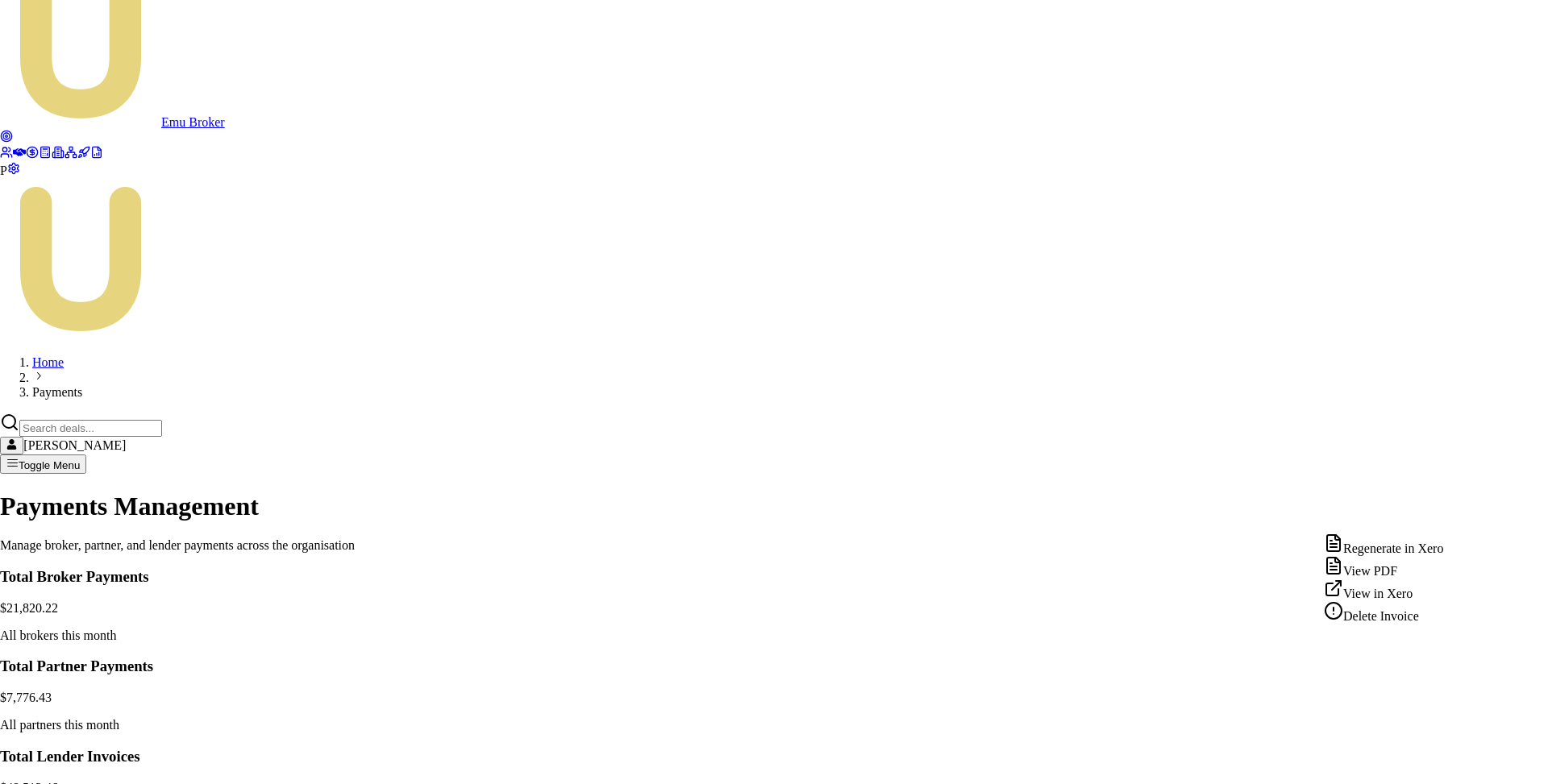
click at [1387, 576] on div "View PDF" at bounding box center [1383, 567] width 119 height 23
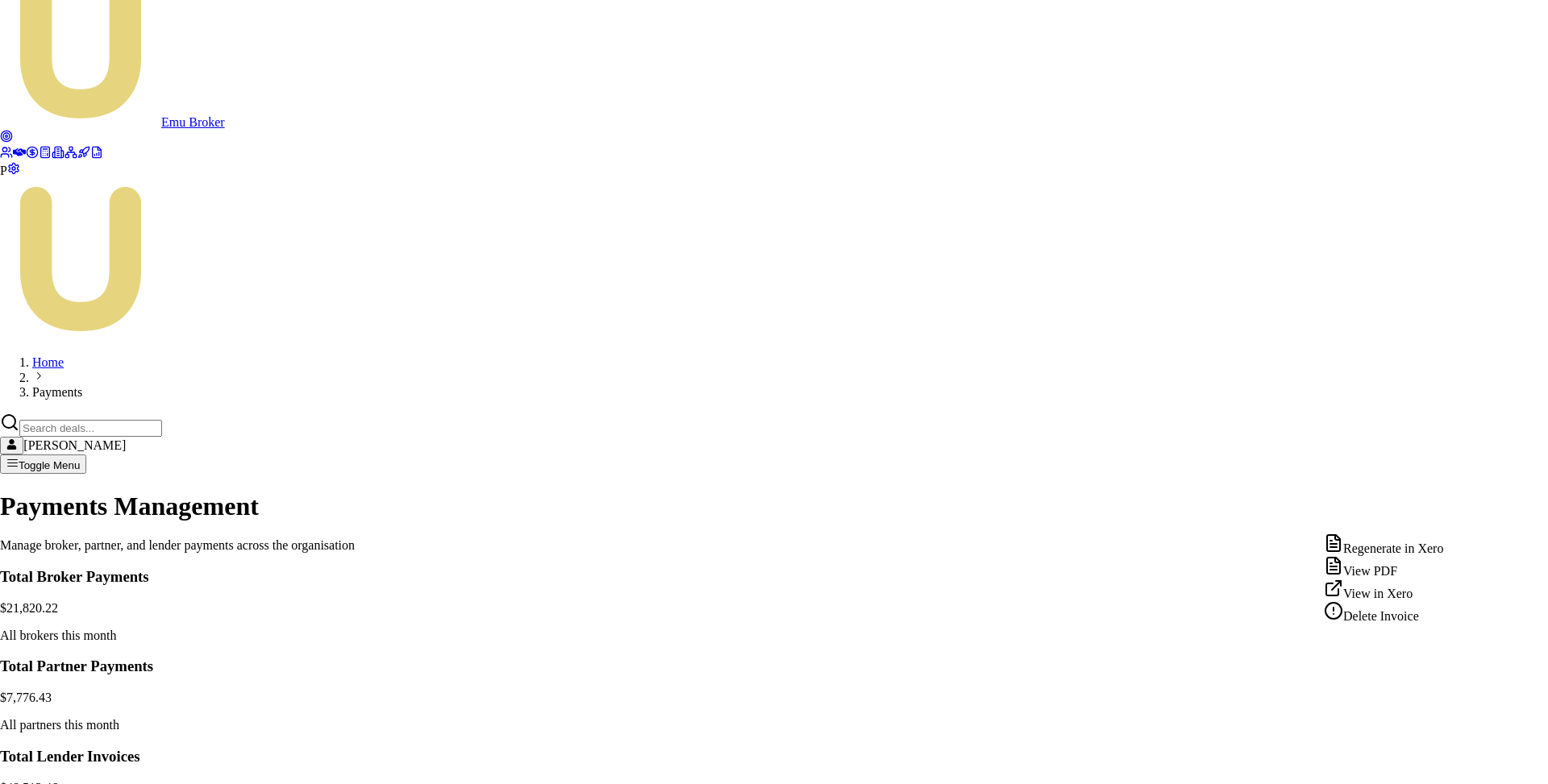
click at [1401, 624] on div "Delete Invoice" at bounding box center [1383, 613] width 119 height 23
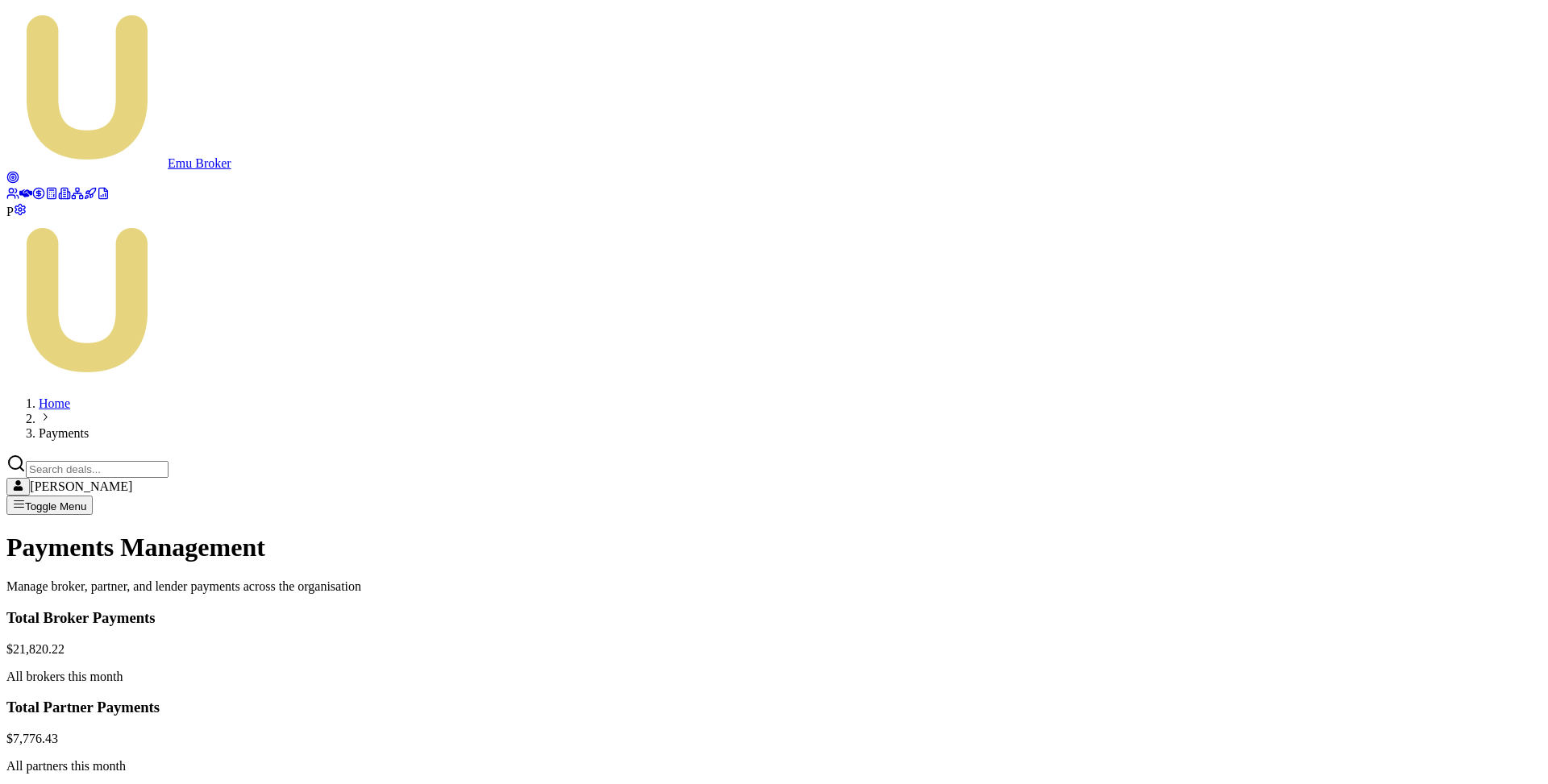
scroll to position [63, 0]
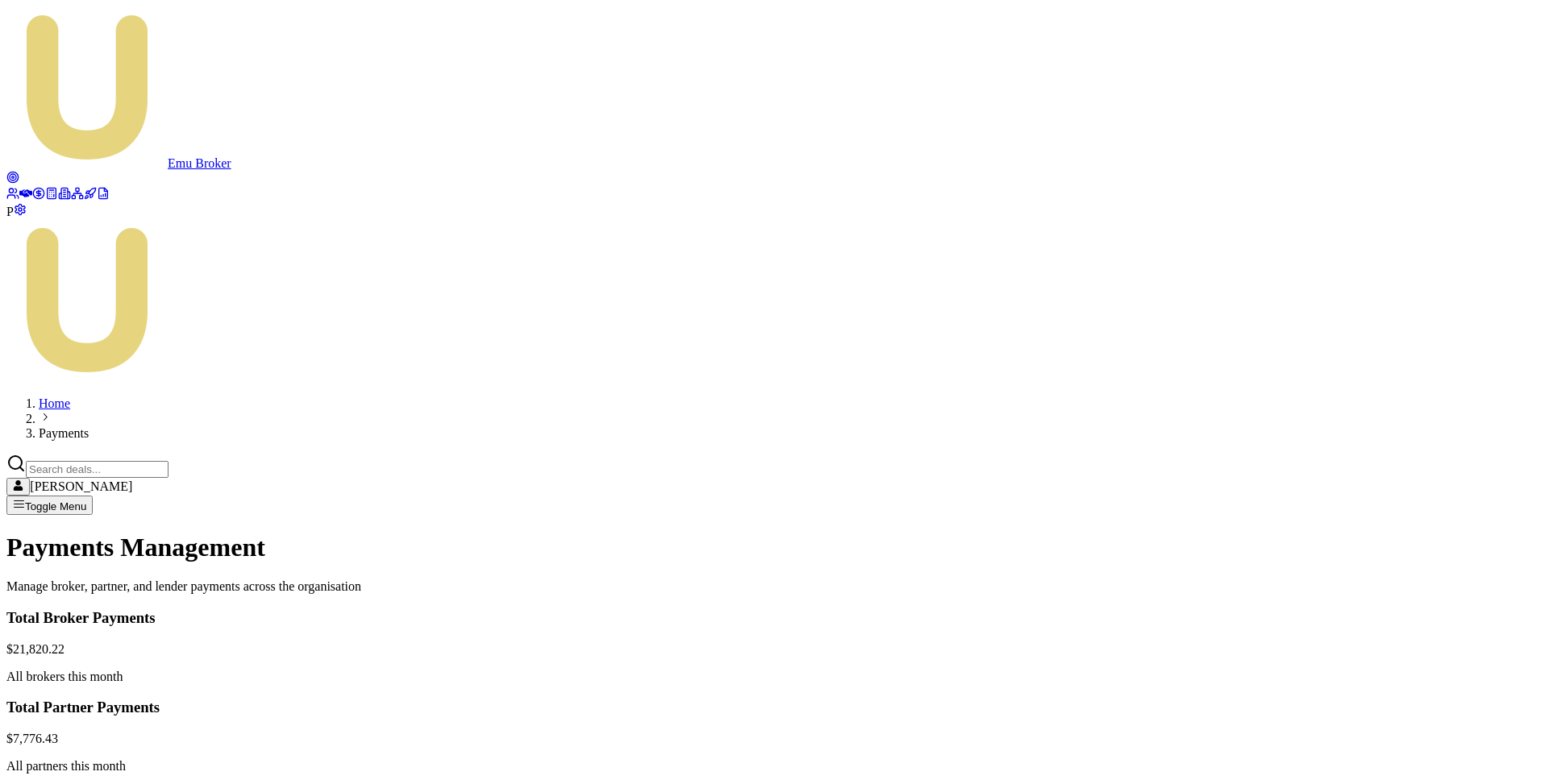
scroll to position [35, 0]
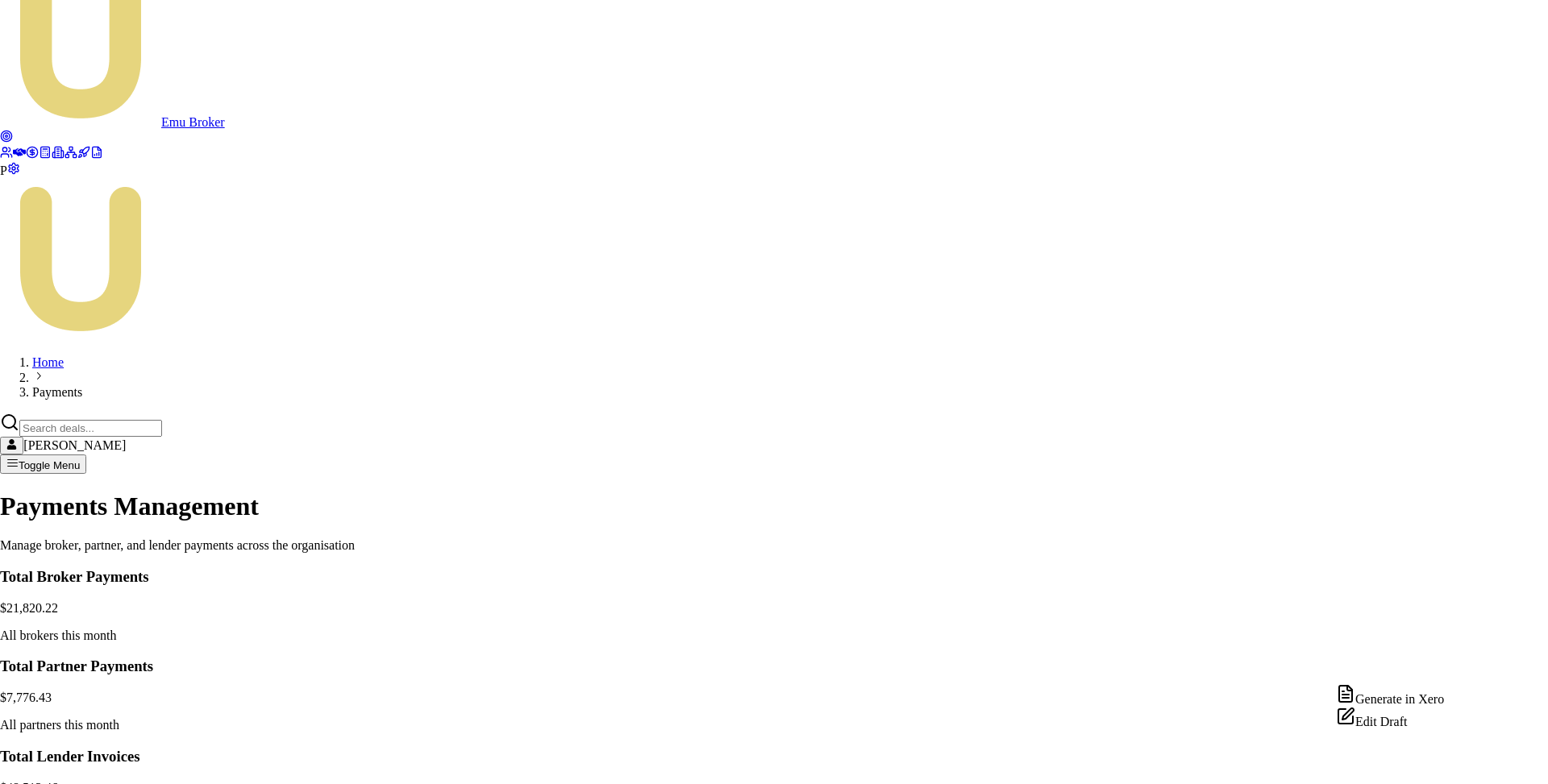
click at [1408, 729] on div "Edit Draft" at bounding box center [1390, 718] width 108 height 23
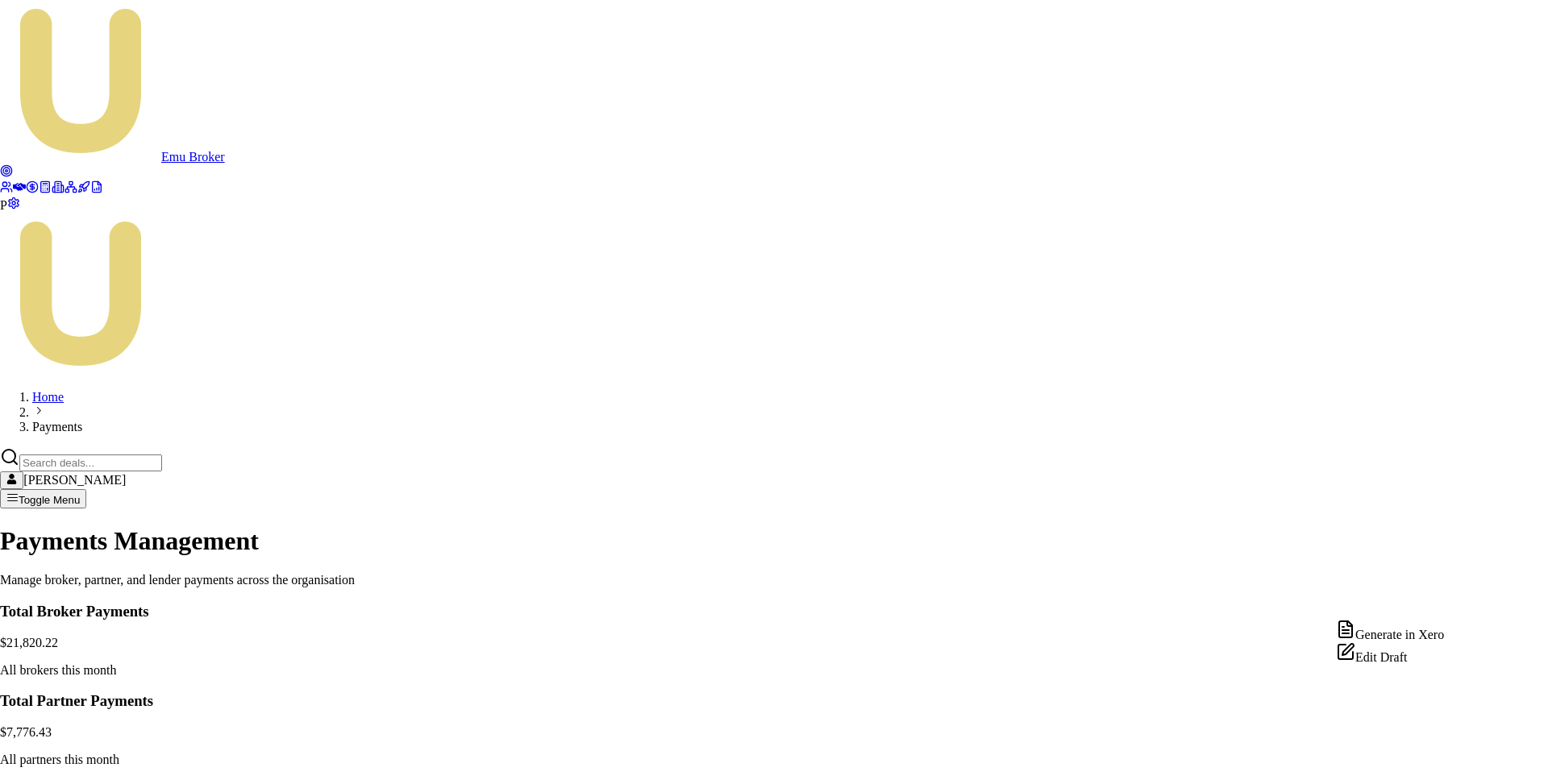
click at [1419, 665] on div "Edit Draft" at bounding box center [1390, 653] width 108 height 23
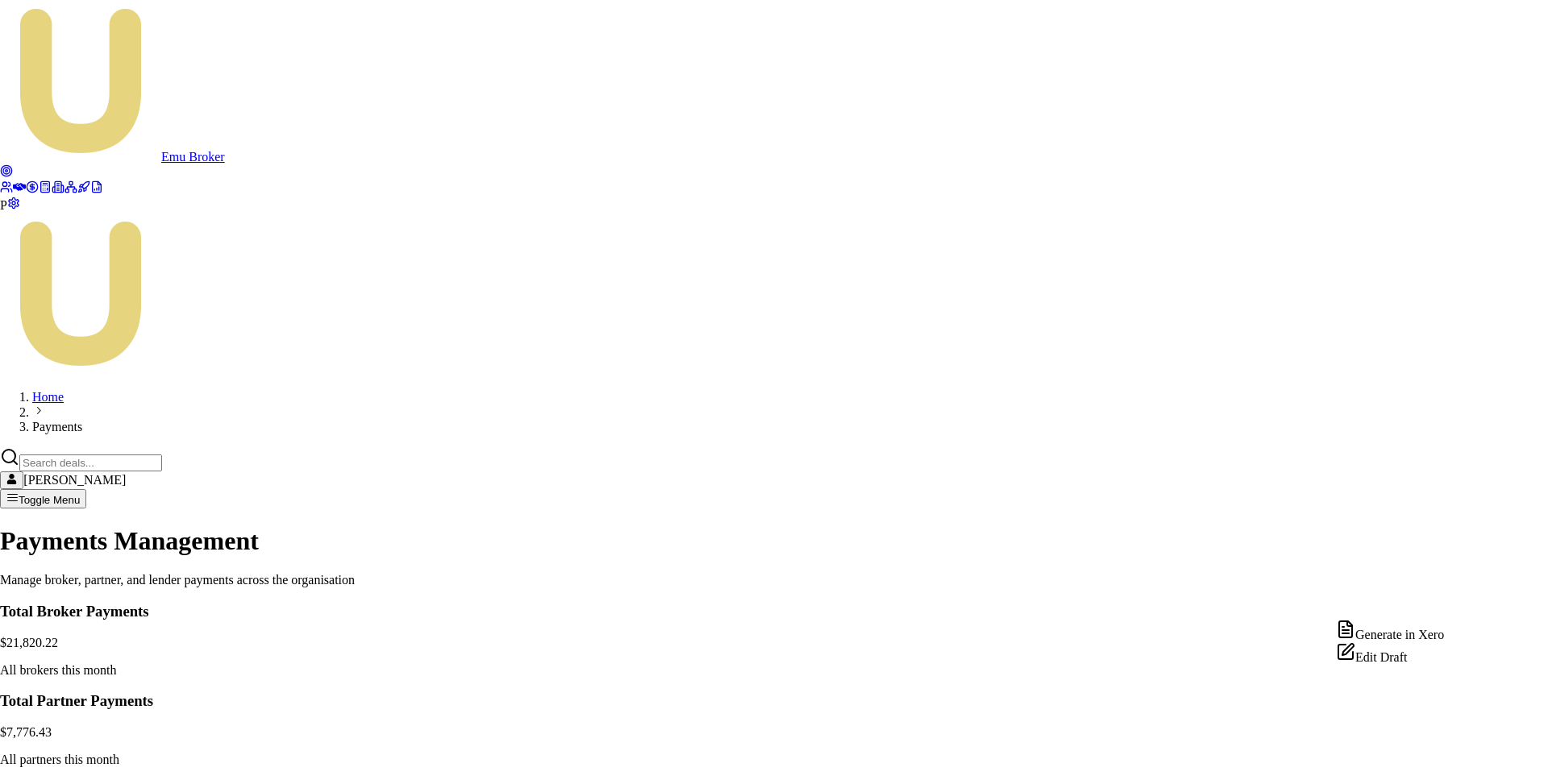
click at [1420, 638] on div "Generate in Xero" at bounding box center [1390, 631] width 108 height 23
click at [1397, 611] on div "View PDF" at bounding box center [1383, 602] width 119 height 23
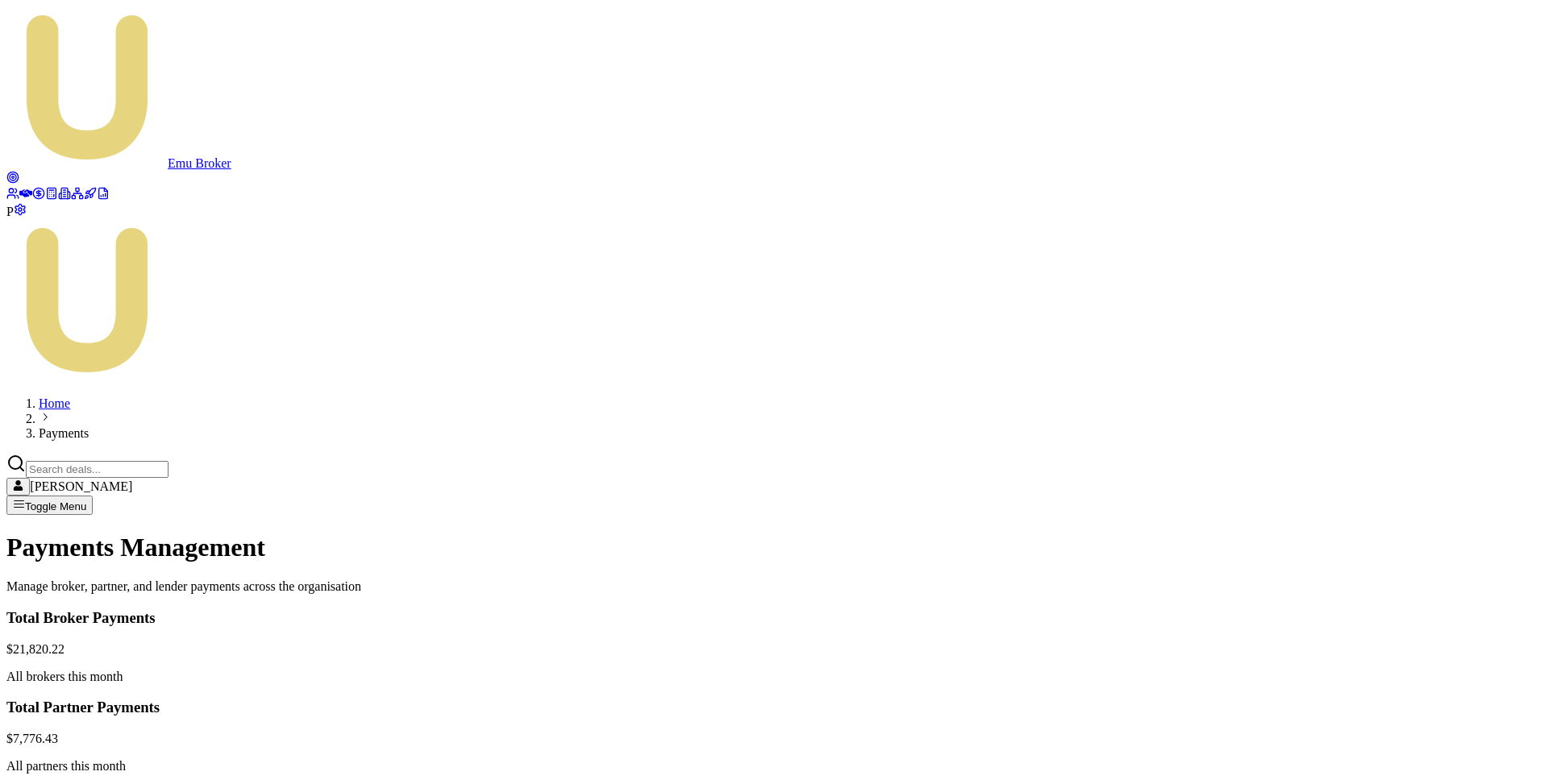
click at [169, 461] on input "Search deals" at bounding box center [97, 469] width 143 height 16
paste input "D-B1SFV7U8BA"
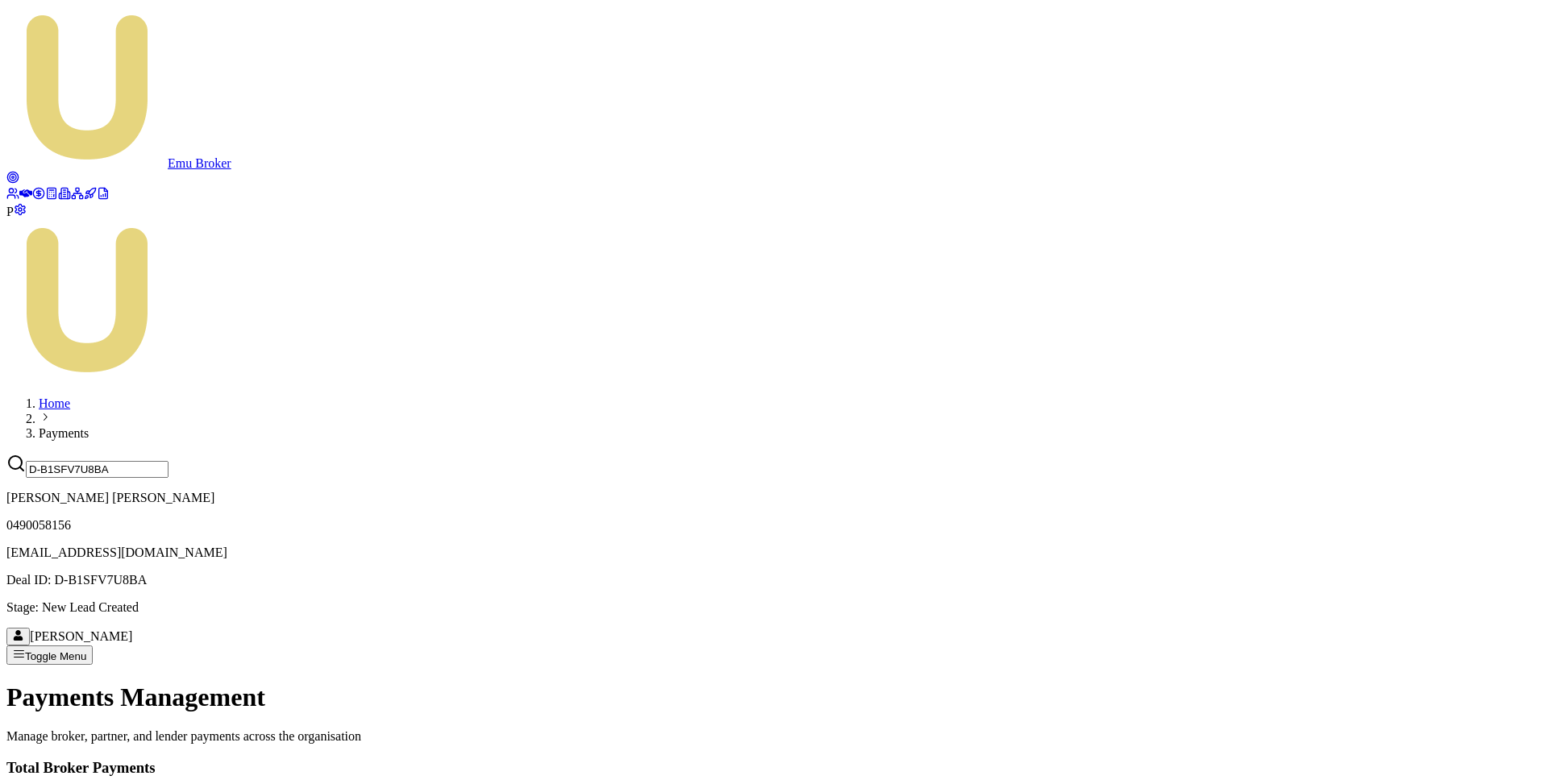
click at [1096, 682] on div "Payments Management Manage broker, partner, and lender payments across the orga…" at bounding box center [774, 713] width 1535 height 61
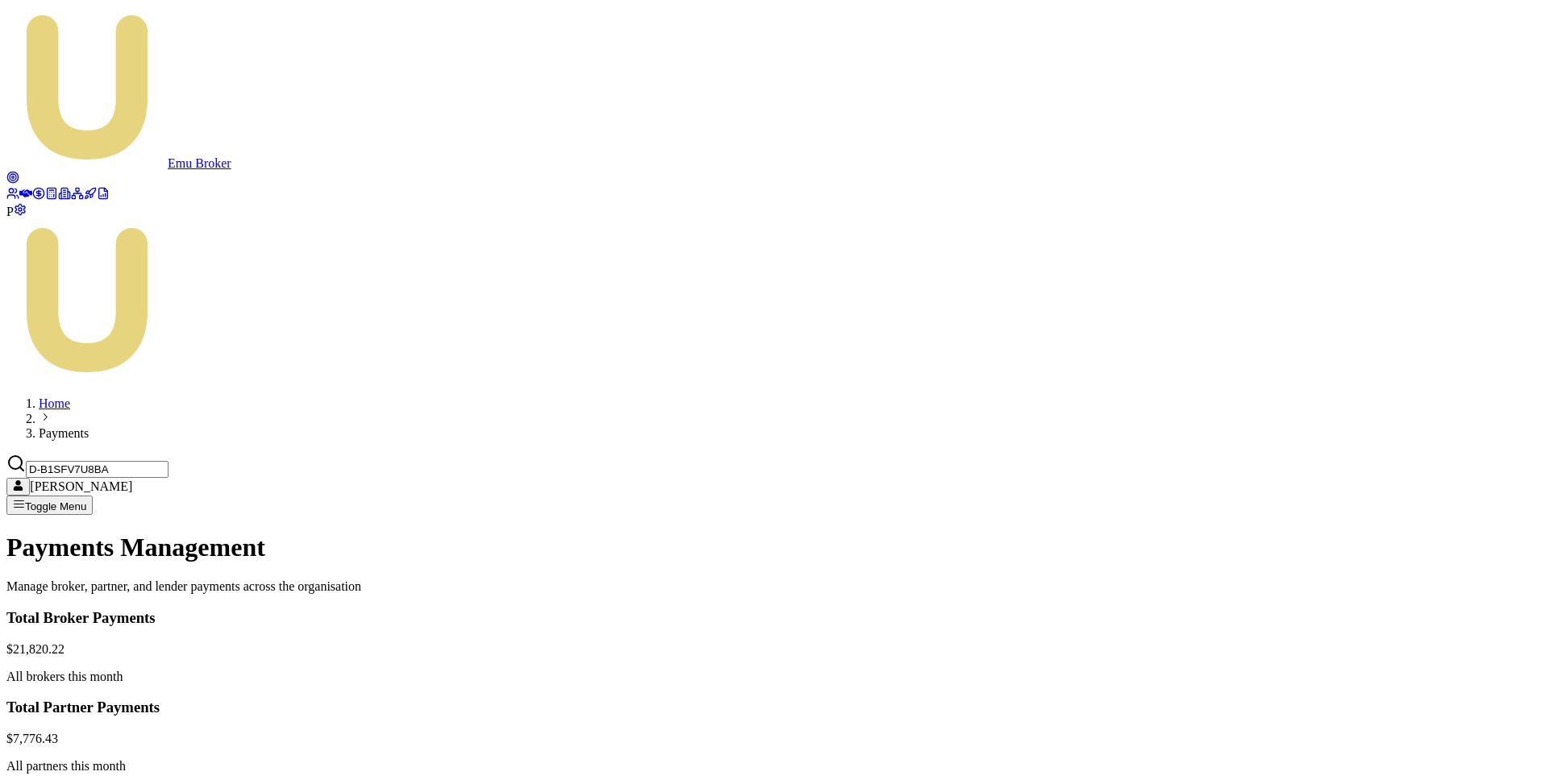
click at [169, 461] on input "D-B1SFV7U8BA" at bounding box center [97, 469] width 143 height 16
paste input "JGXE9YRP4U"
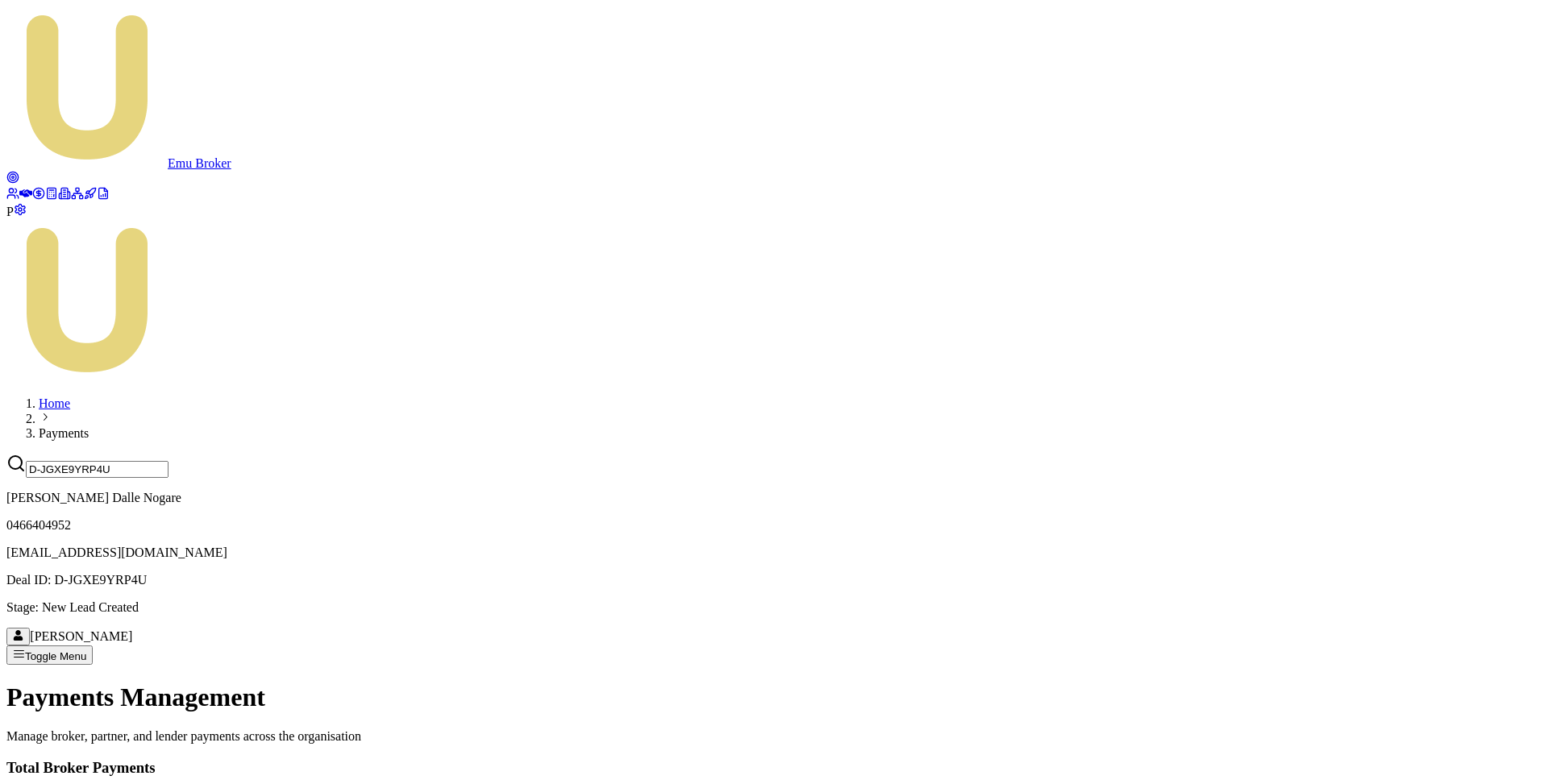
type input "D-JGXE9YRP4U"
click at [1281, 491] on p "Josh Dalle Nogare" at bounding box center [774, 498] width 1535 height 15
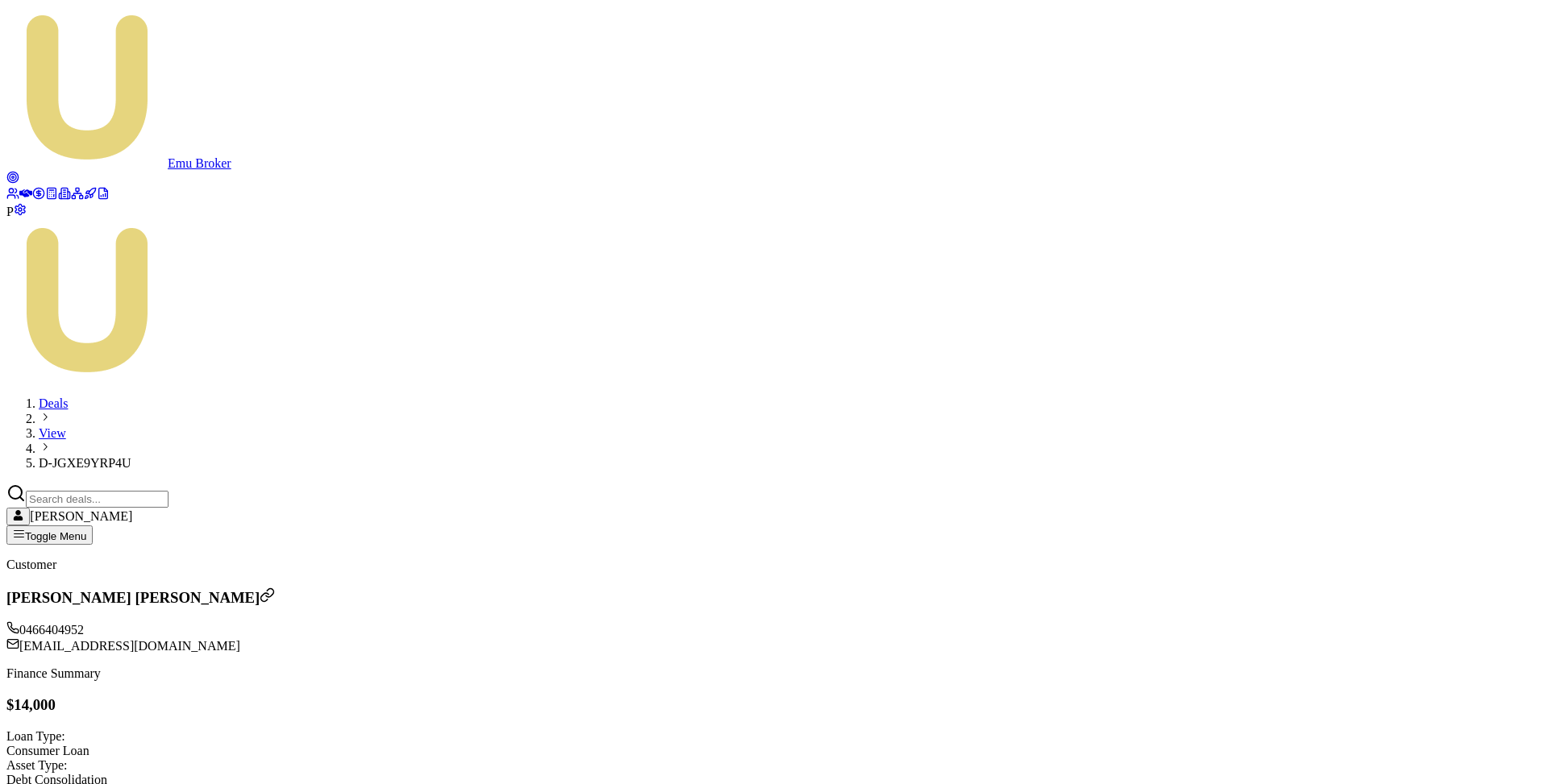
click at [169, 491] on input "Search deals" at bounding box center [97, 499] width 143 height 16
paste input "D-WFU2HNJA0Q"
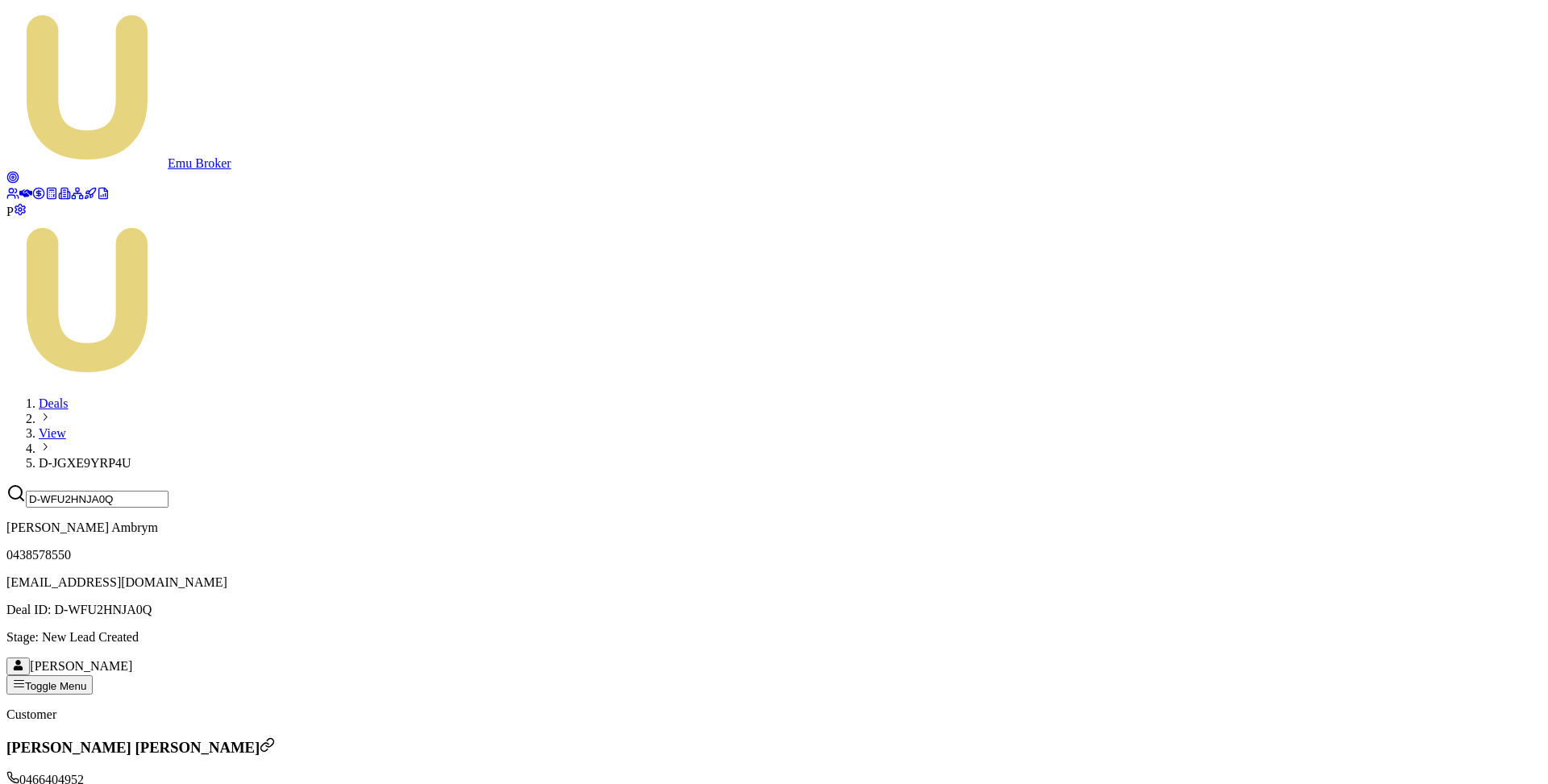
type input "D-WFU2HNJA0Q"
click at [1296, 521] on p "Elizabeth Ambrym" at bounding box center [774, 528] width 1535 height 15
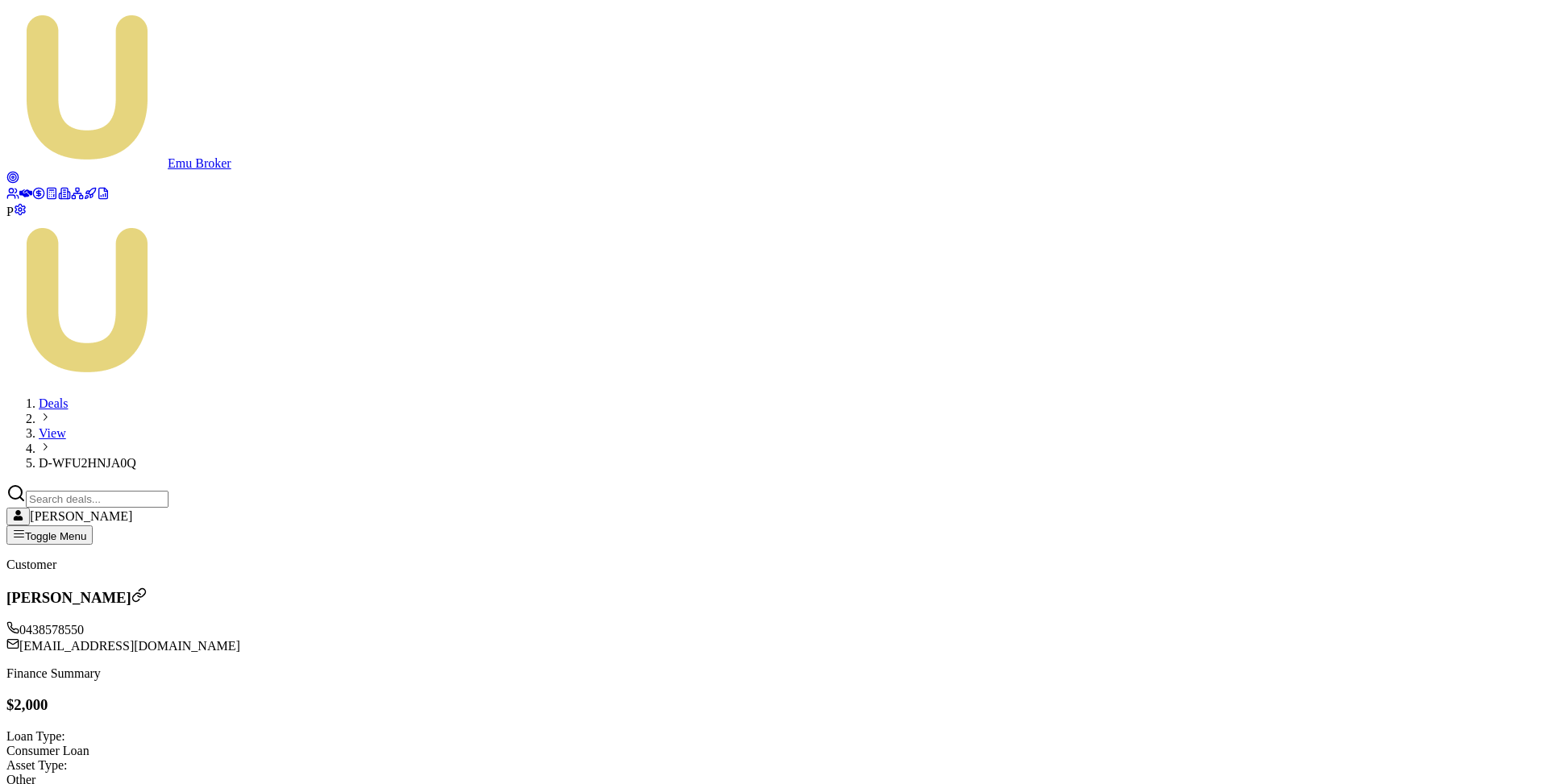
click at [32, 200] on icon at bounding box center [38, 193] width 13 height 13
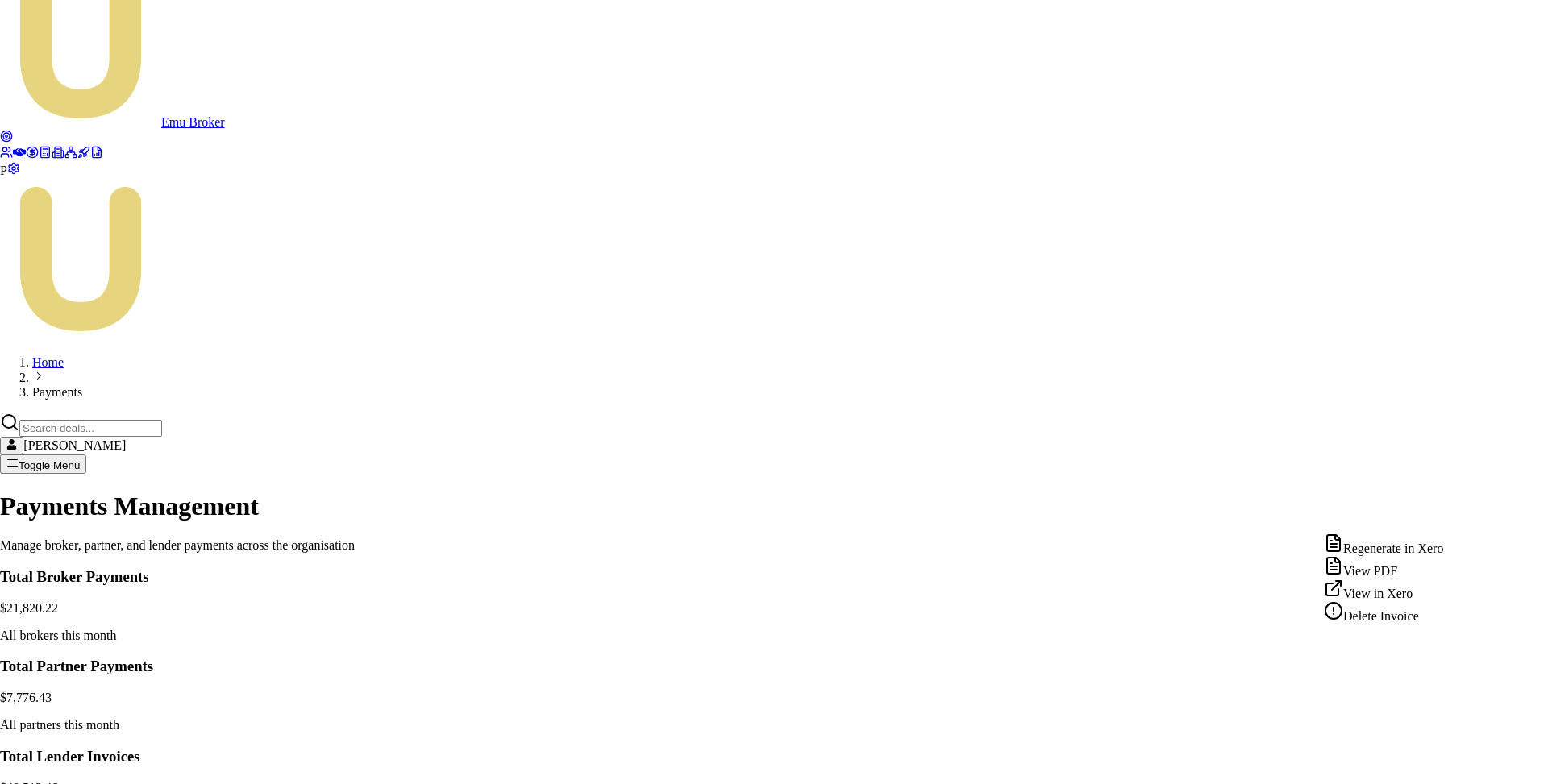
click at [1390, 624] on div "Delete Invoice" at bounding box center [1383, 613] width 119 height 23
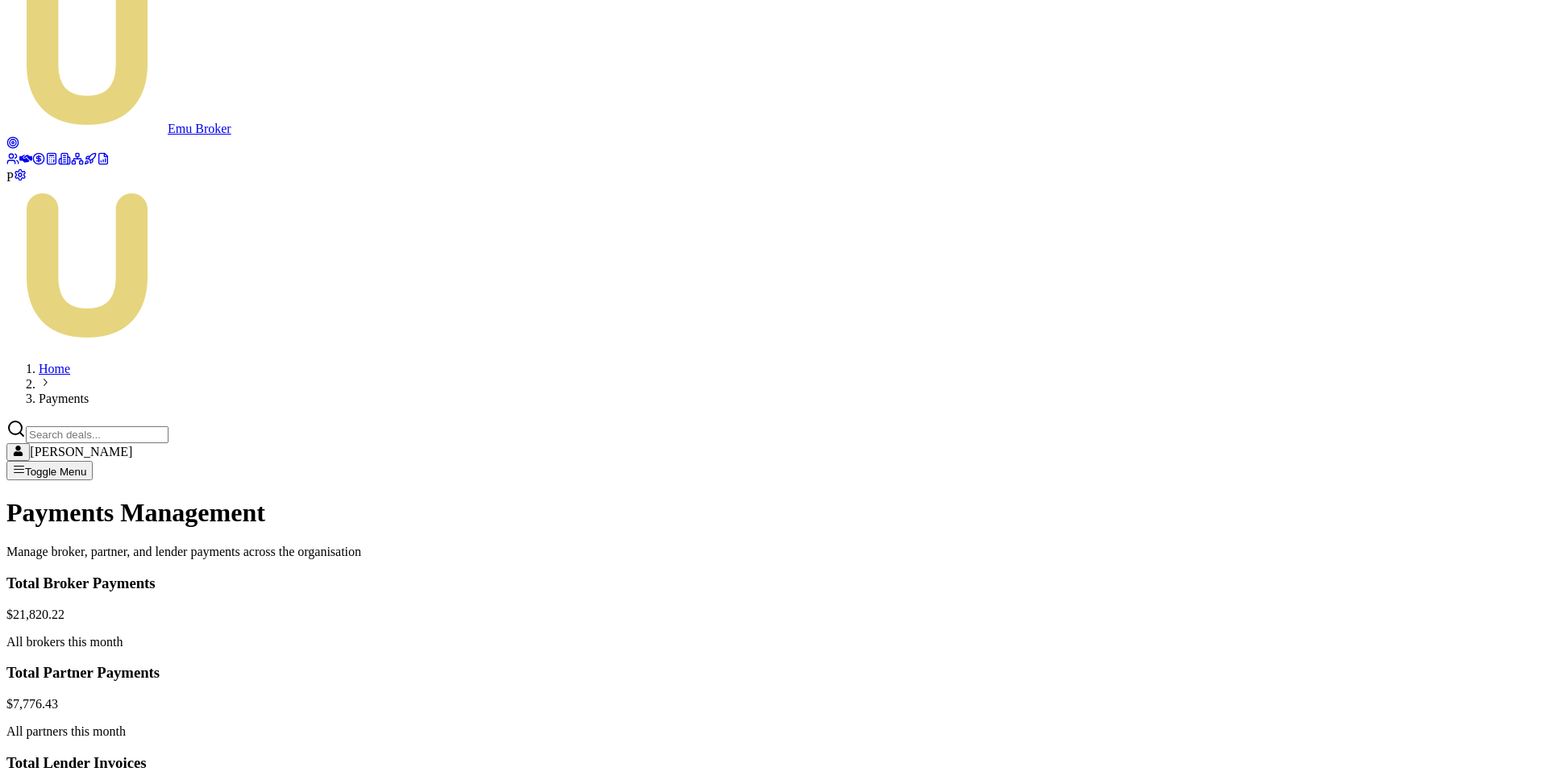
scroll to position [0, 0]
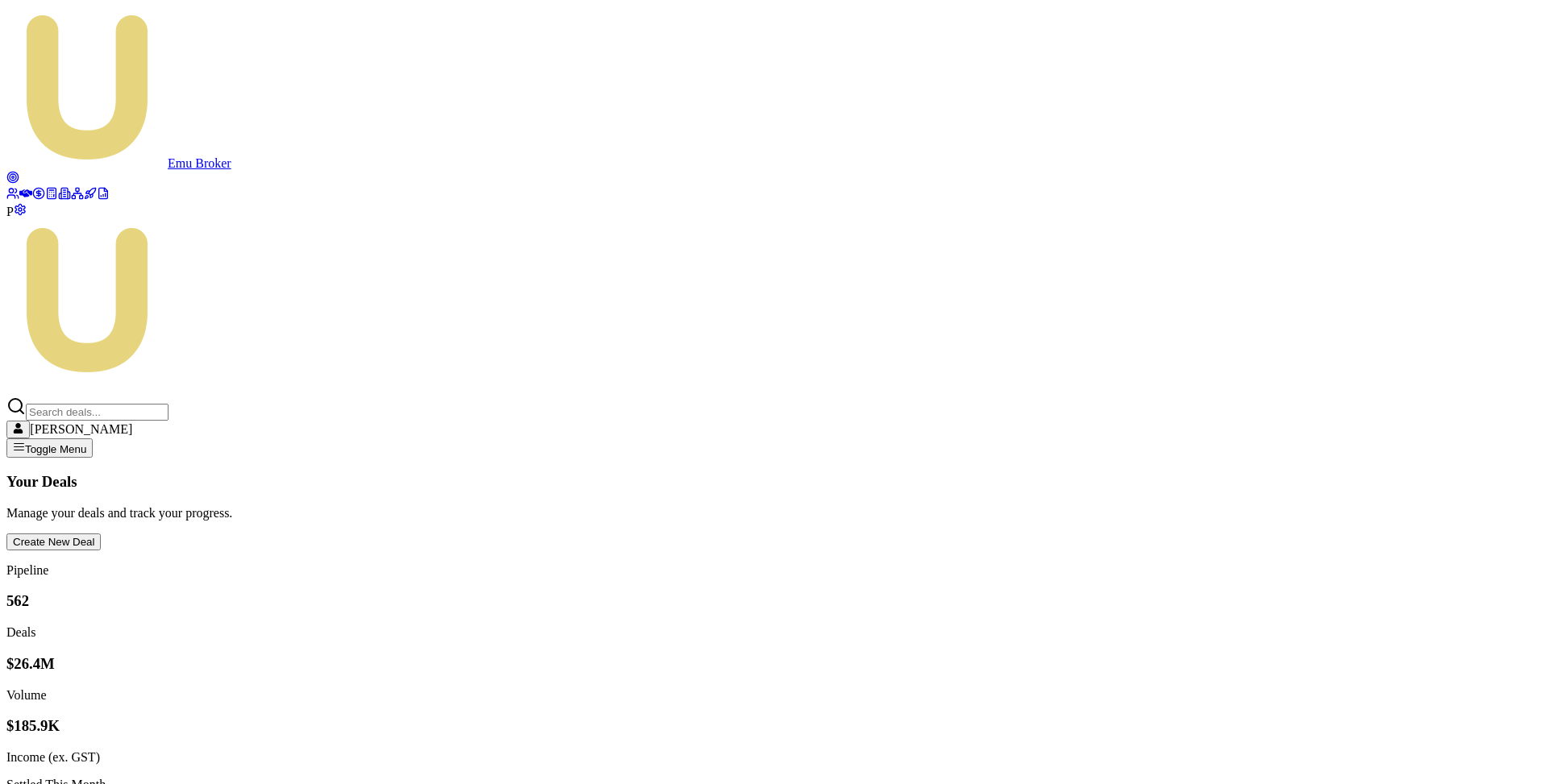
click at [19, 171] on icon at bounding box center [13, 178] width 13 height 13
